Goal: Task Accomplishment & Management: Manage account settings

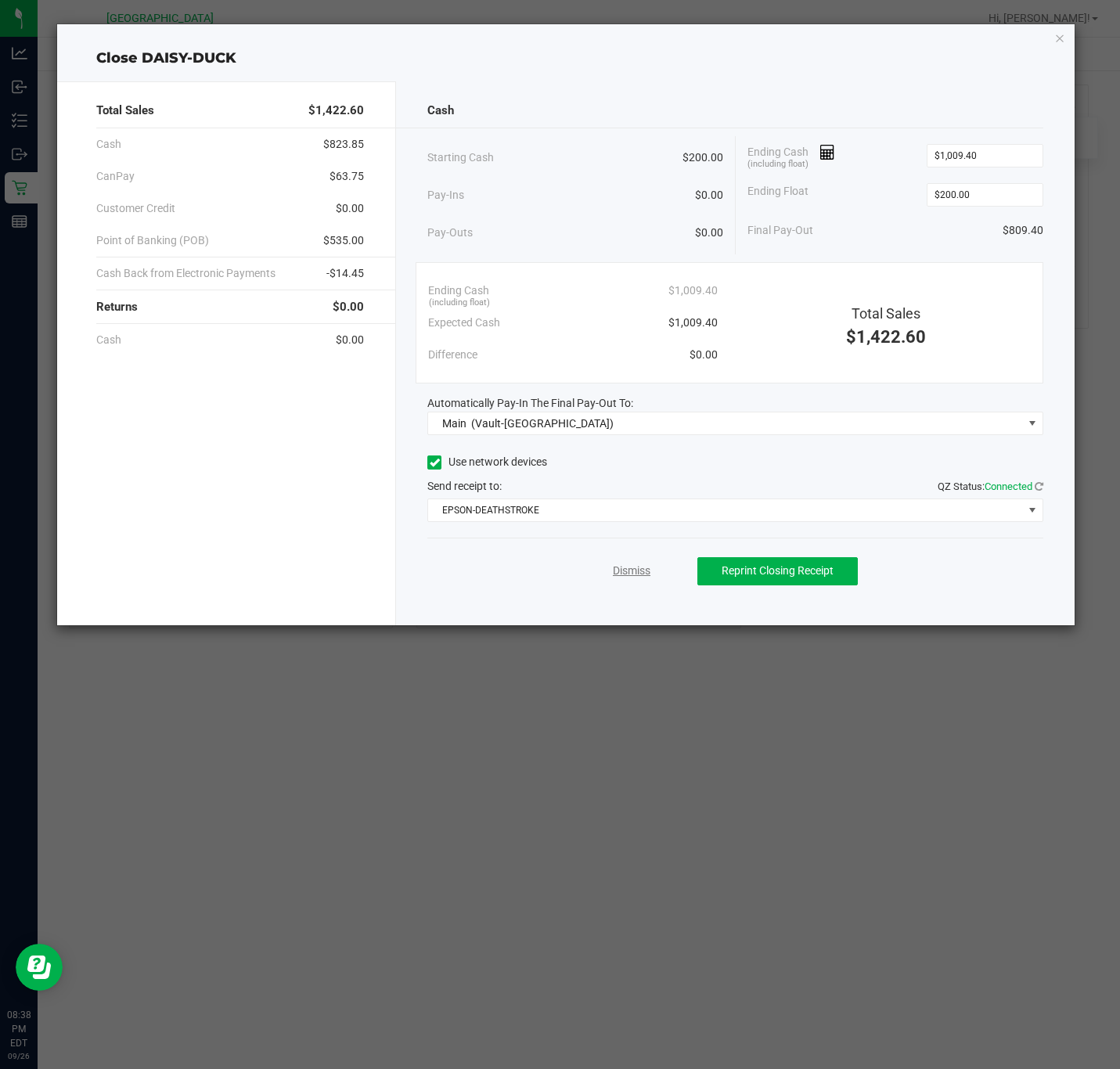
click at [637, 573] on link "Dismiss" at bounding box center [632, 570] width 38 height 16
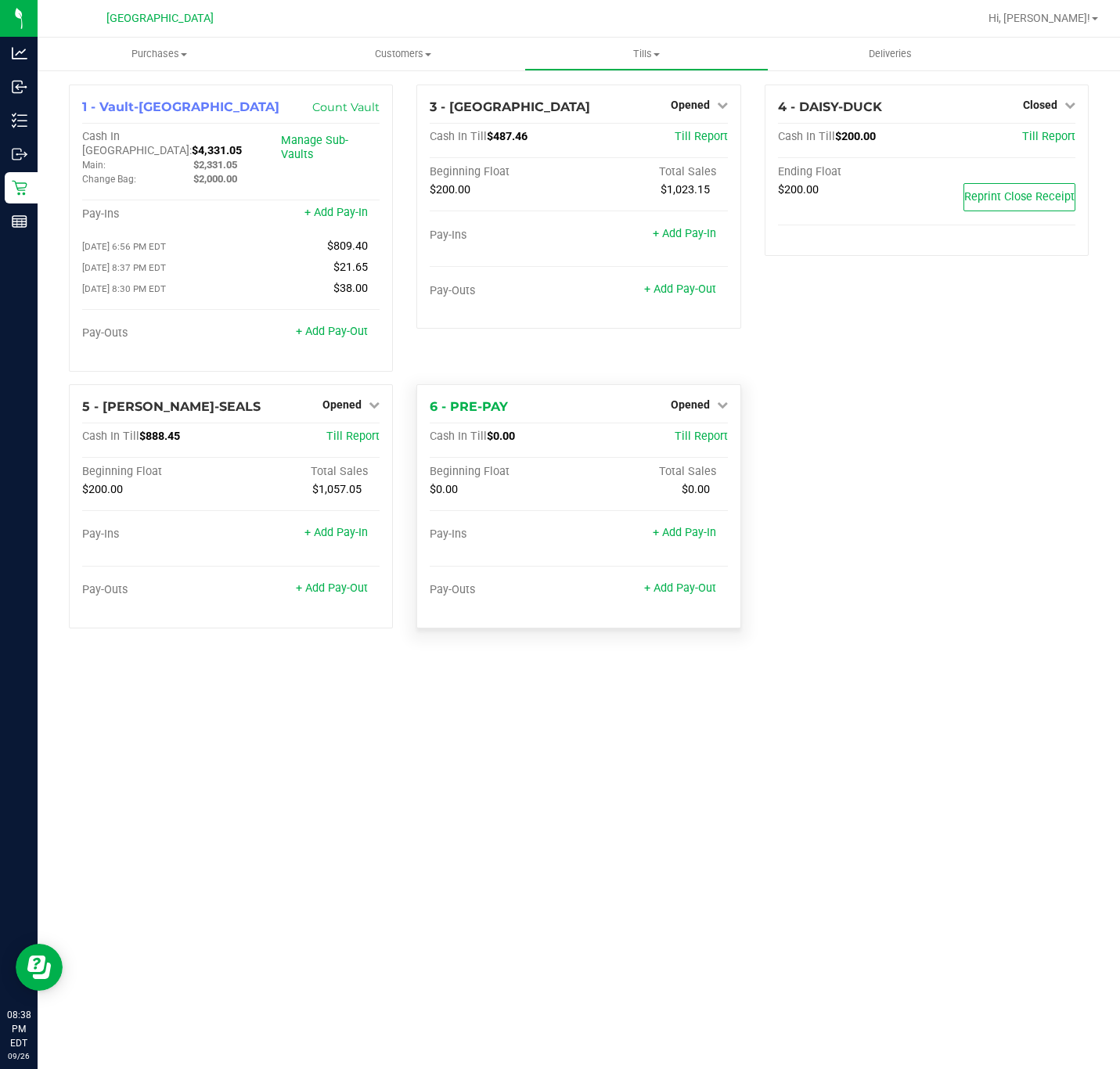
click at [717, 401] on div "Opened" at bounding box center [699, 405] width 57 height 19
click at [699, 398] on span "Opened" at bounding box center [690, 404] width 39 height 12
click at [700, 430] on link "Close Till" at bounding box center [691, 436] width 43 height 12
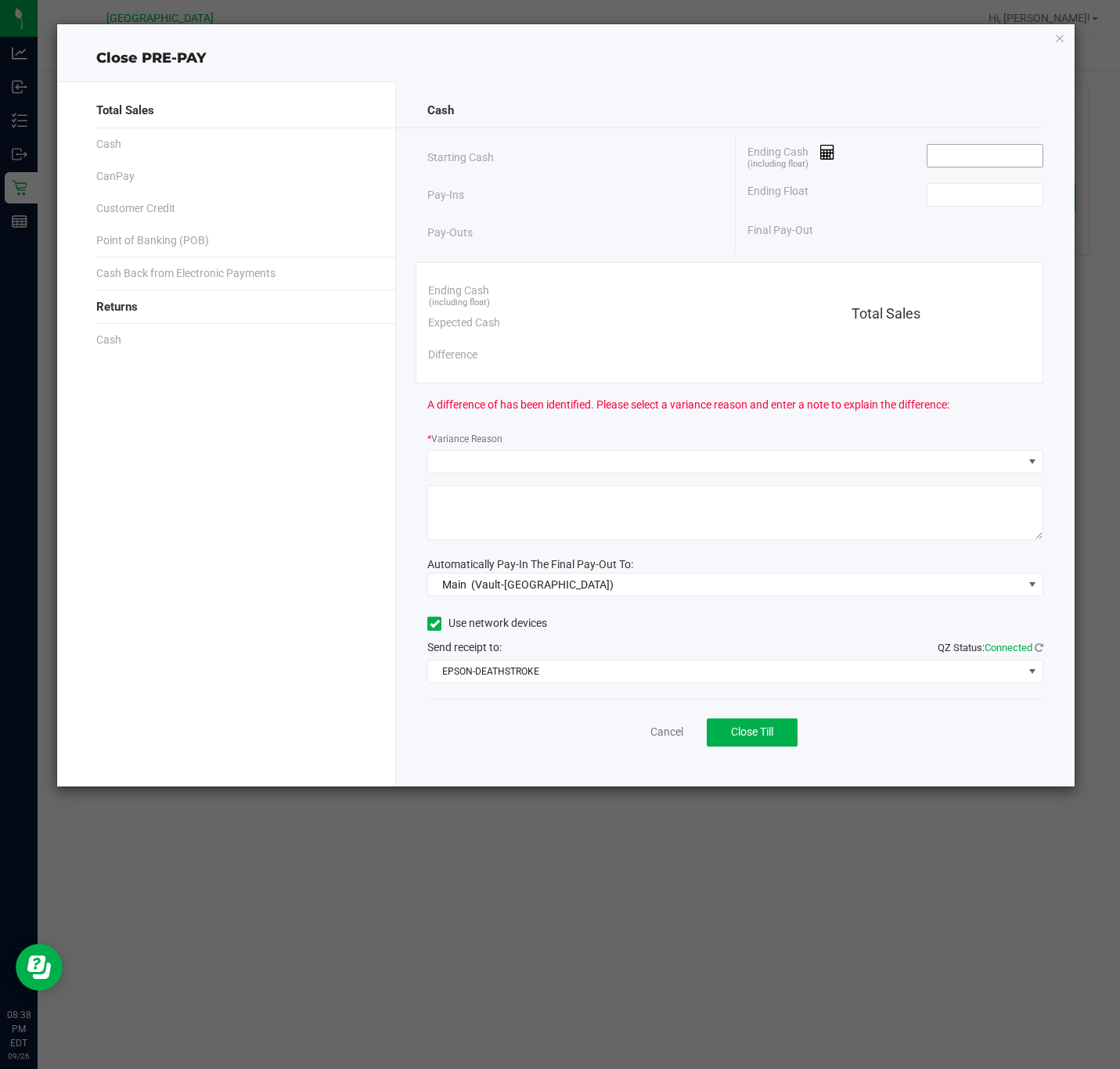
click at [1005, 162] on input at bounding box center [985, 155] width 115 height 22
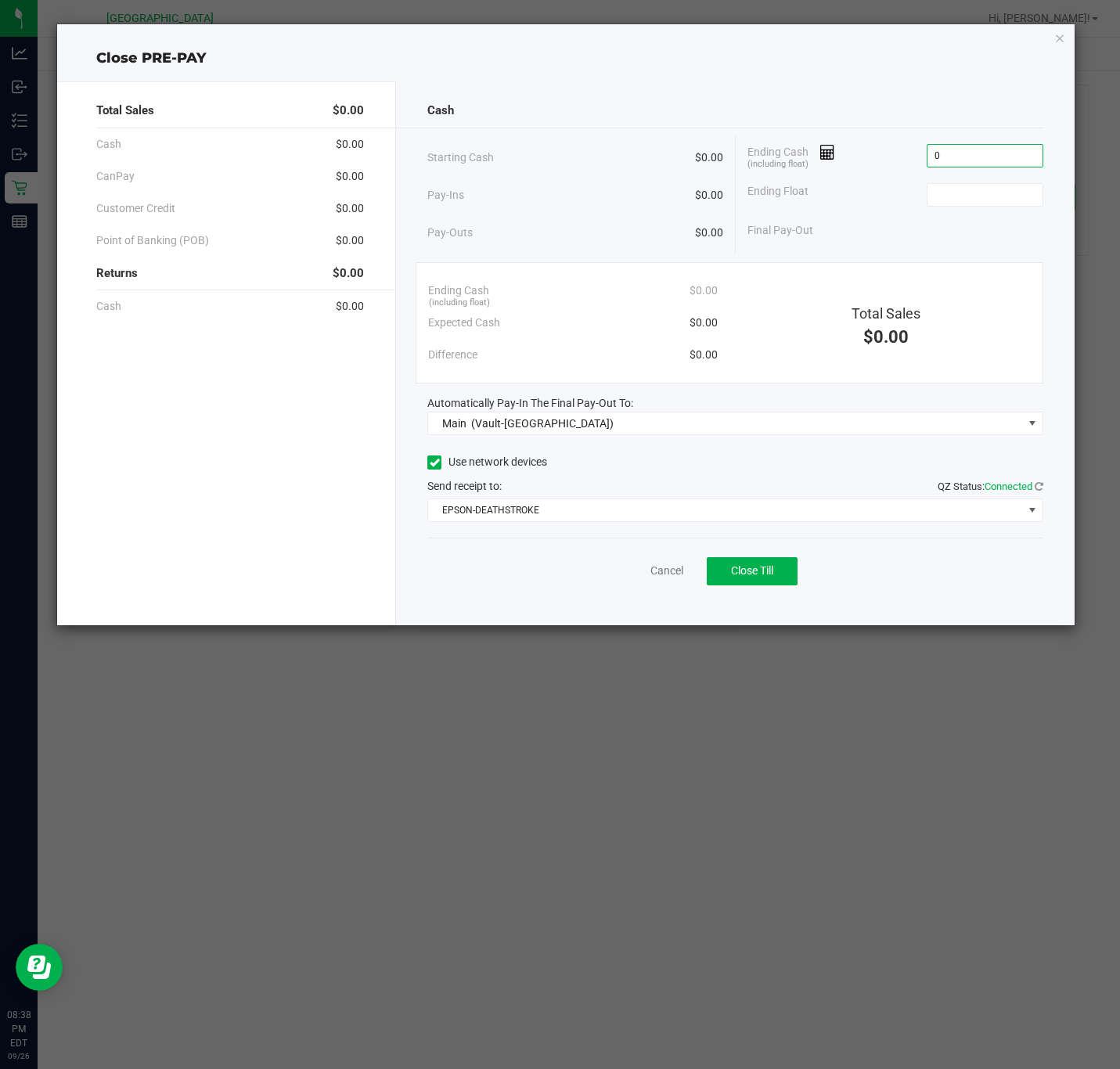
type input "$0.00"
click at [543, 192] on div "Pay-Ins $0.00" at bounding box center [575, 195] width 295 height 32
click at [781, 582] on button "Close Till" at bounding box center [752, 571] width 91 height 28
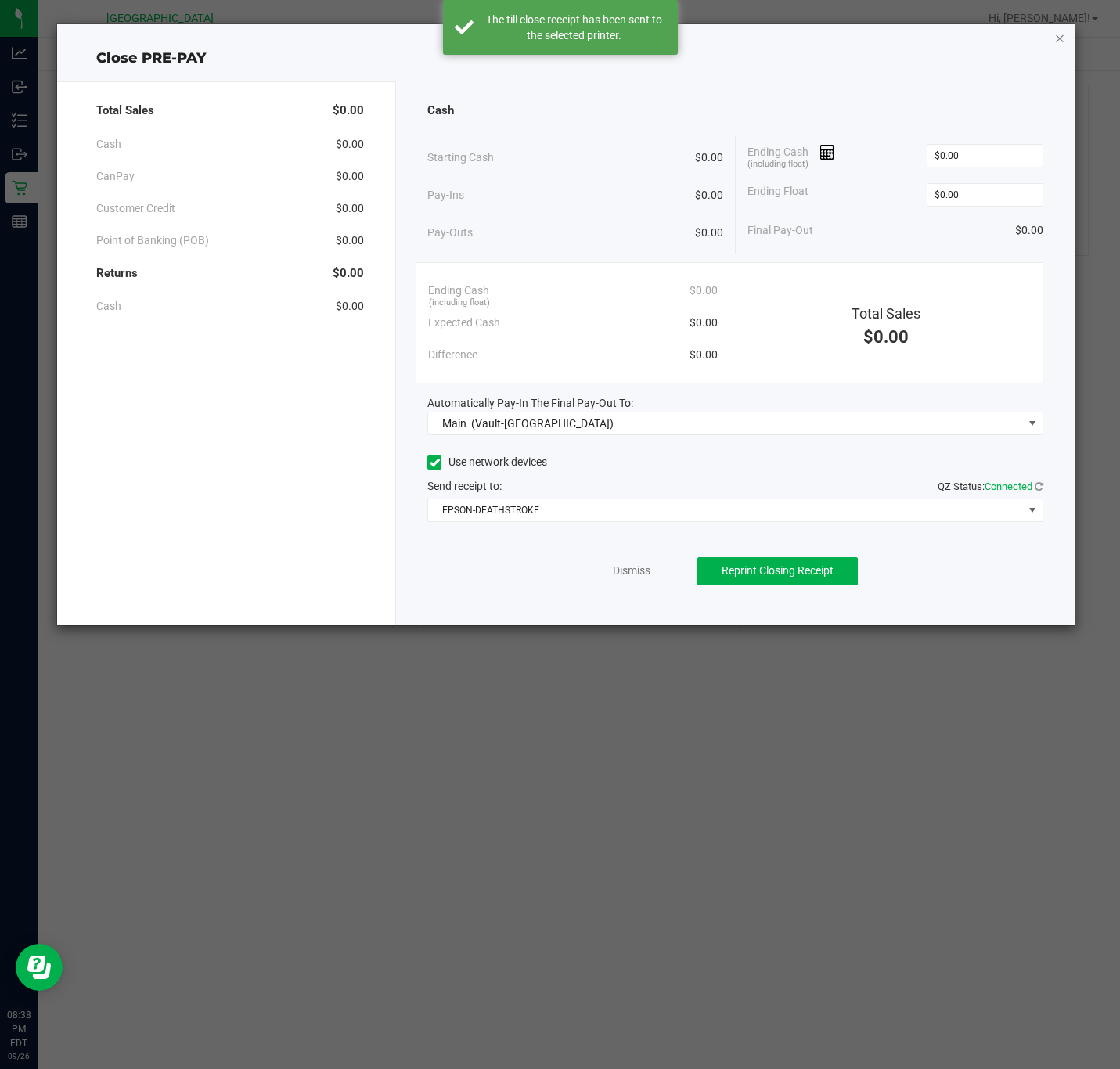
click at [1061, 40] on icon "button" at bounding box center [1059, 38] width 11 height 19
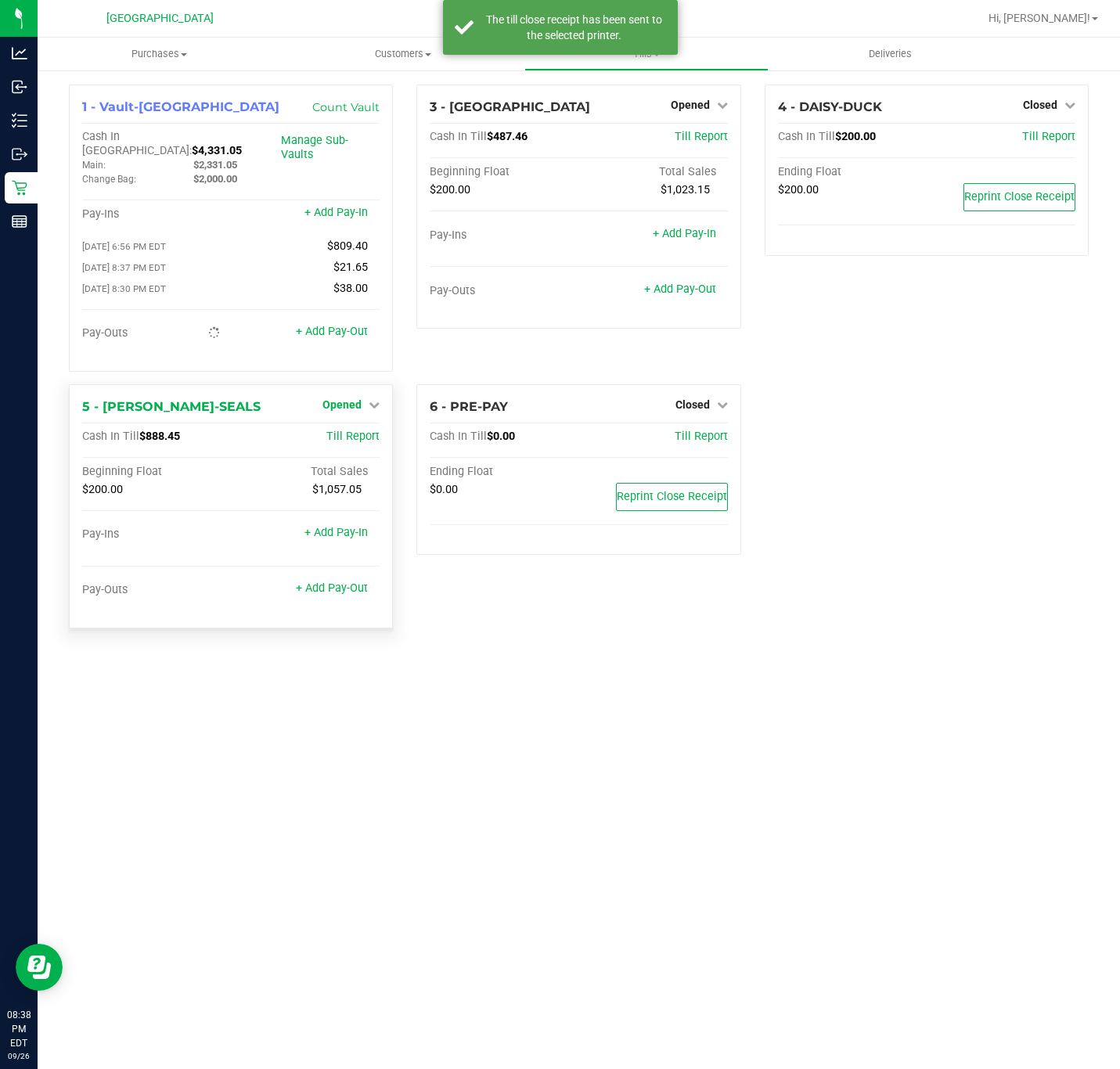
click at [355, 398] on span "Opened" at bounding box center [341, 404] width 39 height 12
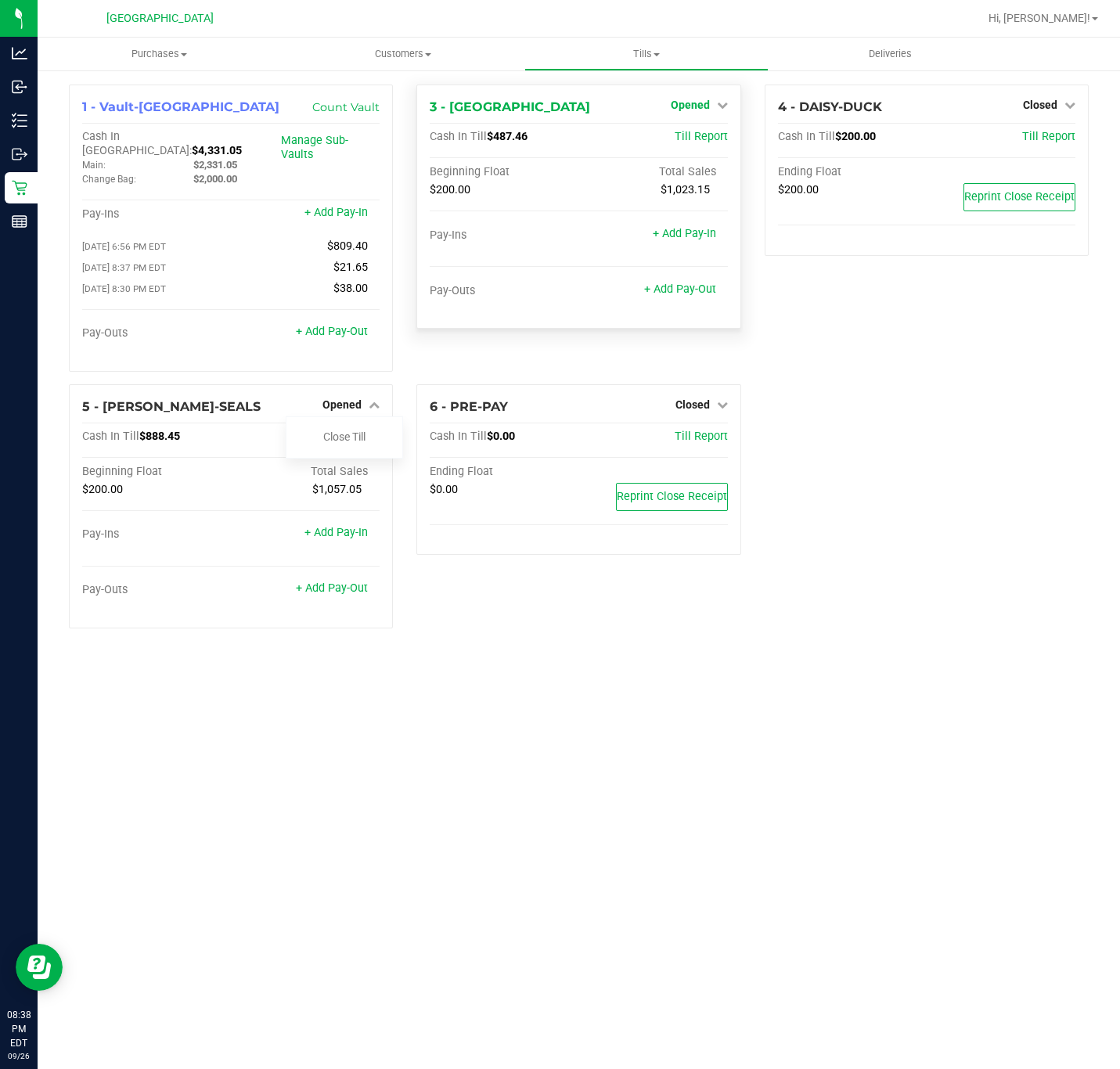
click at [672, 109] on span "Opened" at bounding box center [690, 104] width 39 height 12
click at [674, 141] on link "Close Till" at bounding box center [691, 137] width 43 height 12
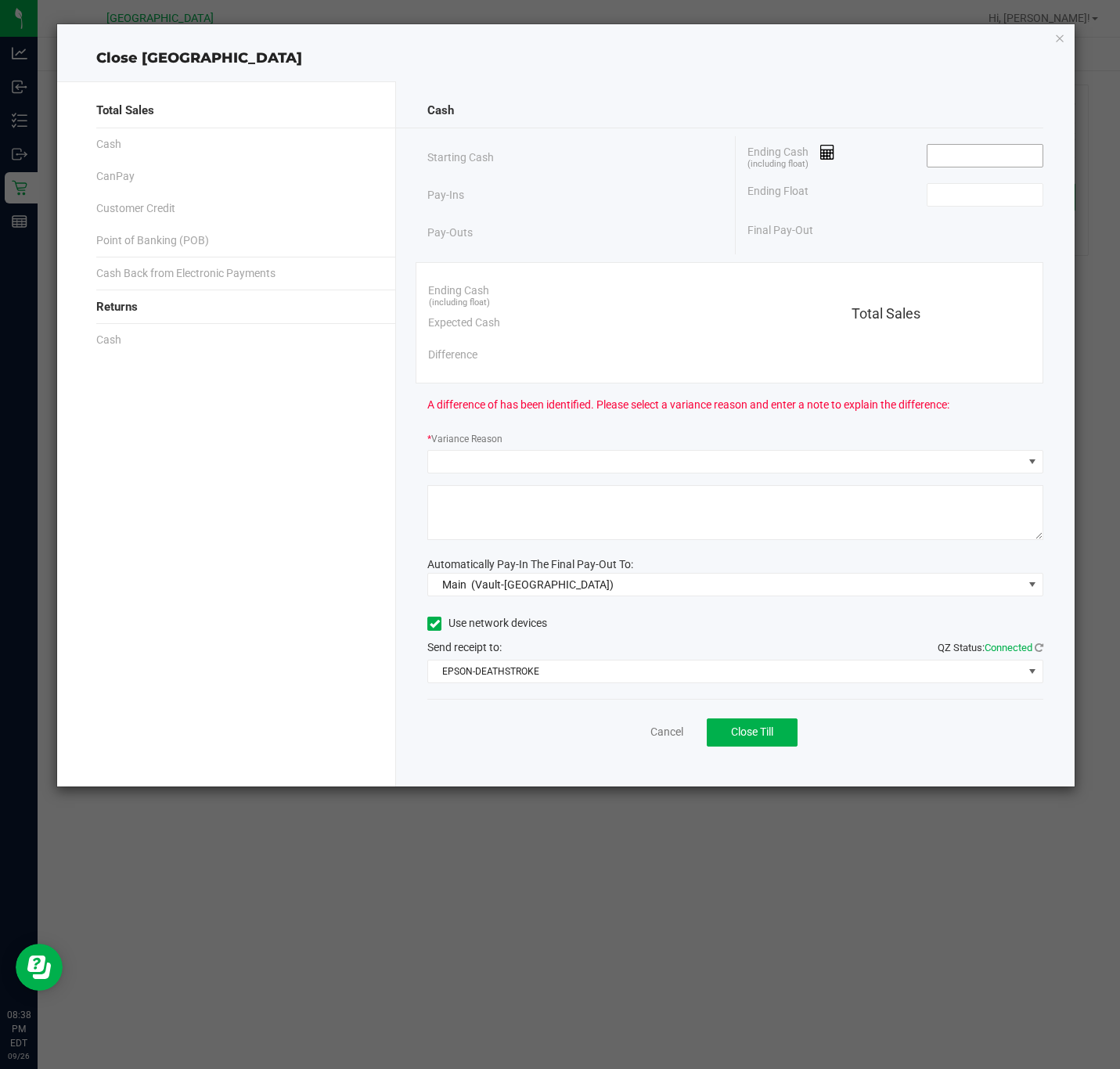
click at [998, 165] on input at bounding box center [985, 155] width 115 height 22
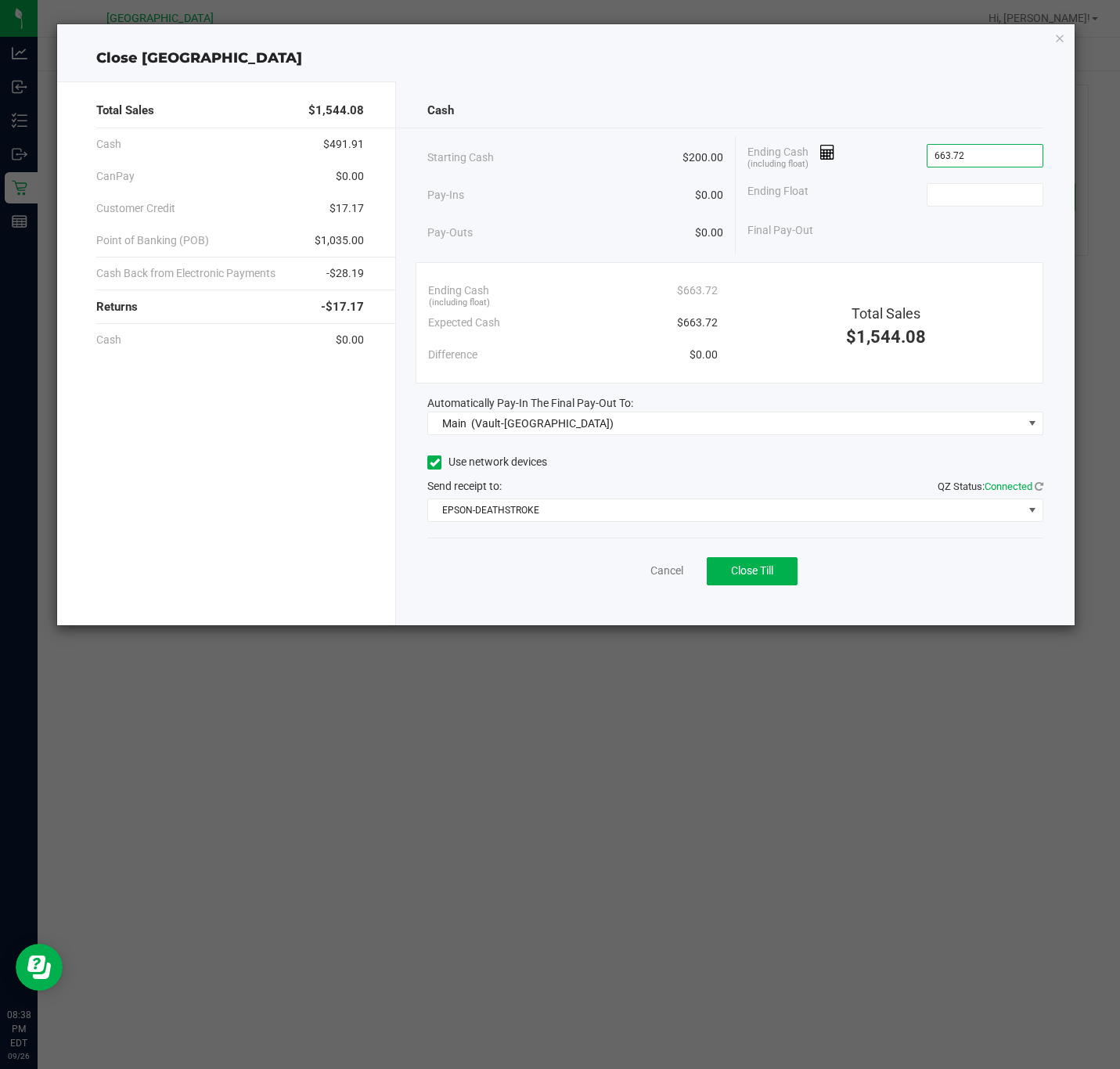
type input "$663.72"
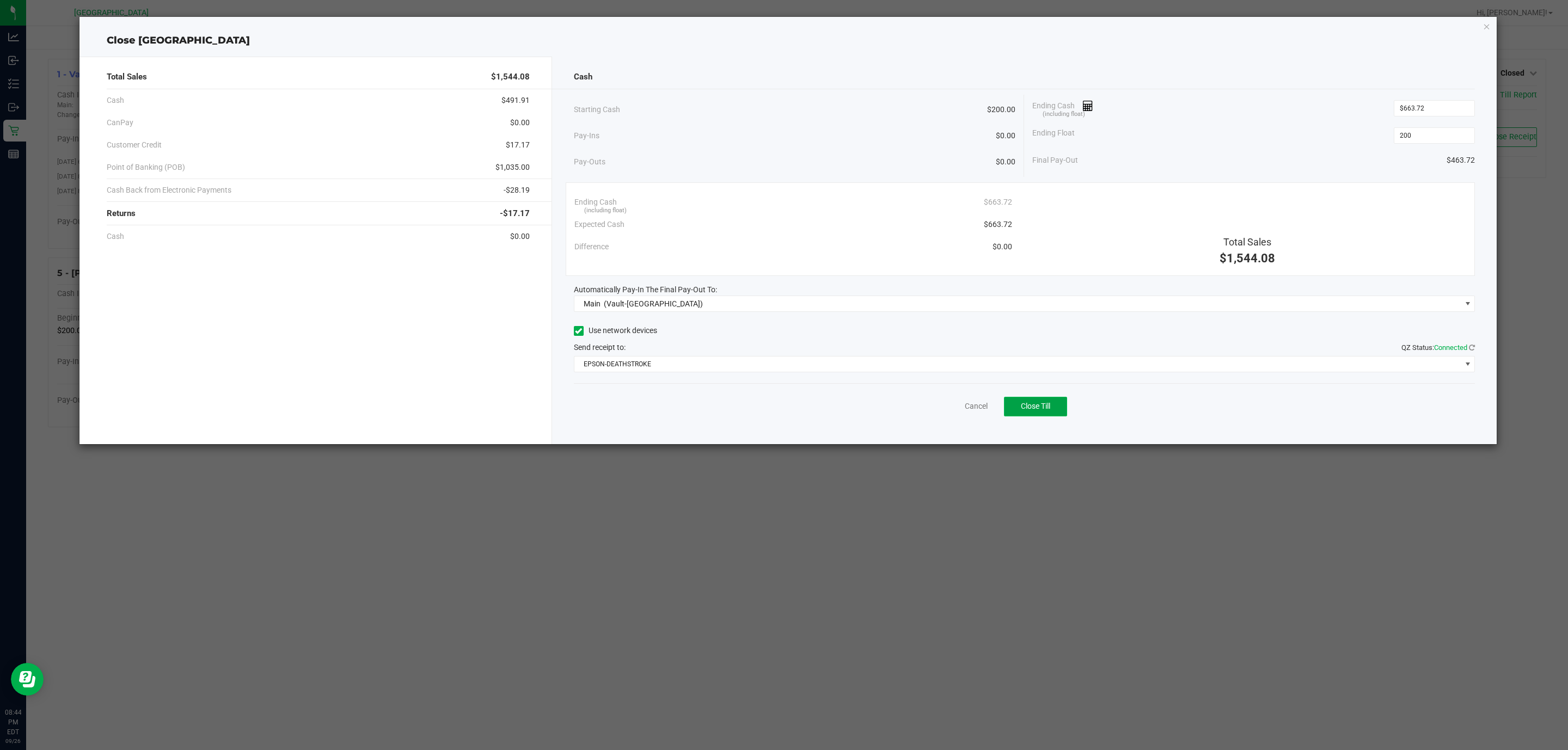
click at [779, 410] on span "Close Till" at bounding box center [1035, 405] width 30 height 9
type input "$200.00"
click at [779, 408] on link "Dismiss" at bounding box center [953, 406] width 26 height 11
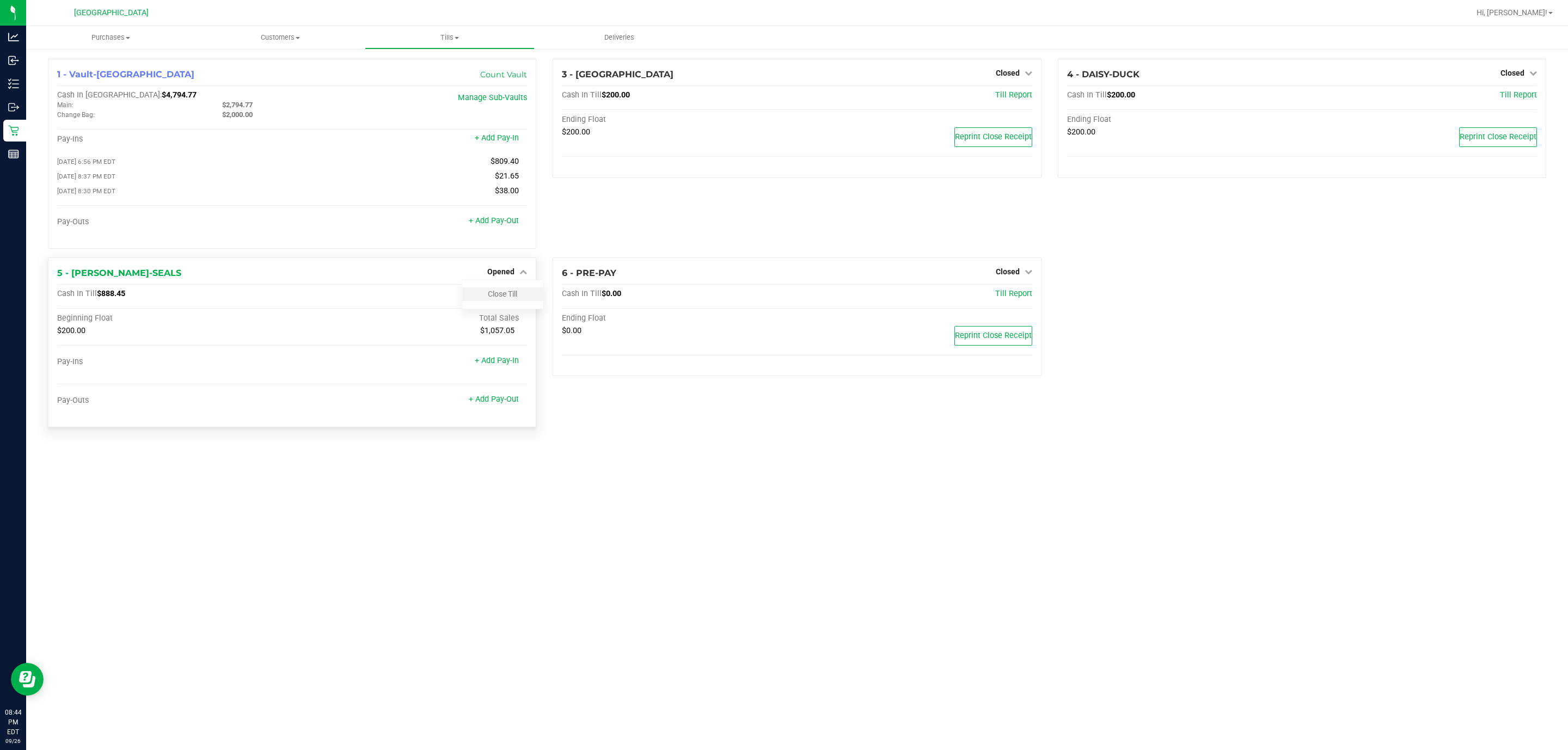
click at [506, 292] on div "Close Till" at bounding box center [502, 294] width 80 height 14
click at [502, 298] on link "Close Till" at bounding box center [502, 293] width 30 height 9
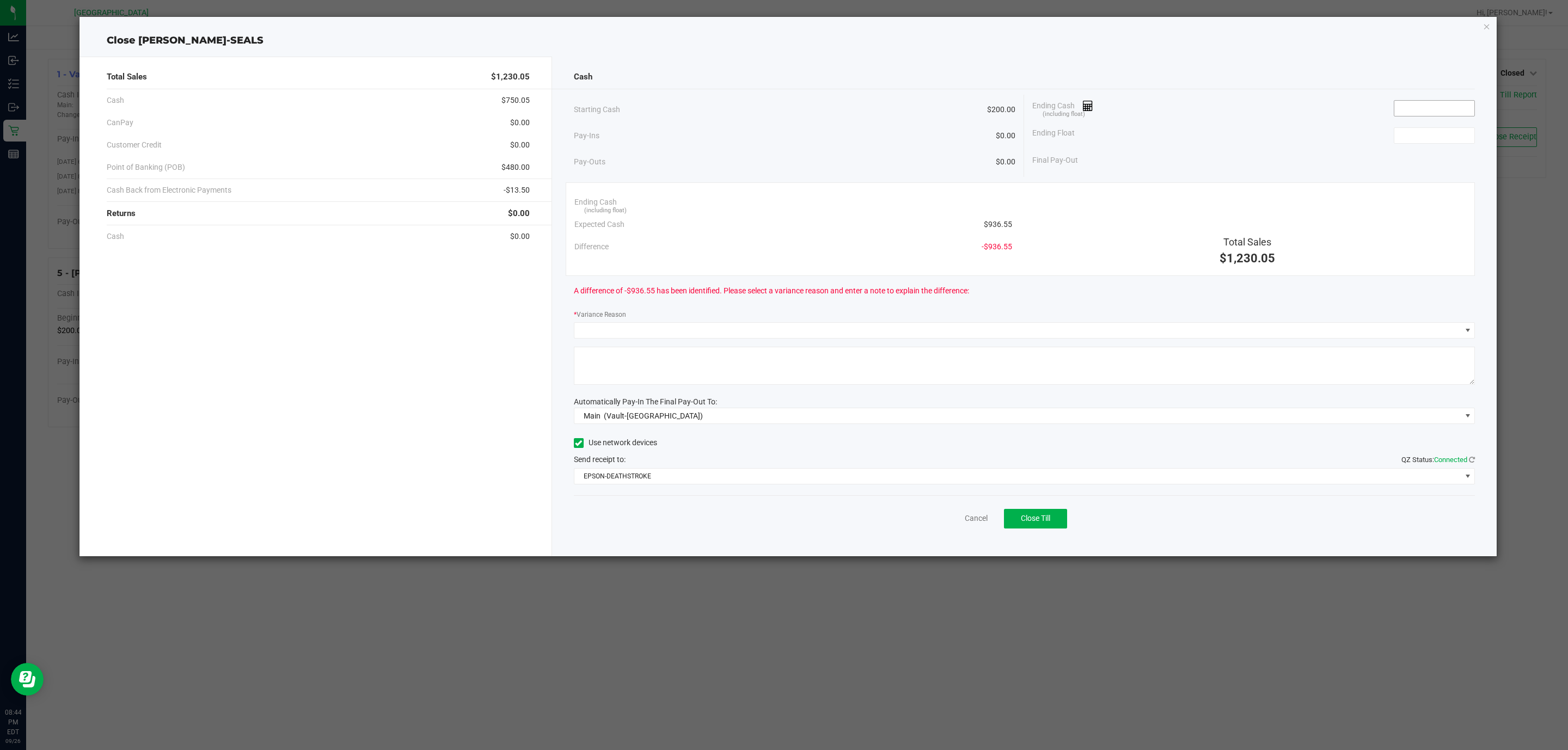
click at [779, 109] on input at bounding box center [1434, 108] width 80 height 15
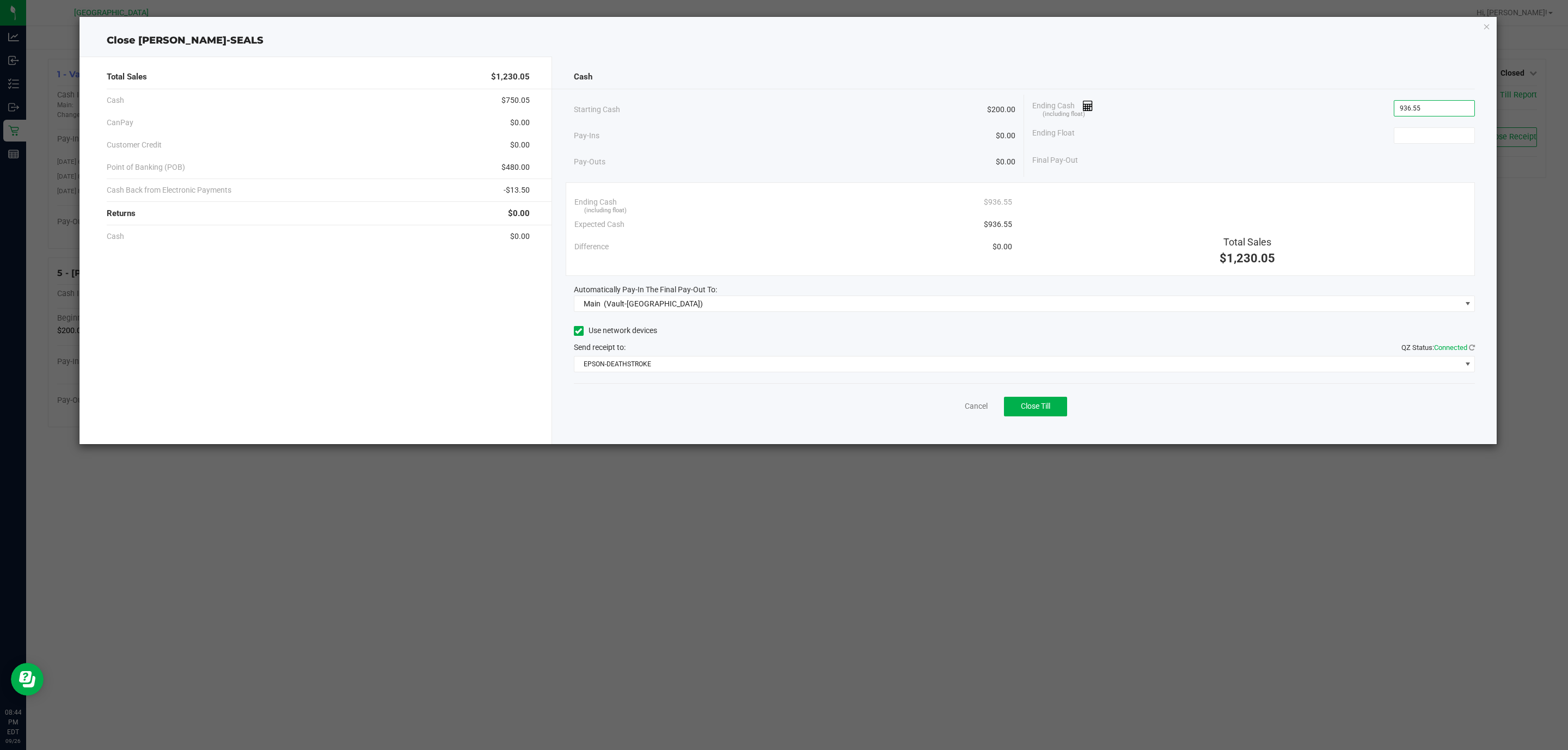
type input "$936.55"
type input "$200.00"
drag, startPoint x: 1174, startPoint y: 99, endPoint x: 1150, endPoint y: 116, distance: 29.4
click at [779, 99] on div "Ending Cash (including float) $936.55" at bounding box center [1253, 108] width 442 height 27
click at [779, 416] on button "Close Till" at bounding box center [1035, 407] width 63 height 20
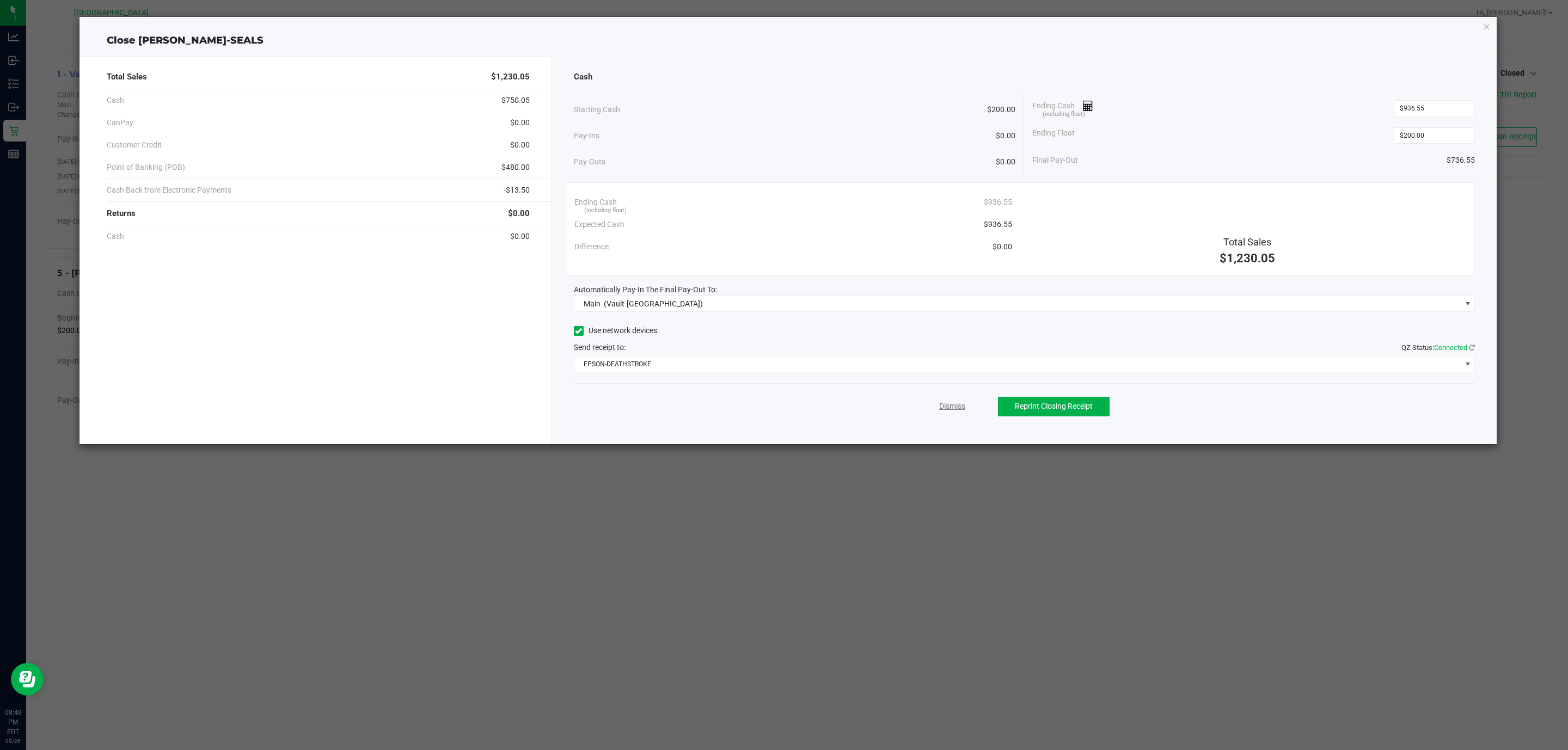
click at [779, 407] on link "Dismiss" at bounding box center [953, 406] width 26 height 11
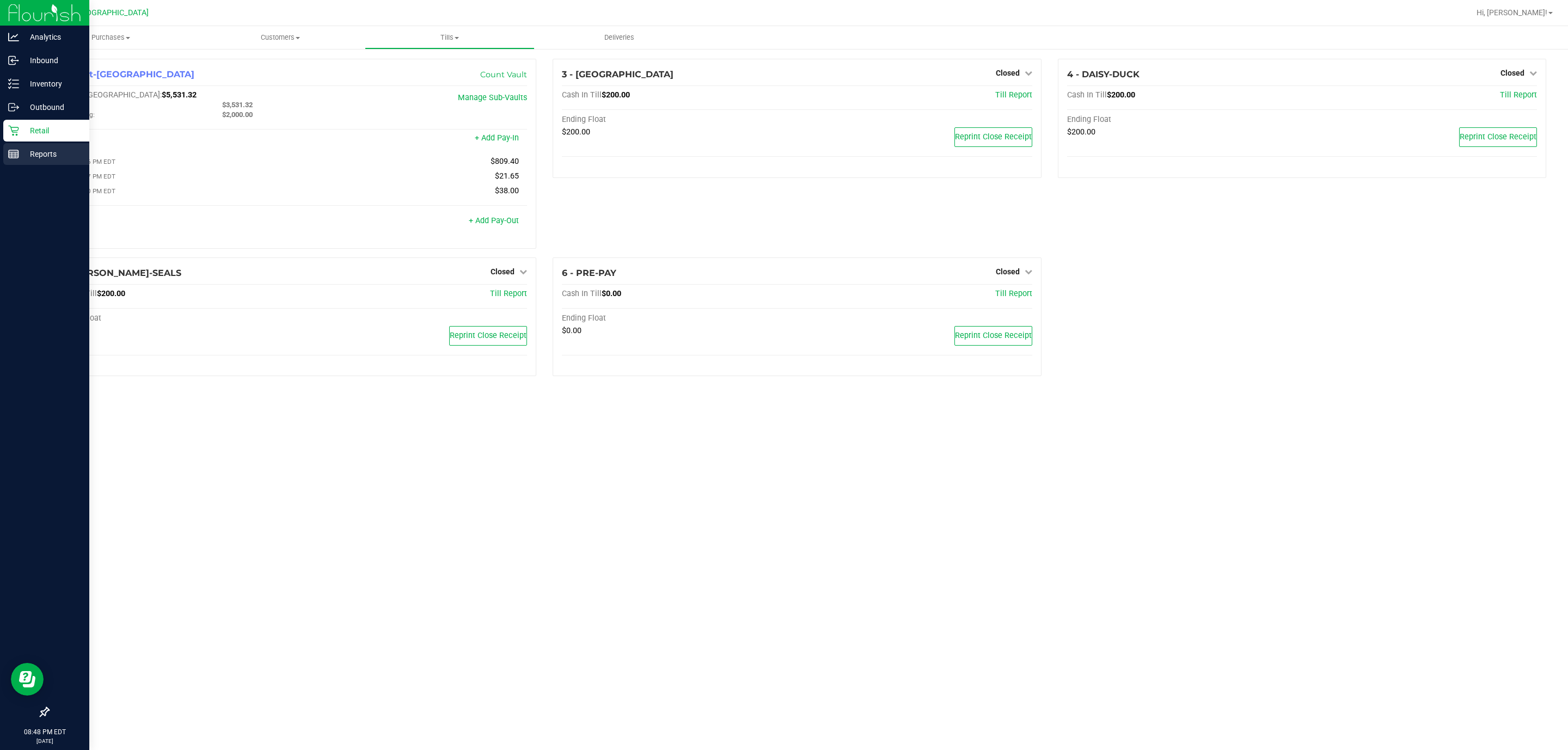
click at [14, 153] on icon at bounding box center [13, 154] width 11 height 11
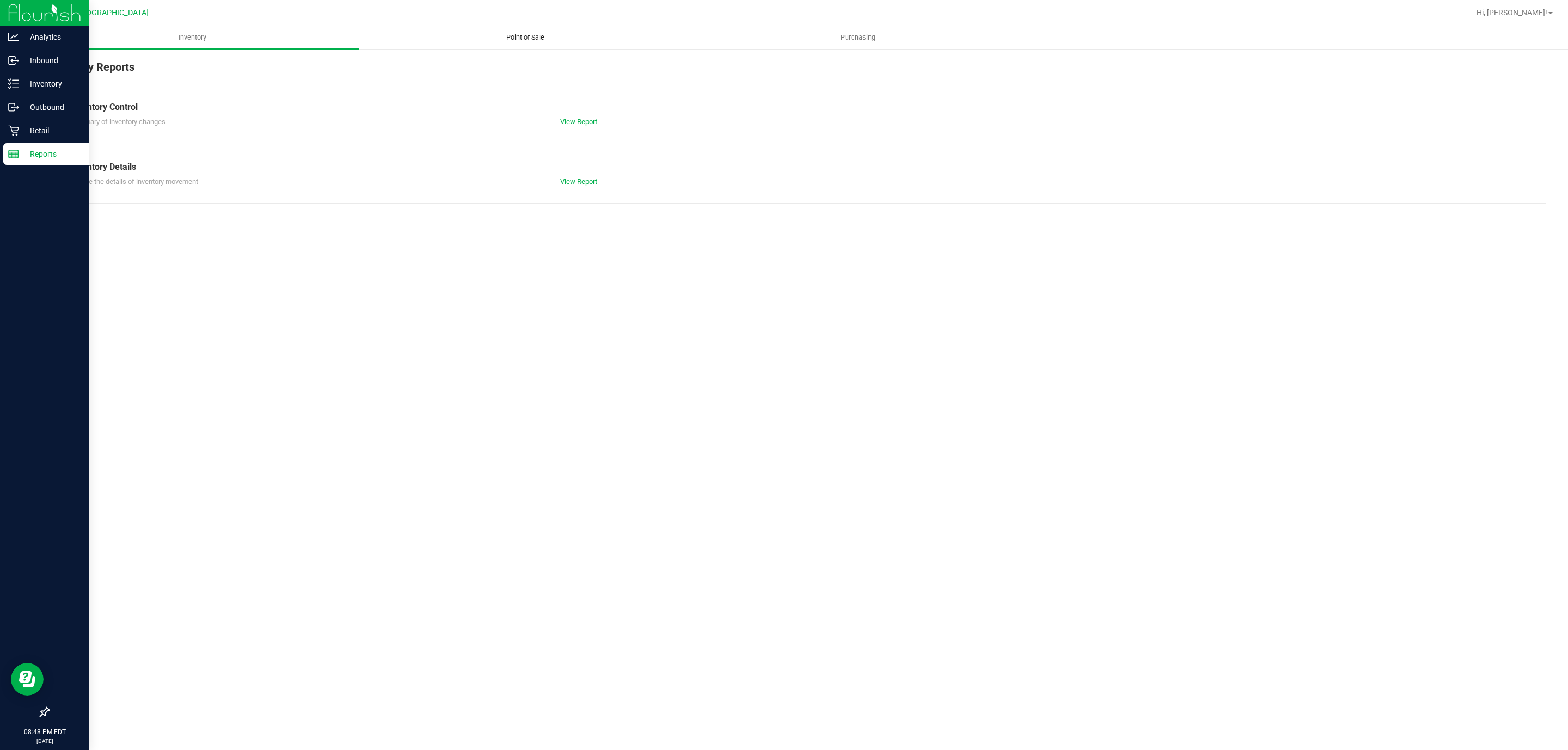
click at [531, 39] on span "Point of Sale" at bounding box center [525, 38] width 68 height 10
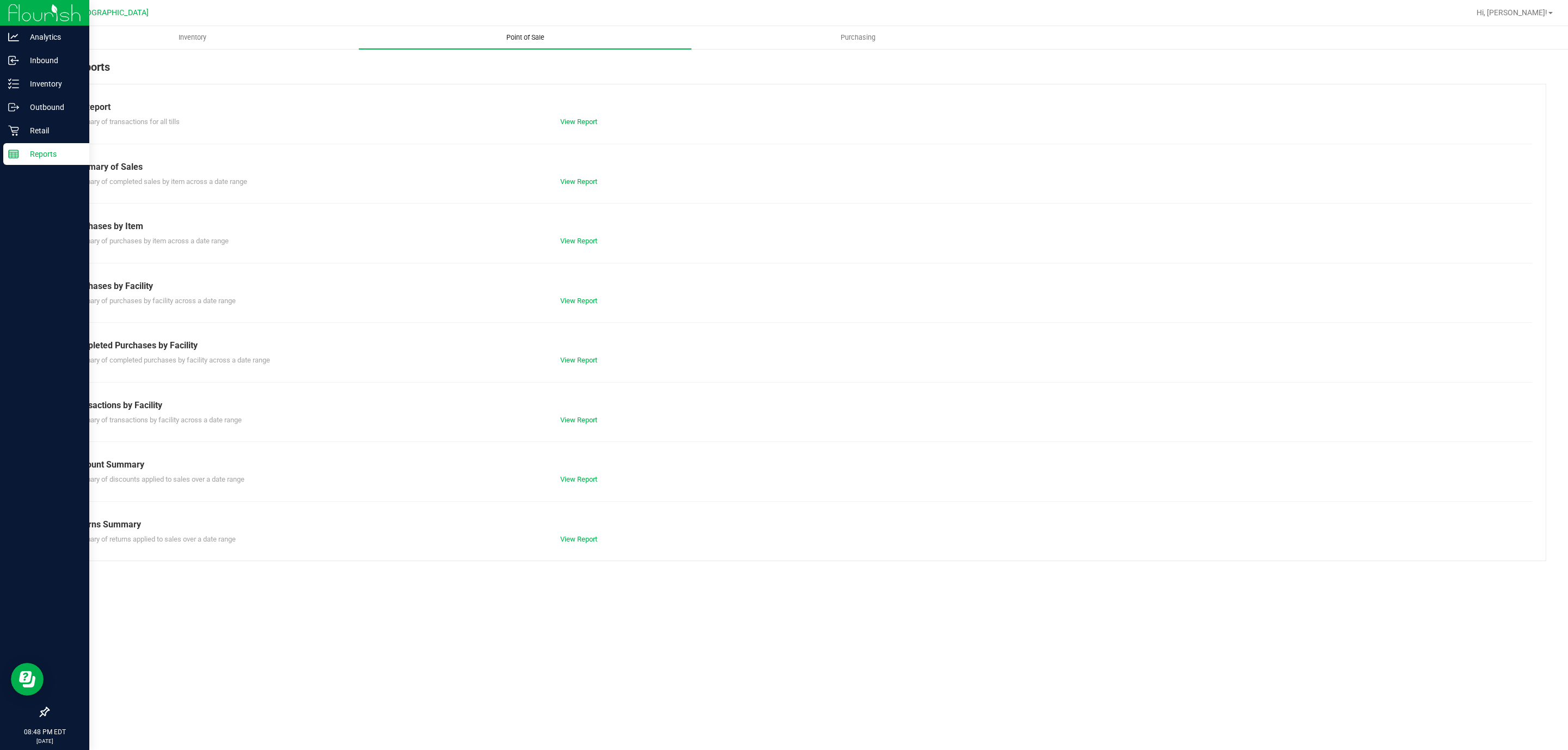
click at [588, 120] on link "View Report" at bounding box center [579, 122] width 37 height 8
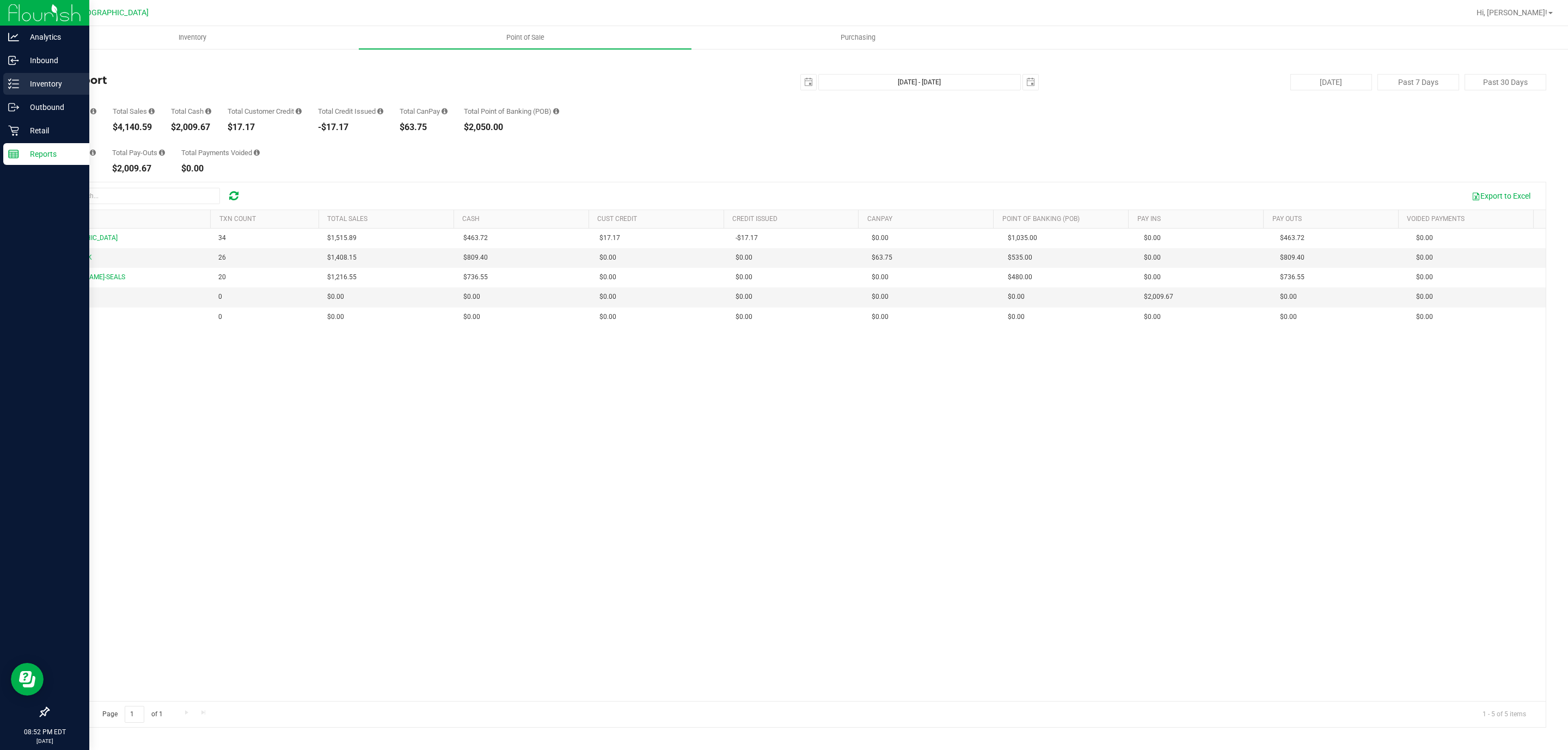
click at [15, 80] on icon at bounding box center [13, 84] width 11 height 11
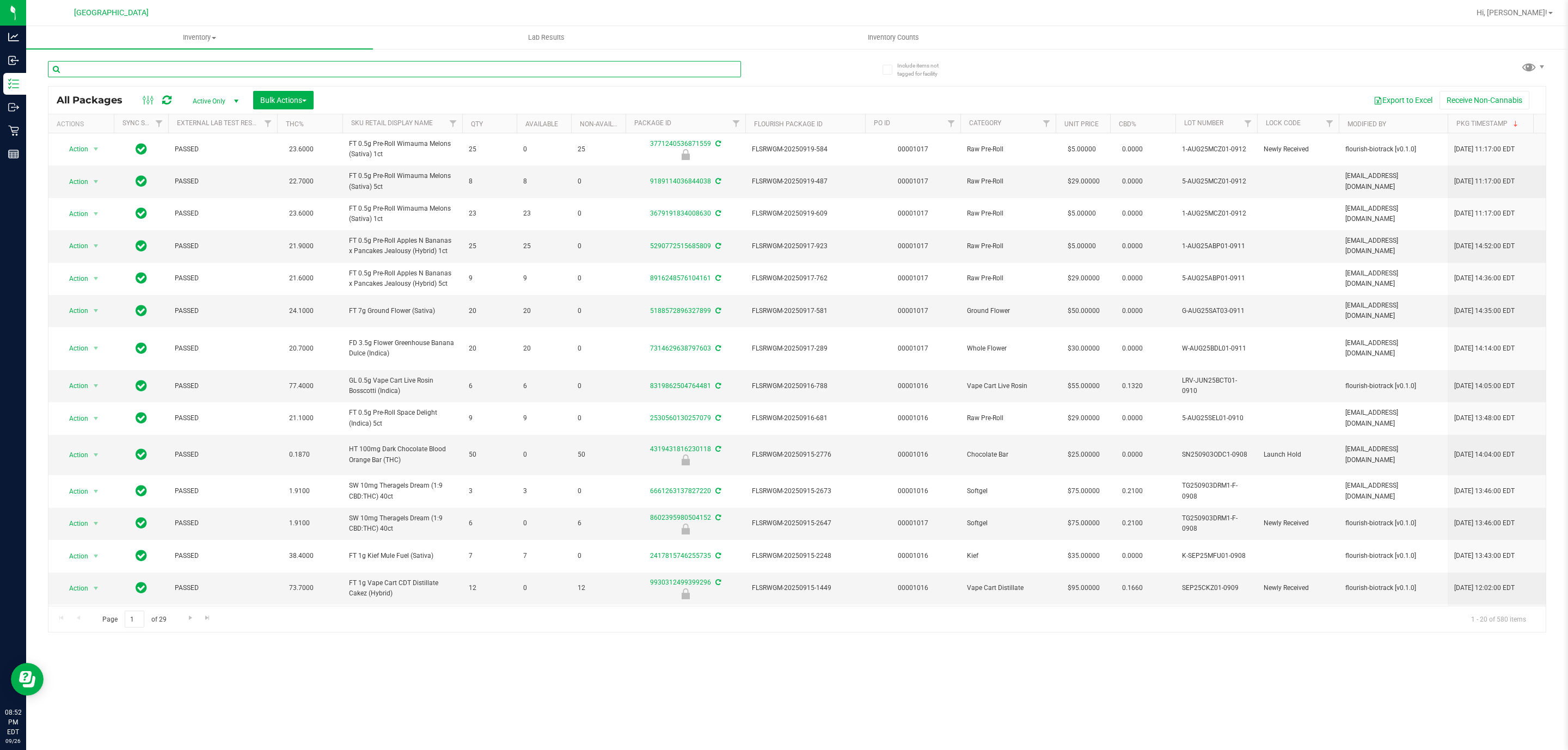
click at [194, 71] on input "text" at bounding box center [394, 69] width 693 height 16
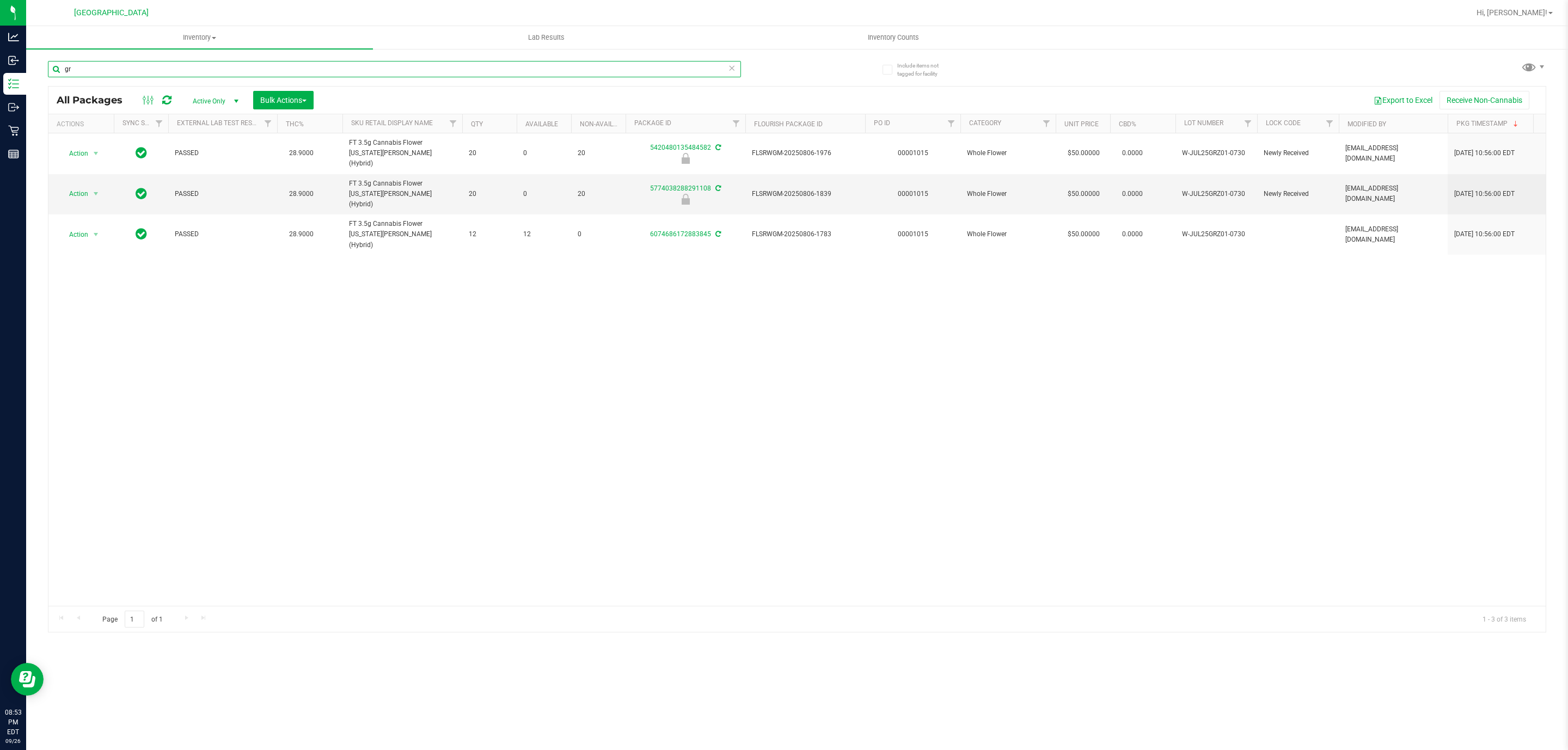
type input "g"
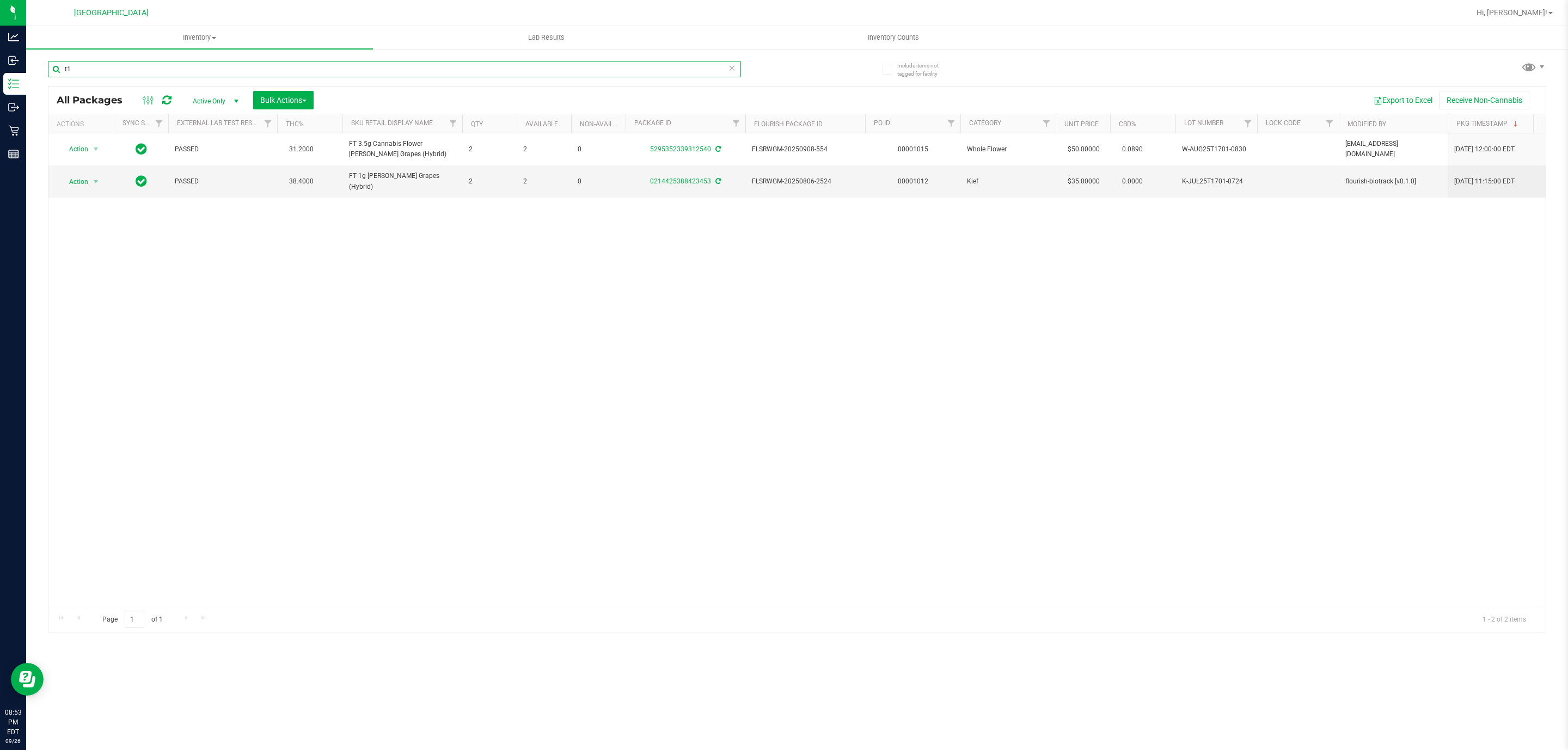
type input "t"
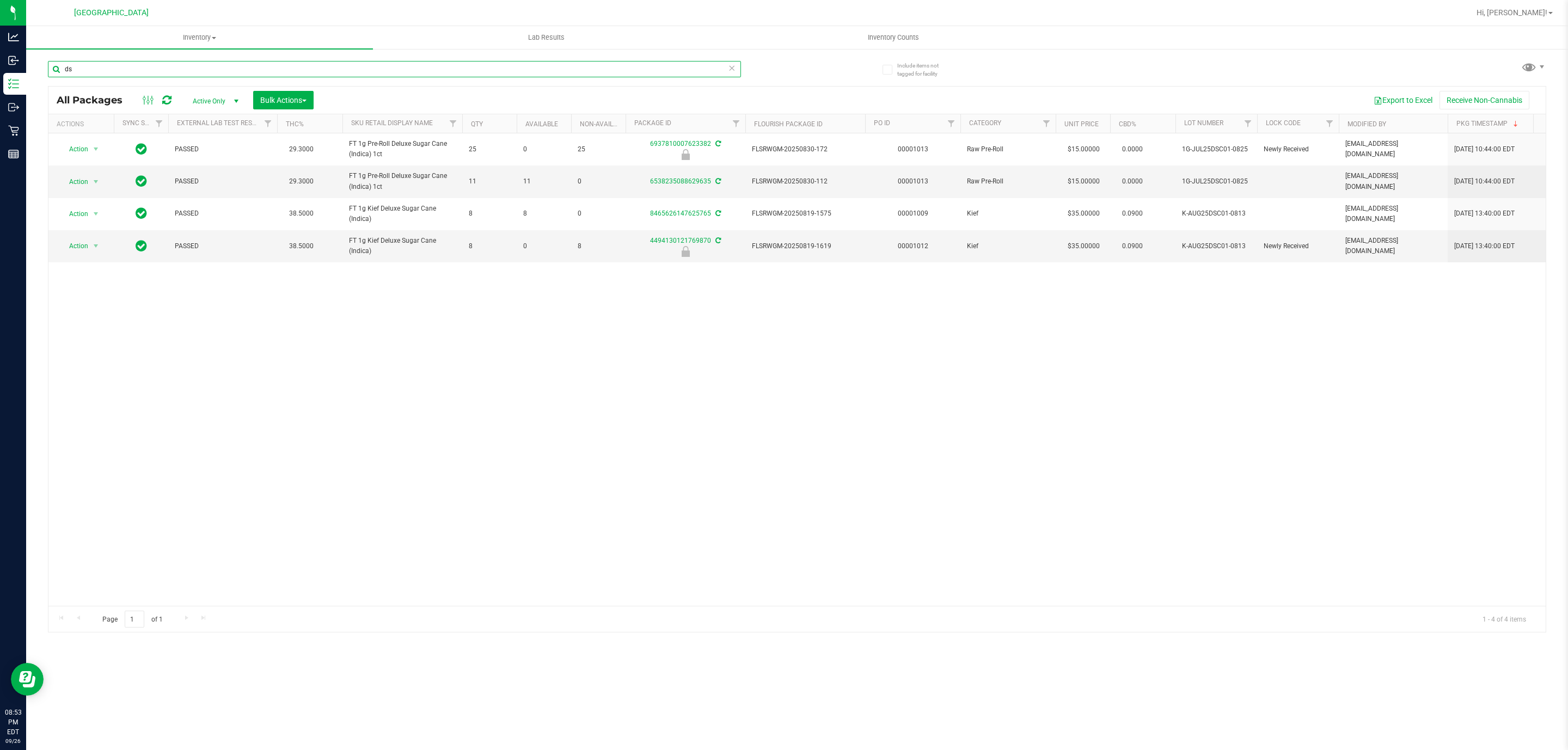
type input "d"
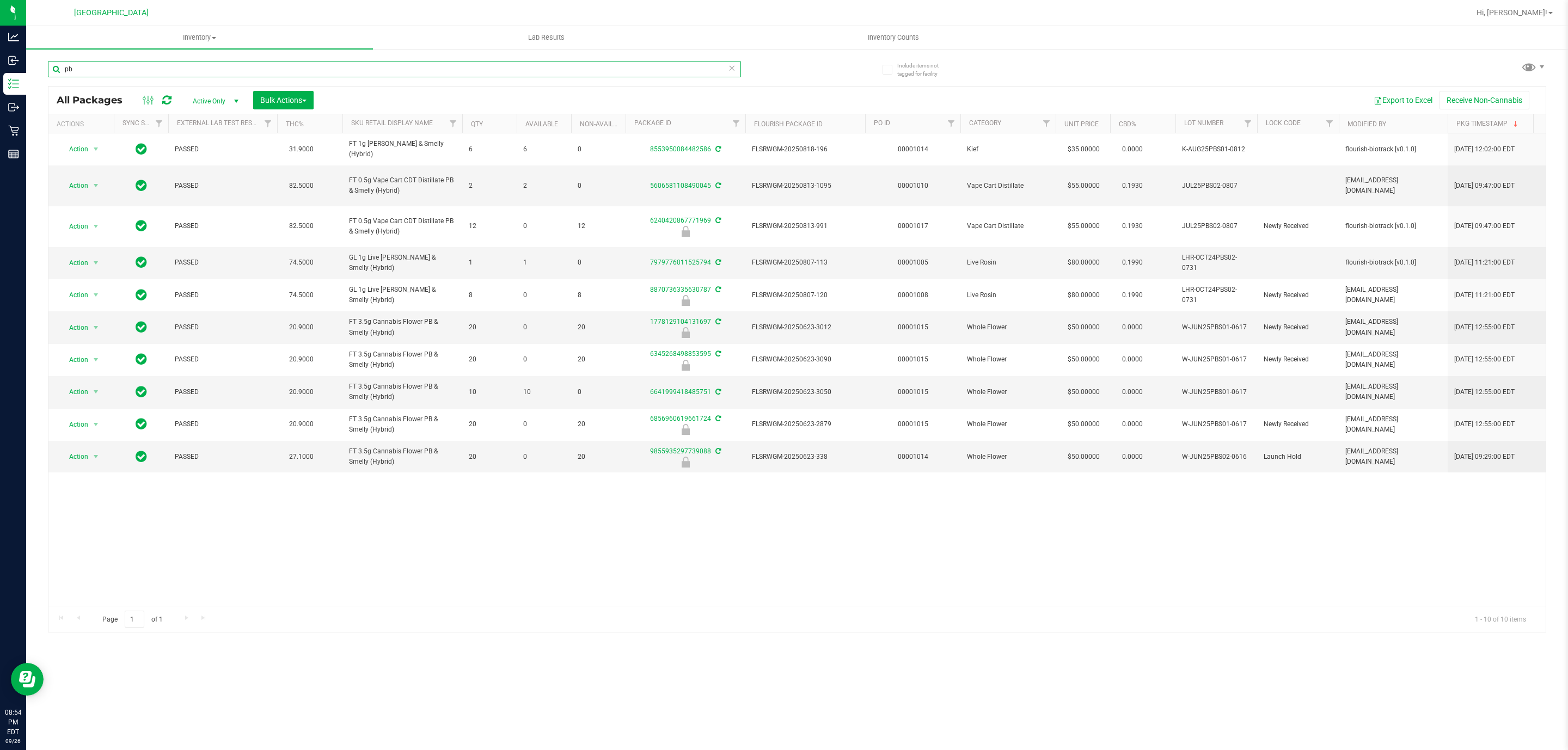
type input "p"
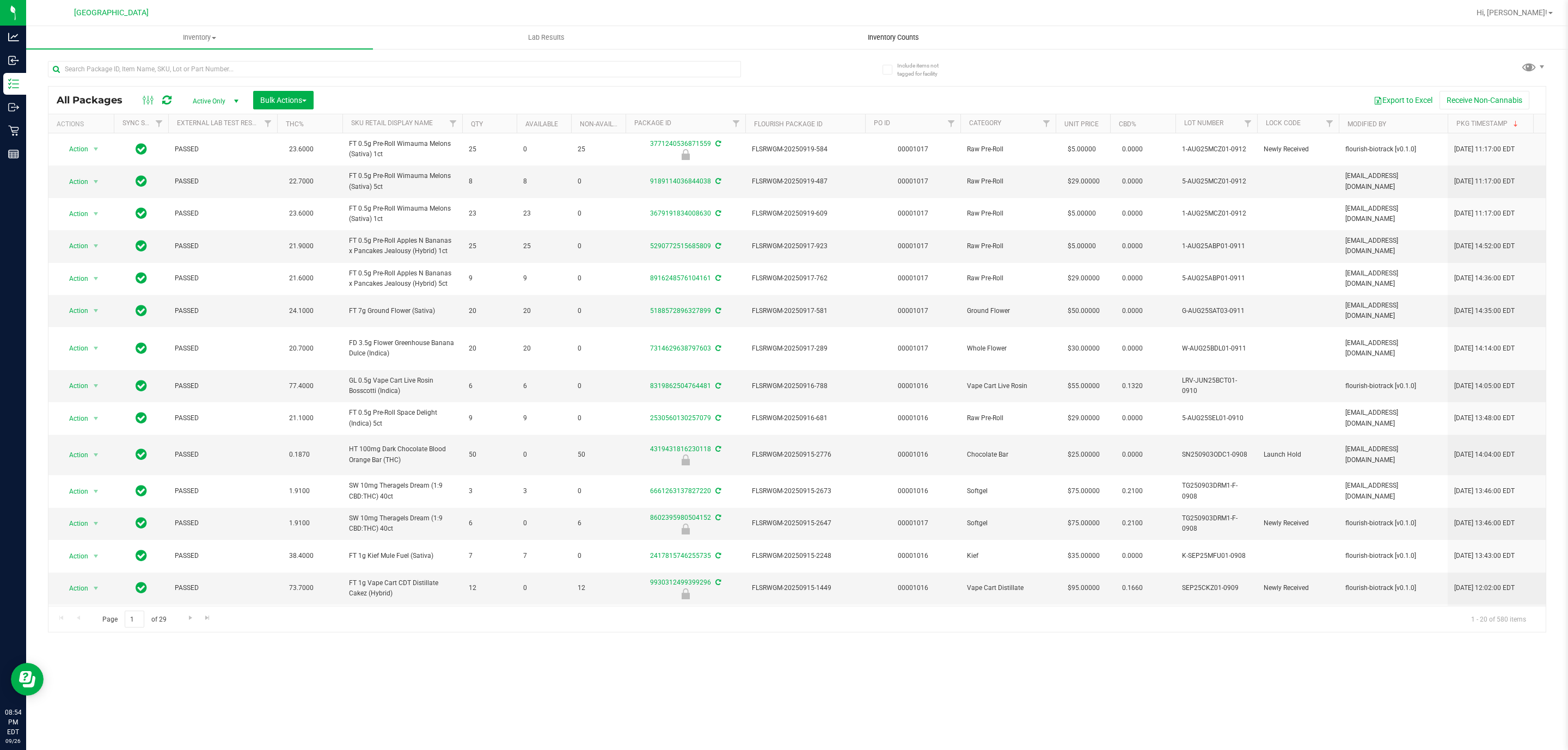
click at [779, 41] on span "Inventory Counts" at bounding box center [893, 38] width 80 height 10
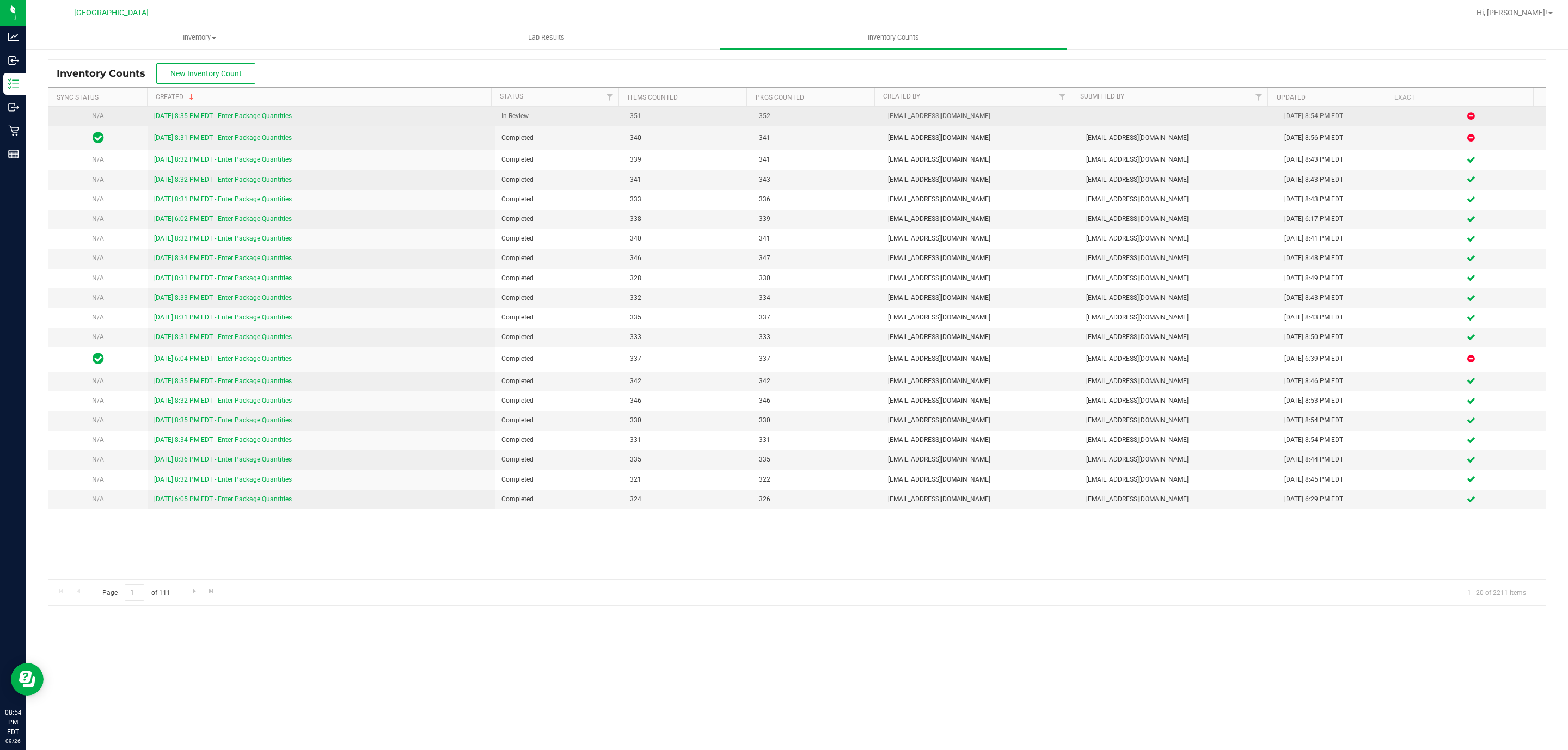
click at [234, 116] on link "[DATE] 8:35 PM EDT - Enter Package Quantities" at bounding box center [222, 116] width 138 height 8
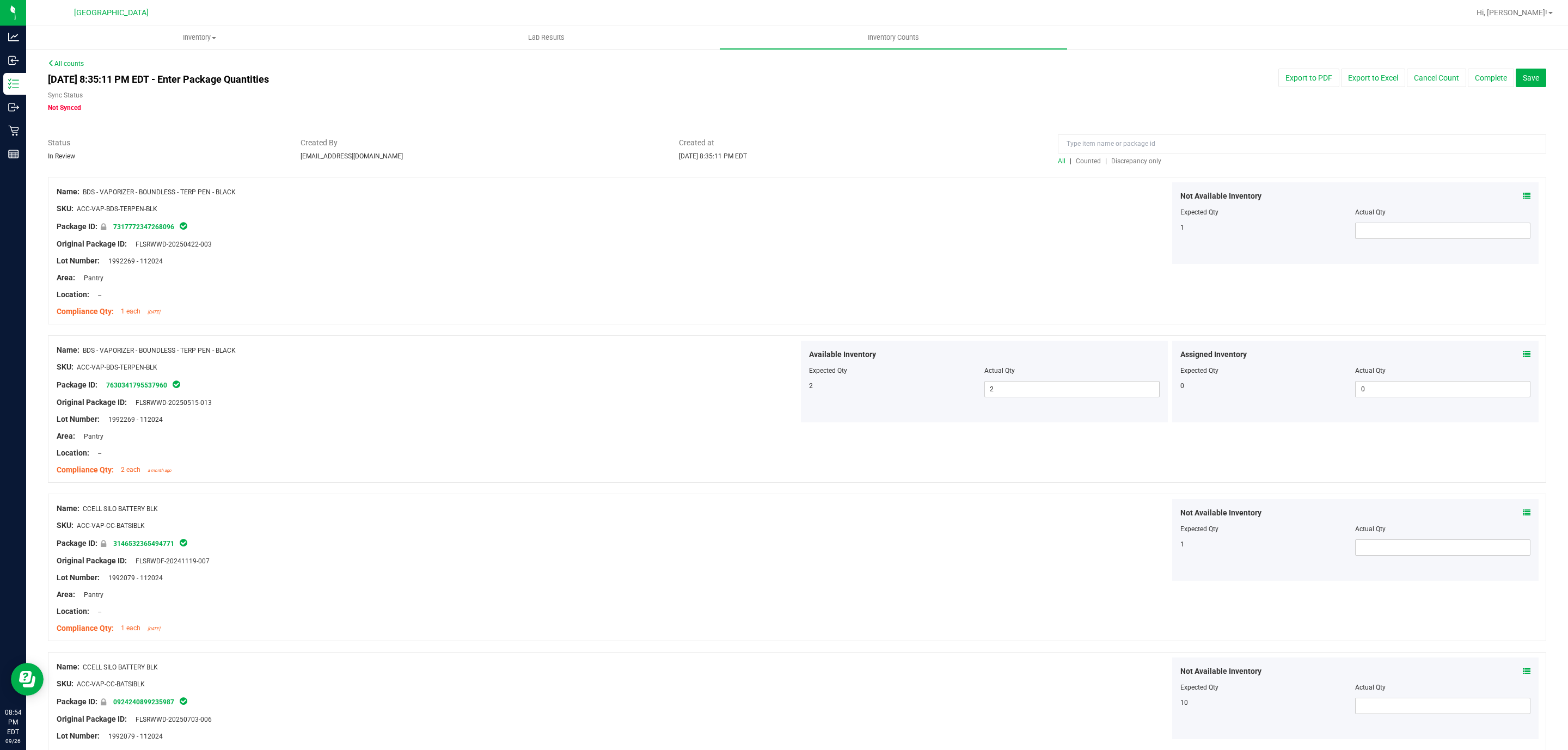
click at [779, 155] on div "Created at [DATE] 8:35:11 PM EDT" at bounding box center [860, 149] width 379 height 24
click at [80, 63] on link "All counts" at bounding box center [66, 64] width 36 height 8
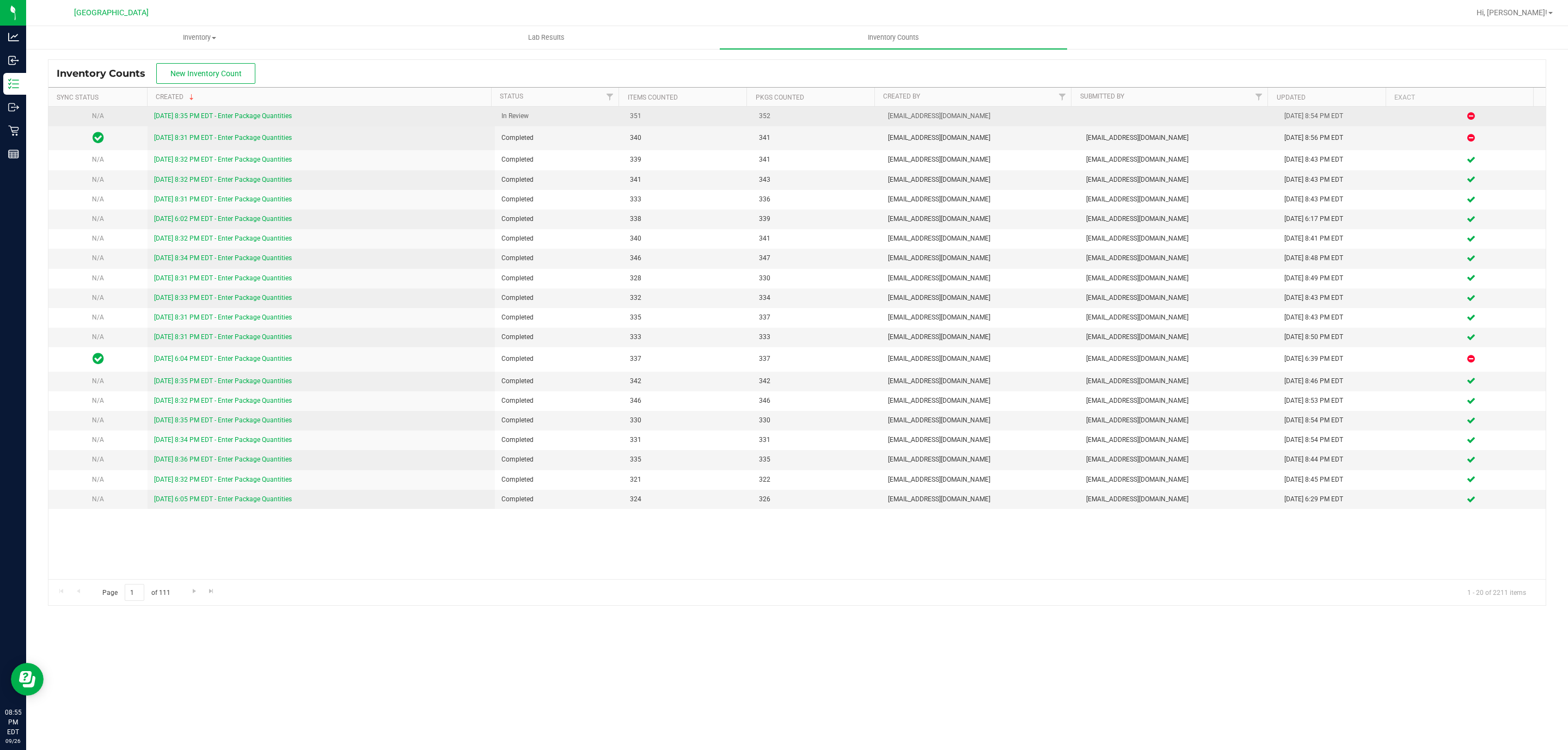
click at [216, 118] on link "[DATE] 8:35 PM EDT - Enter Package Quantities" at bounding box center [222, 116] width 138 height 8
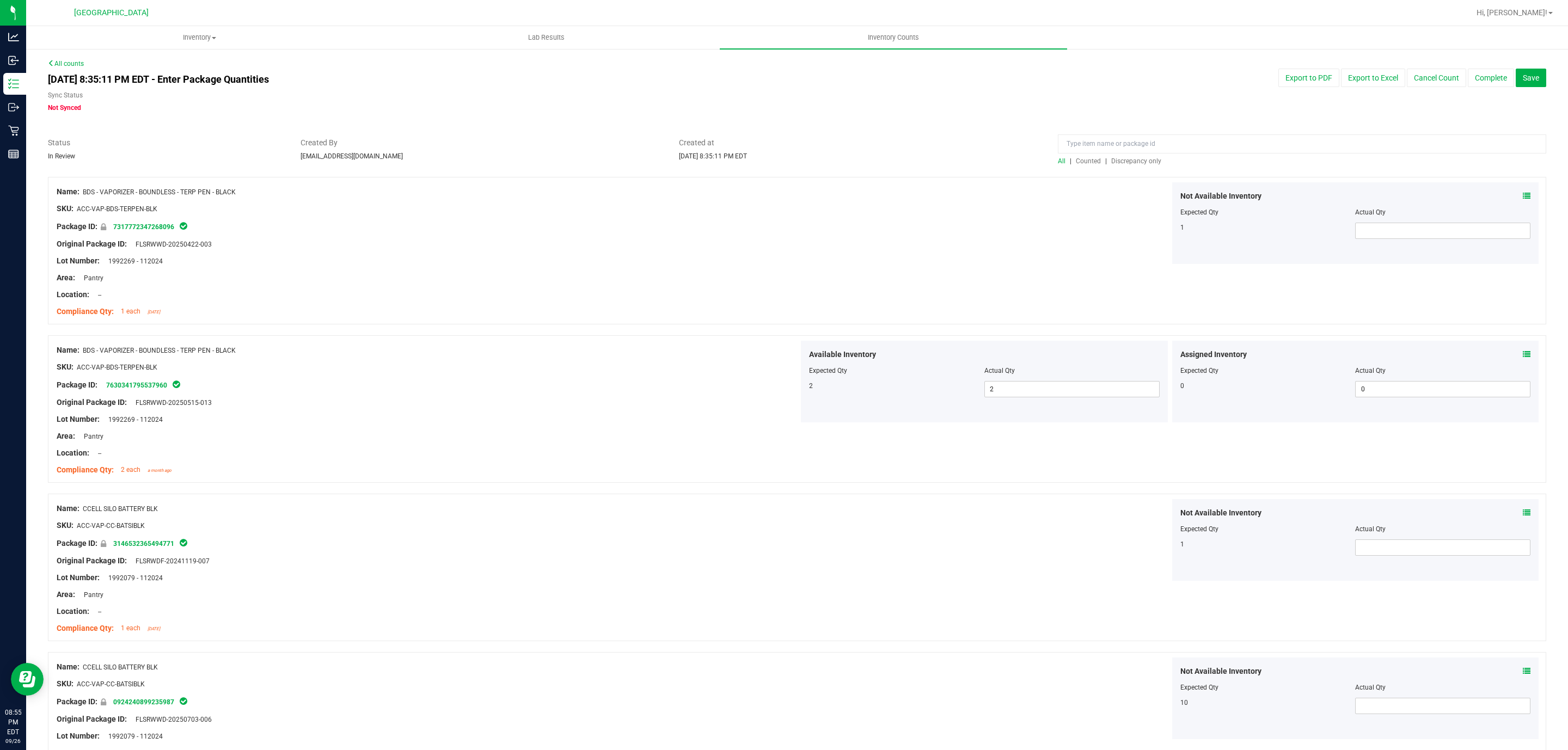
click at [779, 164] on span "Discrepancy only" at bounding box center [1136, 161] width 50 height 8
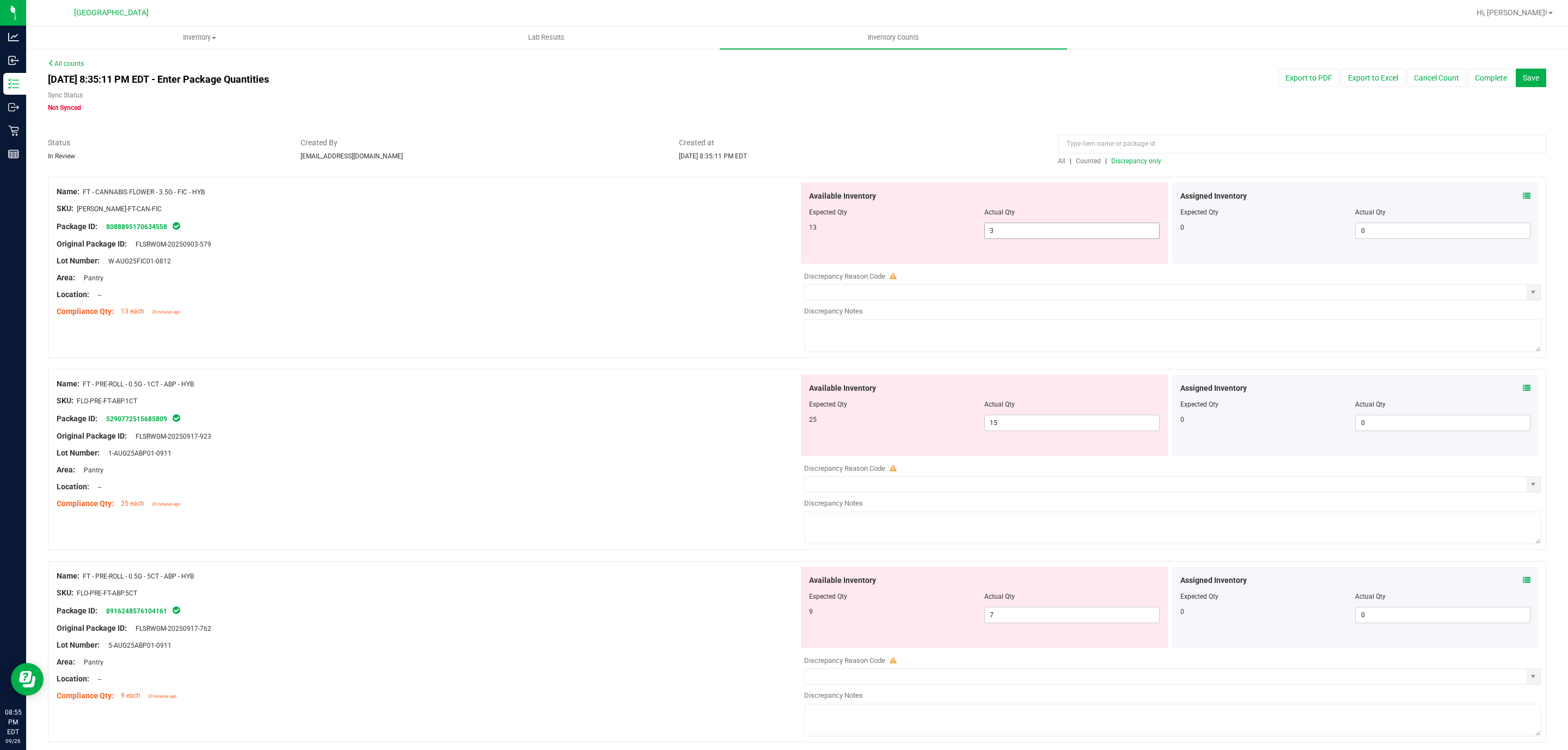
click at [779, 234] on span "3 3" at bounding box center [1072, 230] width 175 height 16
type input "13"
click at [564, 295] on div "Location: --" at bounding box center [427, 294] width 742 height 11
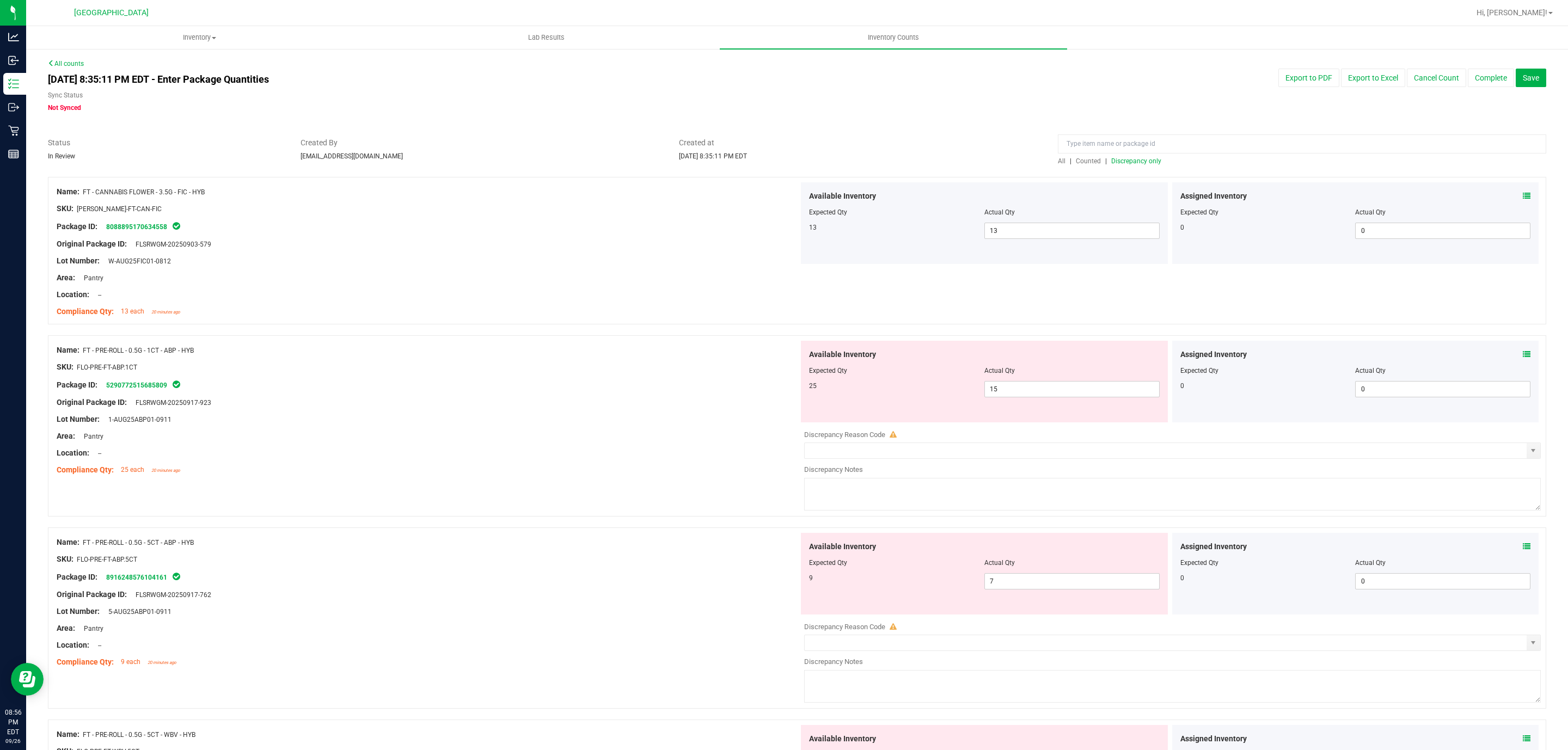
click at [593, 278] on div "Area: Pantry" at bounding box center [427, 278] width 742 height 11
click at [779, 157] on span "Discrepancy only" at bounding box center [1136, 161] width 50 height 8
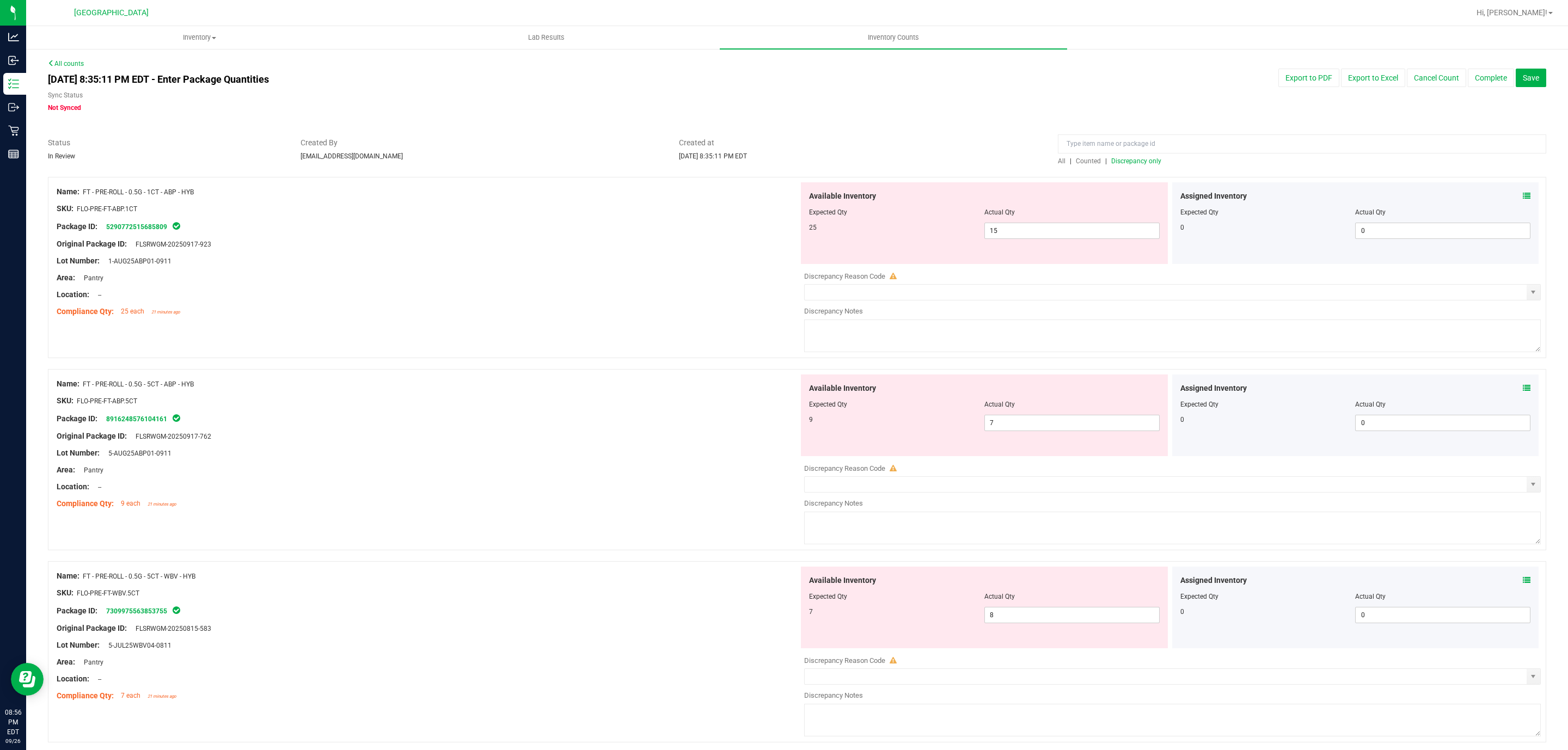
click at [378, 257] on div "Lot Number: 1-AUG25ABP01-0911" at bounding box center [427, 261] width 742 height 11
click at [779, 232] on span "15 15" at bounding box center [1072, 230] width 175 height 16
click at [0, 0] on input "15" at bounding box center [0, 0] width 0 height 0
type input "25"
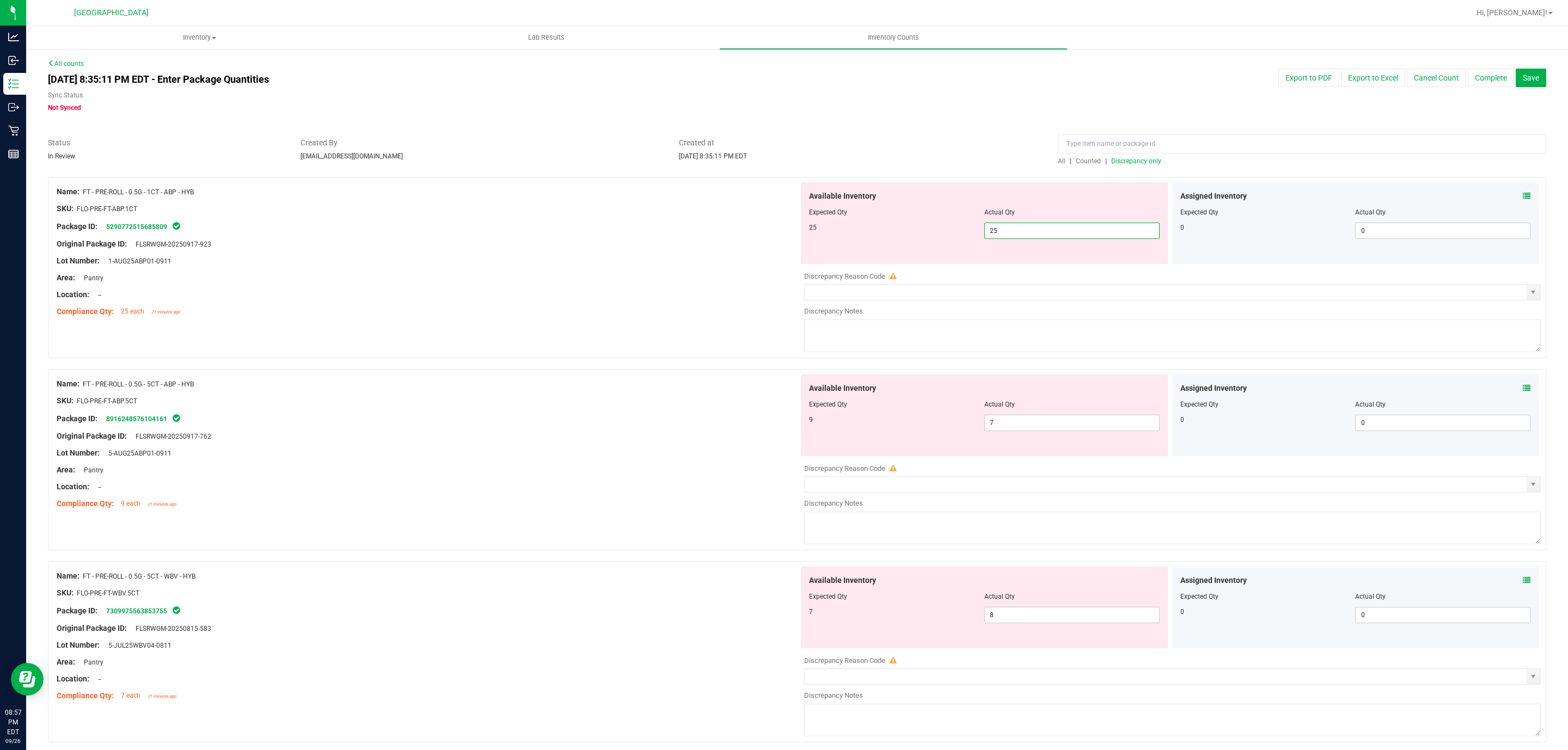
click at [524, 250] on div at bounding box center [427, 253] width 742 height 5
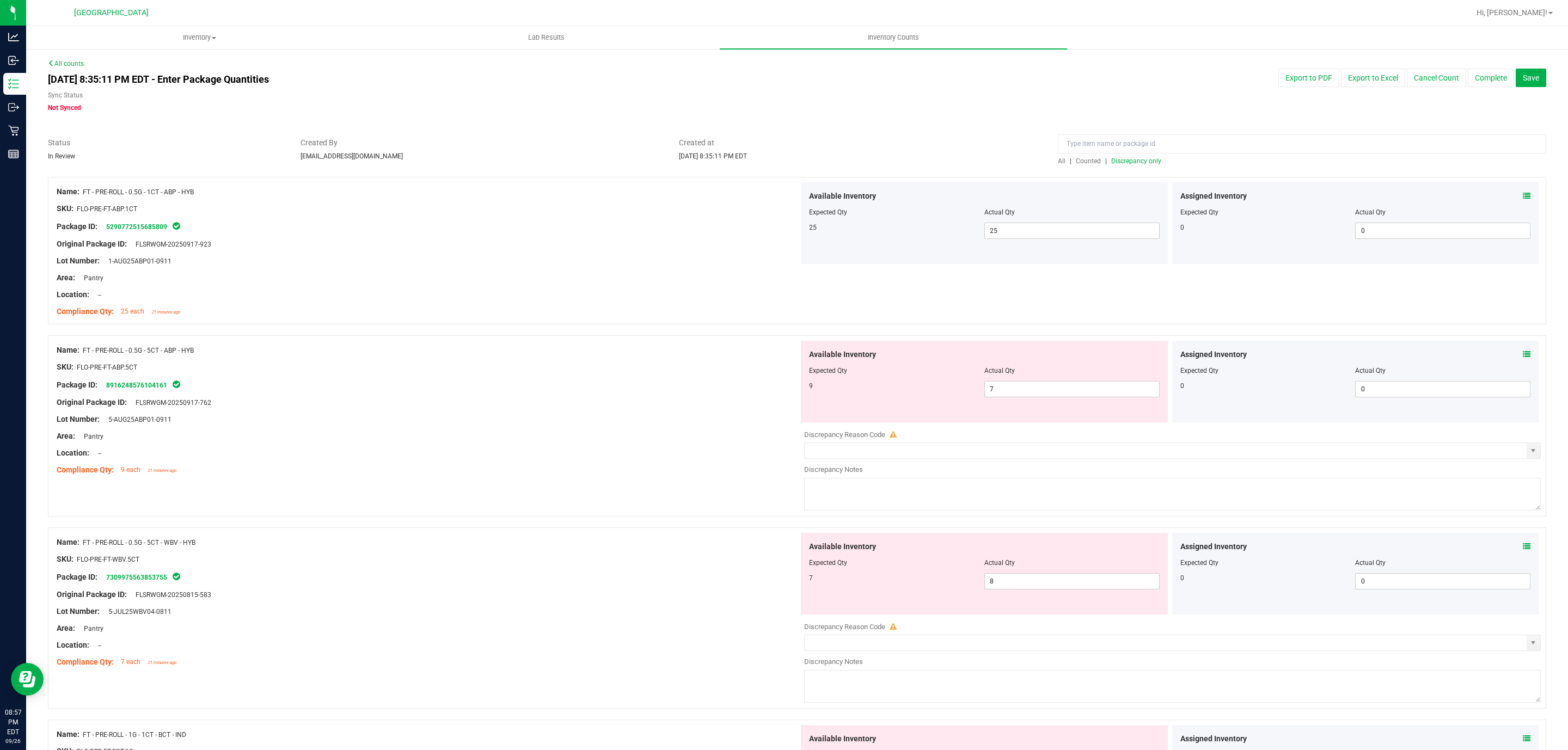
click at [534, 475] on div "Compliance Qty: 9 each 21 minutes ago" at bounding box center [427, 469] width 742 height 11
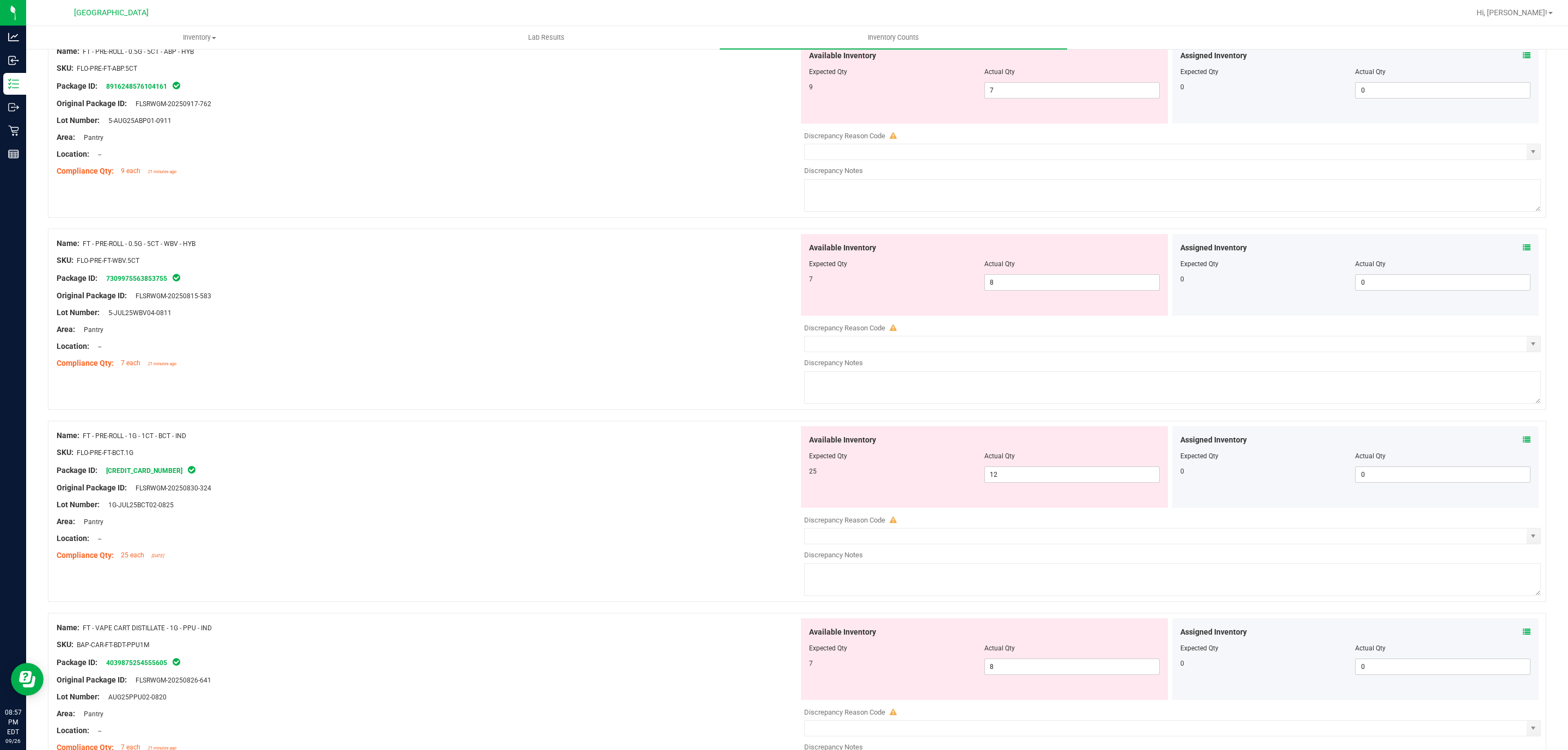
scroll to position [326, 0]
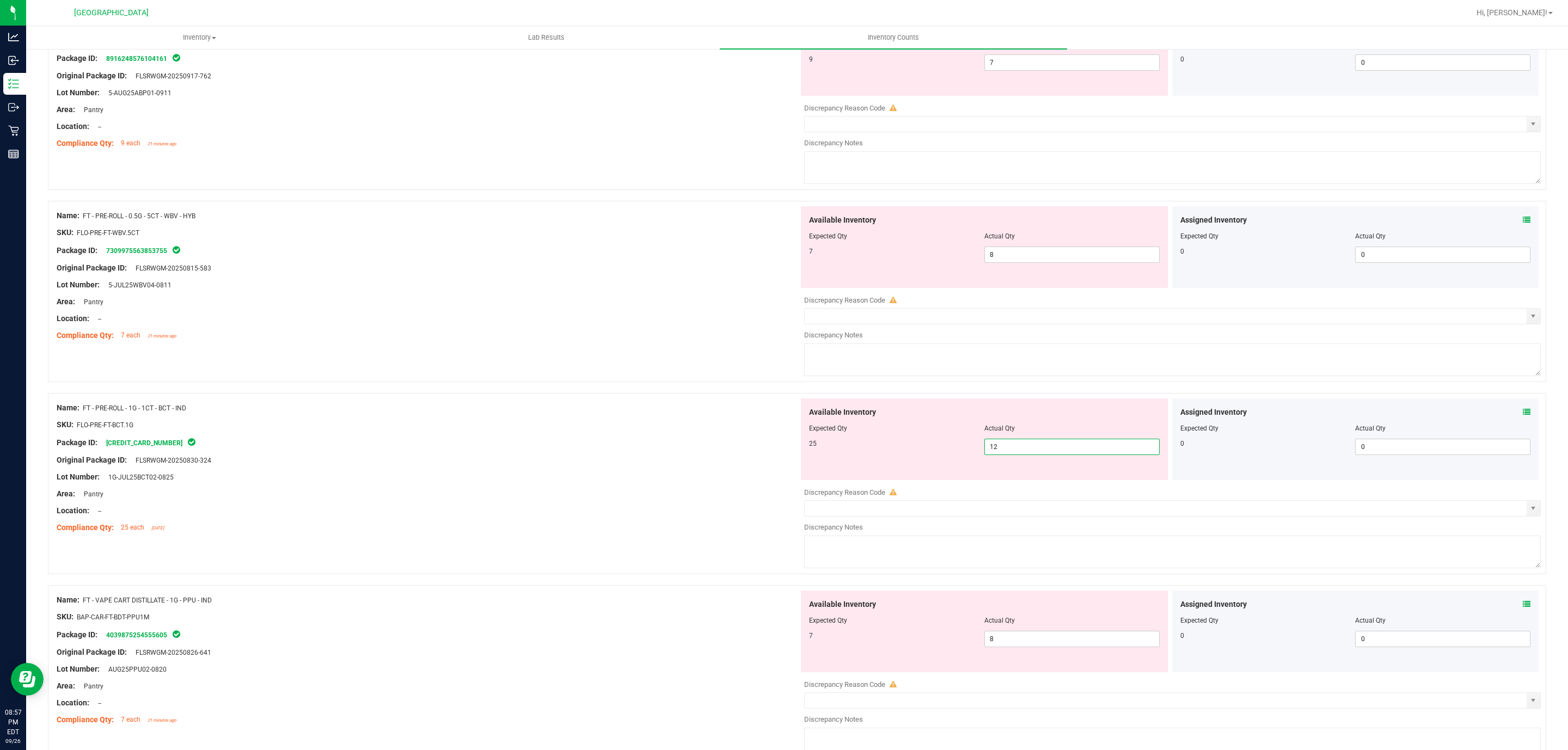
drag, startPoint x: 1010, startPoint y: 449, endPoint x: 386, endPoint y: 291, distance: 643.7
click at [588, 346] on div "Name: FT - PRE-ROLL - 0.5G - 1CT - ABP - HYB SKU: FLO-PRE-FT-ABP.1CT Package ID…" at bounding box center [797, 416] width 1498 height 1131
type input "25"
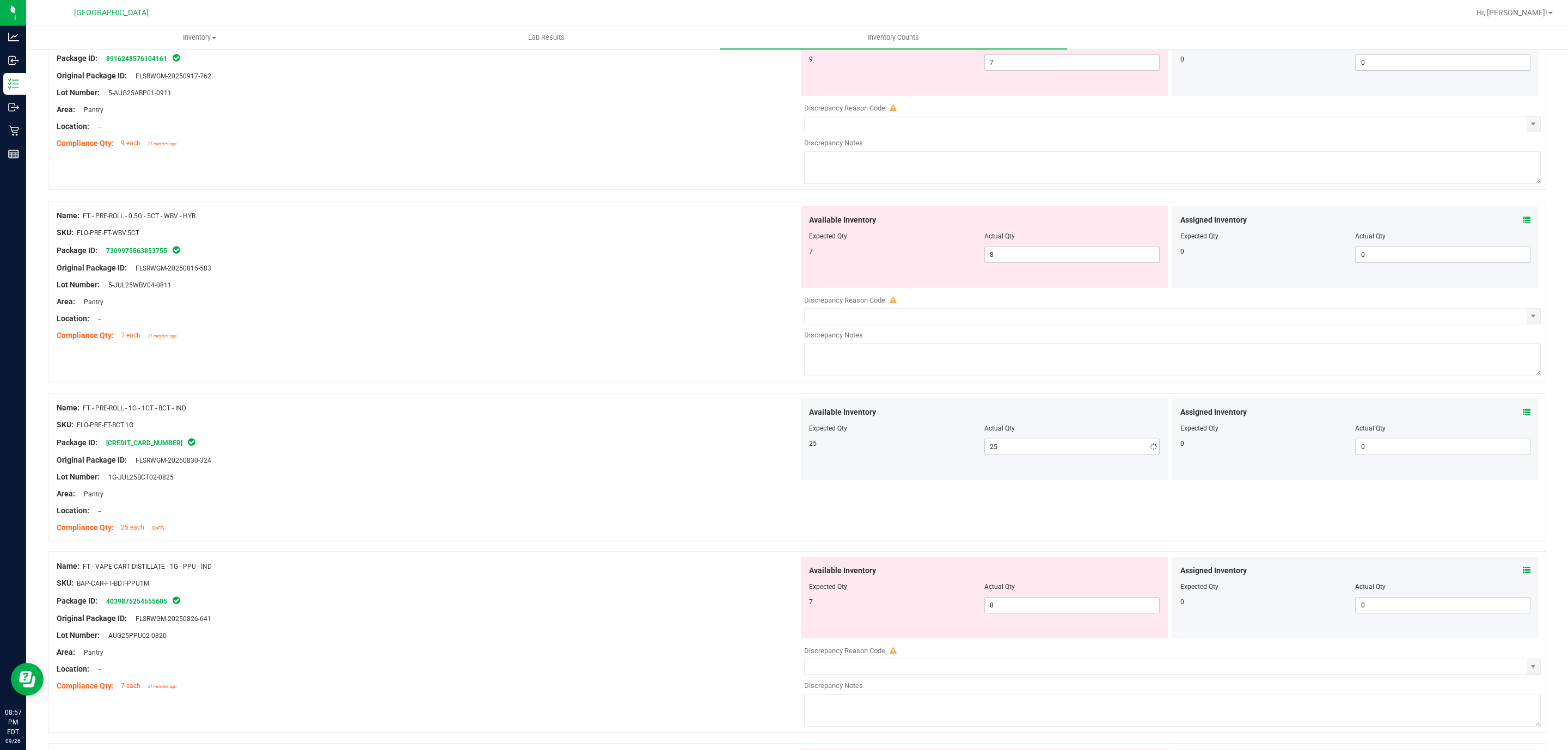
click at [544, 537] on div "Name: FT - PRE-ROLL - 1G - 1CT - BCT - IND SKU: FLO-PRE-FT-BCT.1G Package ID: […" at bounding box center [427, 467] width 742 height 139
click at [581, 459] on div "Original Package ID: FLSRWGM-20250830-324" at bounding box center [427, 460] width 742 height 11
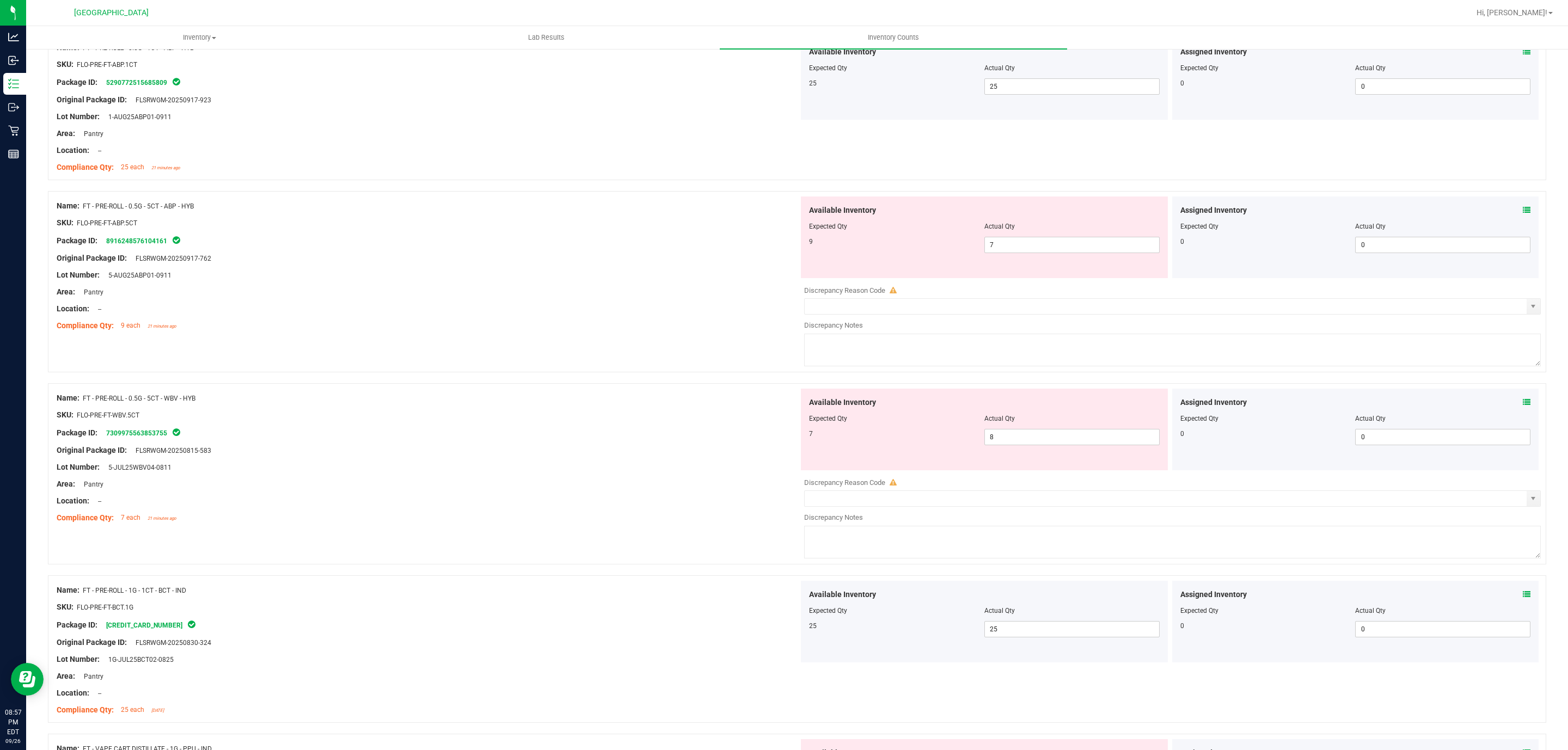
scroll to position [0, 0]
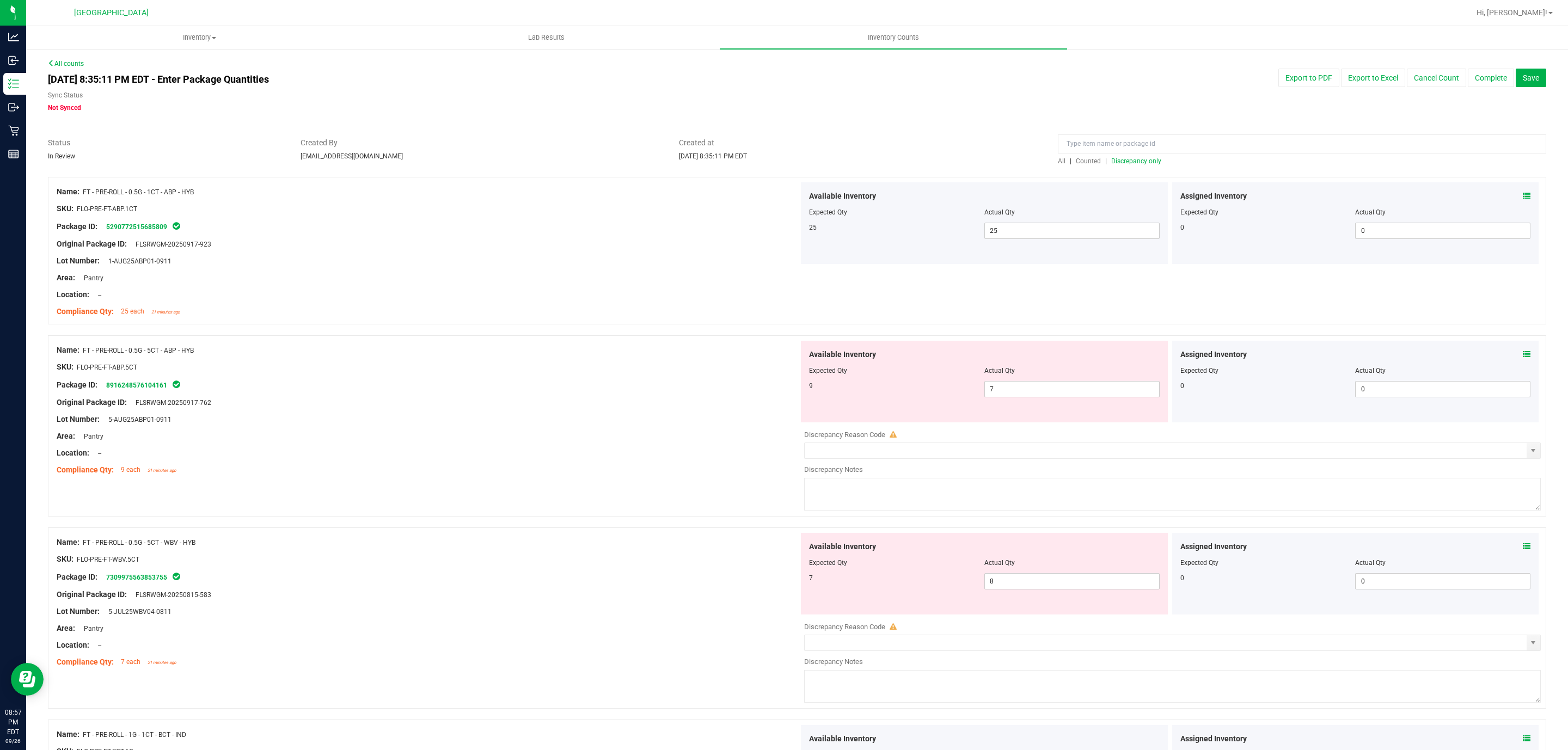
click at [779, 162] on span "Discrepancy only" at bounding box center [1136, 161] width 50 height 8
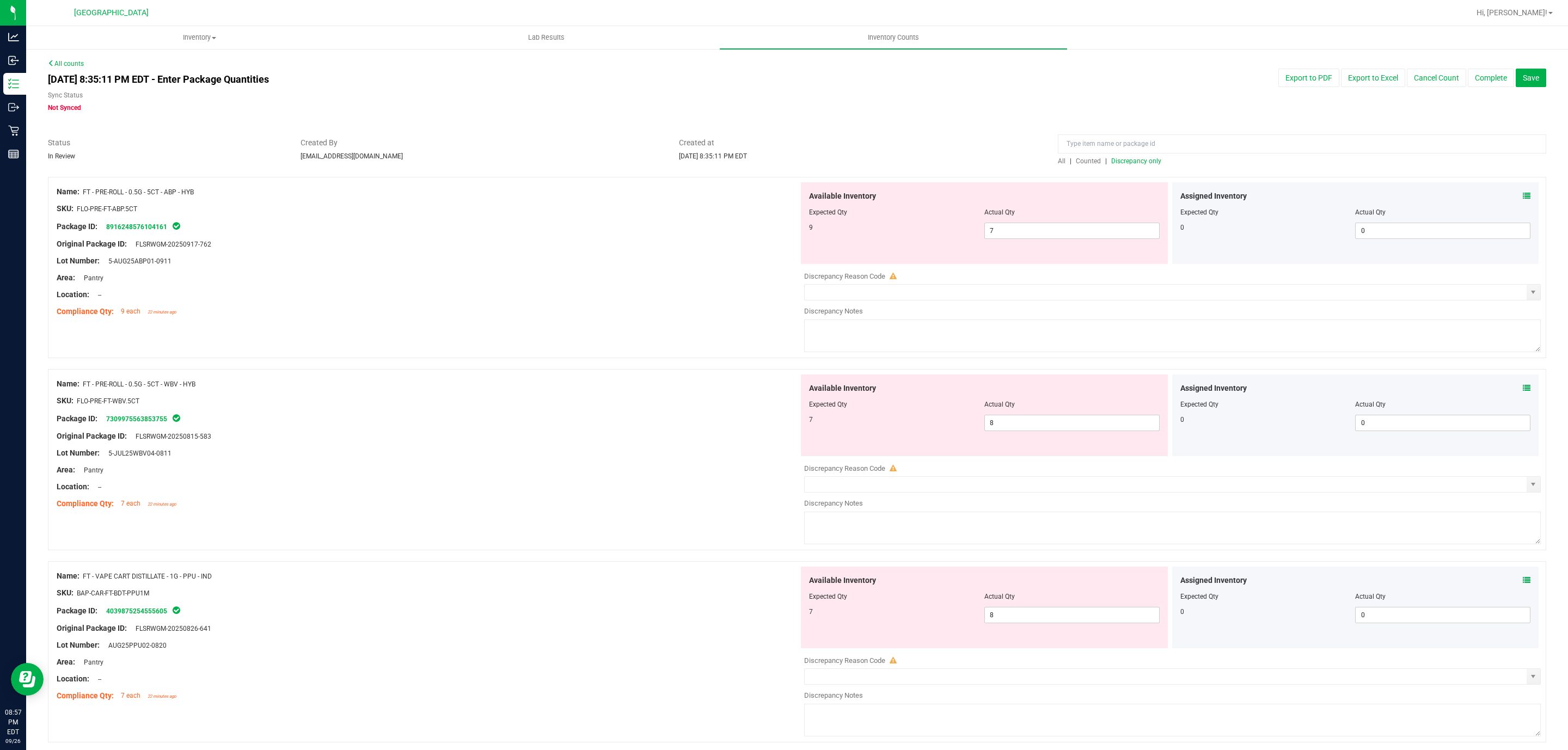
click at [446, 266] on div at bounding box center [427, 269] width 742 height 5
drag, startPoint x: 1052, startPoint y: 234, endPoint x: 90, endPoint y: 124, distance: 968.3
click at [402, 170] on div "All counts [DATE] 8:35:11 PM EDT - Enter Package Quantities Sync Status Not Syn…" at bounding box center [797, 514] width 1498 height 913
type input "9"
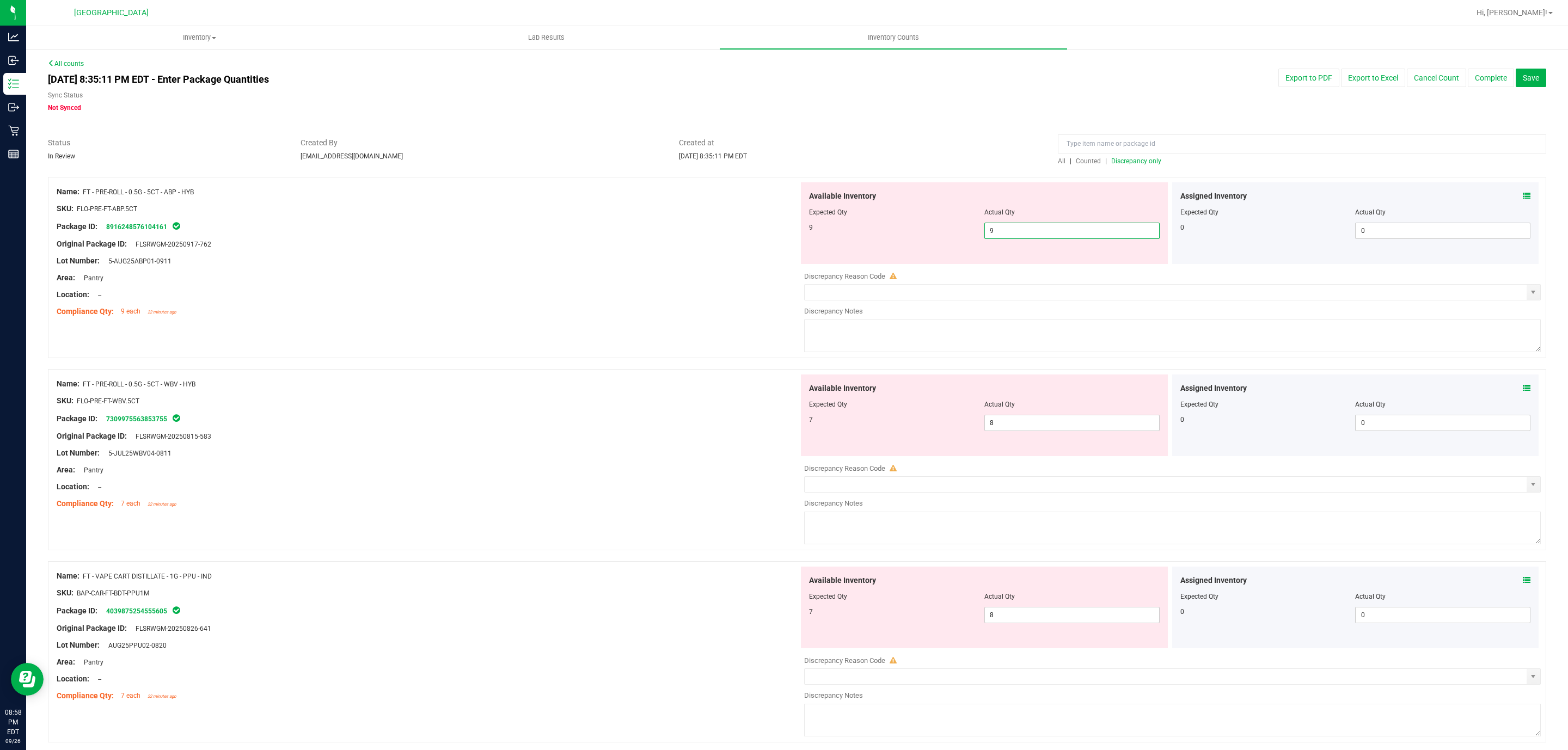
click at [528, 426] on div "Name: FT - PRE-ROLL - 0.5G - 5CT - WBV - HYB SKU: FLO-PRE-FT-WBV.5CT Package ID…" at bounding box center [427, 443] width 742 height 139
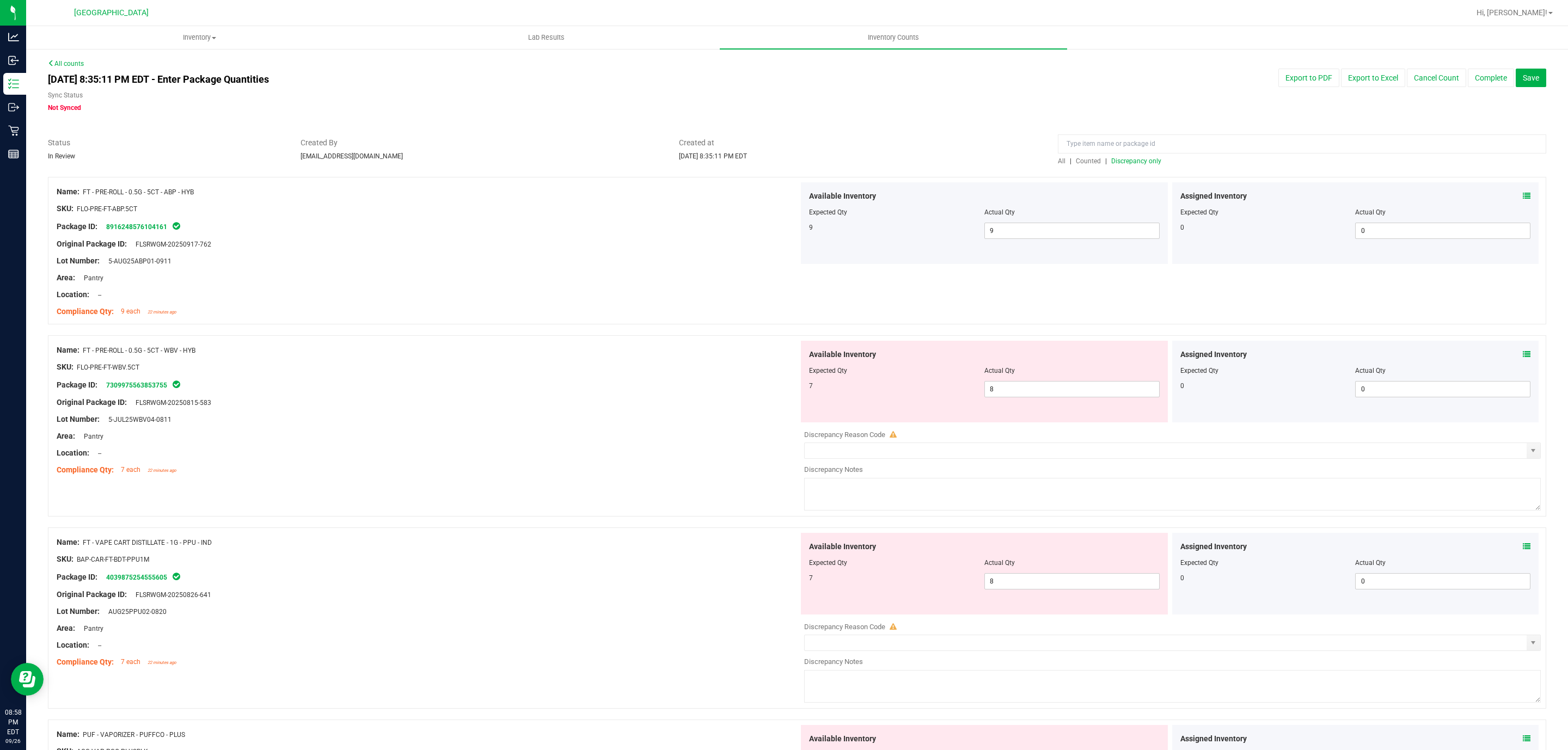
click at [625, 292] on div "Location: --" at bounding box center [427, 294] width 742 height 11
click at [768, 270] on div at bounding box center [427, 269] width 742 height 5
click at [710, 235] on div at bounding box center [427, 236] width 742 height 5
click at [621, 417] on div "Lot Number: 5-JUL25WBV04-0811" at bounding box center [427, 419] width 742 height 11
click at [590, 269] on div at bounding box center [427, 269] width 742 height 5
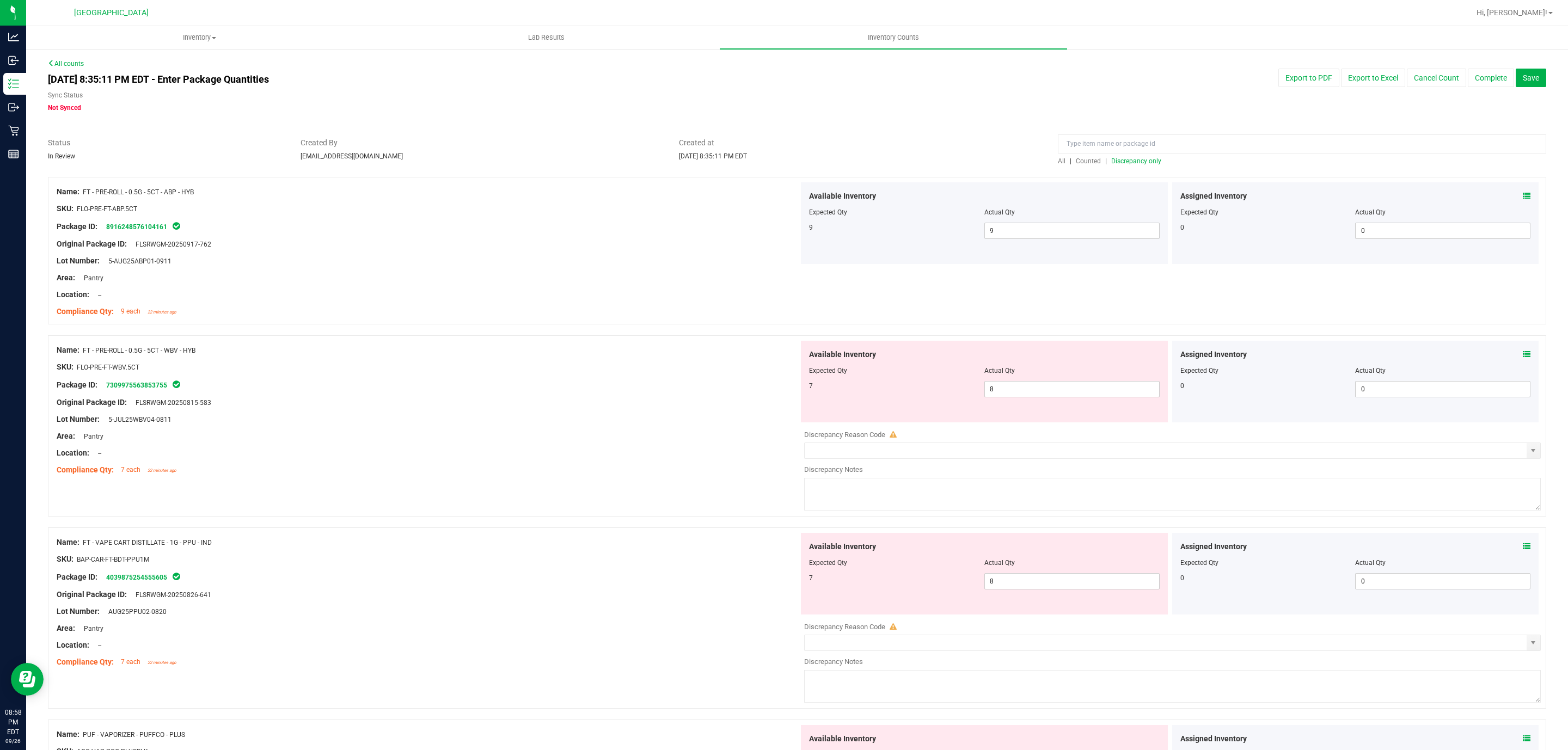
drag, startPoint x: 709, startPoint y: 458, endPoint x: 683, endPoint y: 416, distance: 49.4
click at [708, 456] on div "Location: --" at bounding box center [427, 453] width 742 height 11
click at [655, 351] on div "Name: FT - PRE-ROLL - 0.5G - 5CT - WBV - HYB" at bounding box center [427, 350] width 742 height 11
drag, startPoint x: 1022, startPoint y: 392, endPoint x: 724, endPoint y: 356, distance: 300.2
click at [779, 366] on div "Available Inventory Expected Qty Actual Qty 7 8 8" at bounding box center [984, 382] width 367 height 82
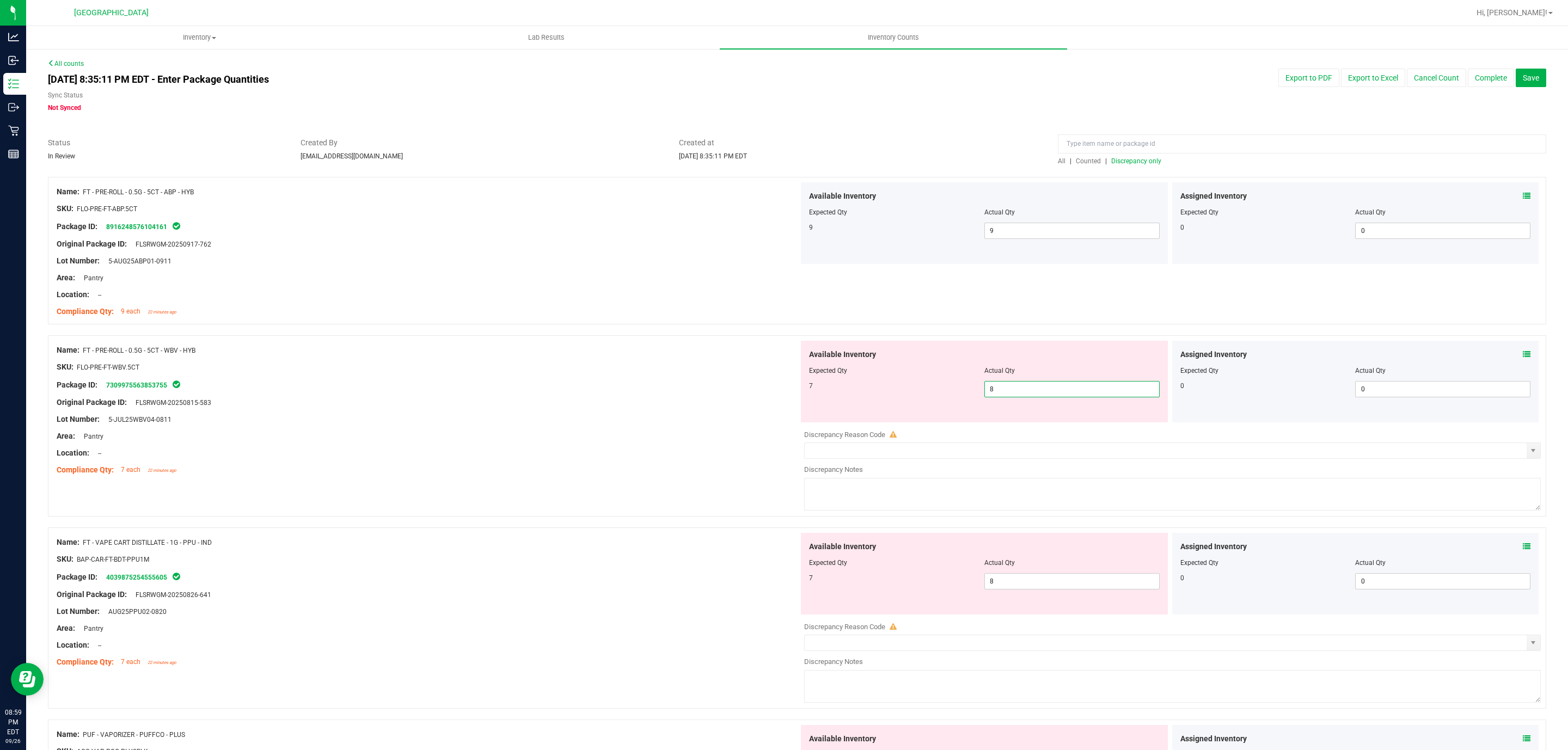
type input "7"
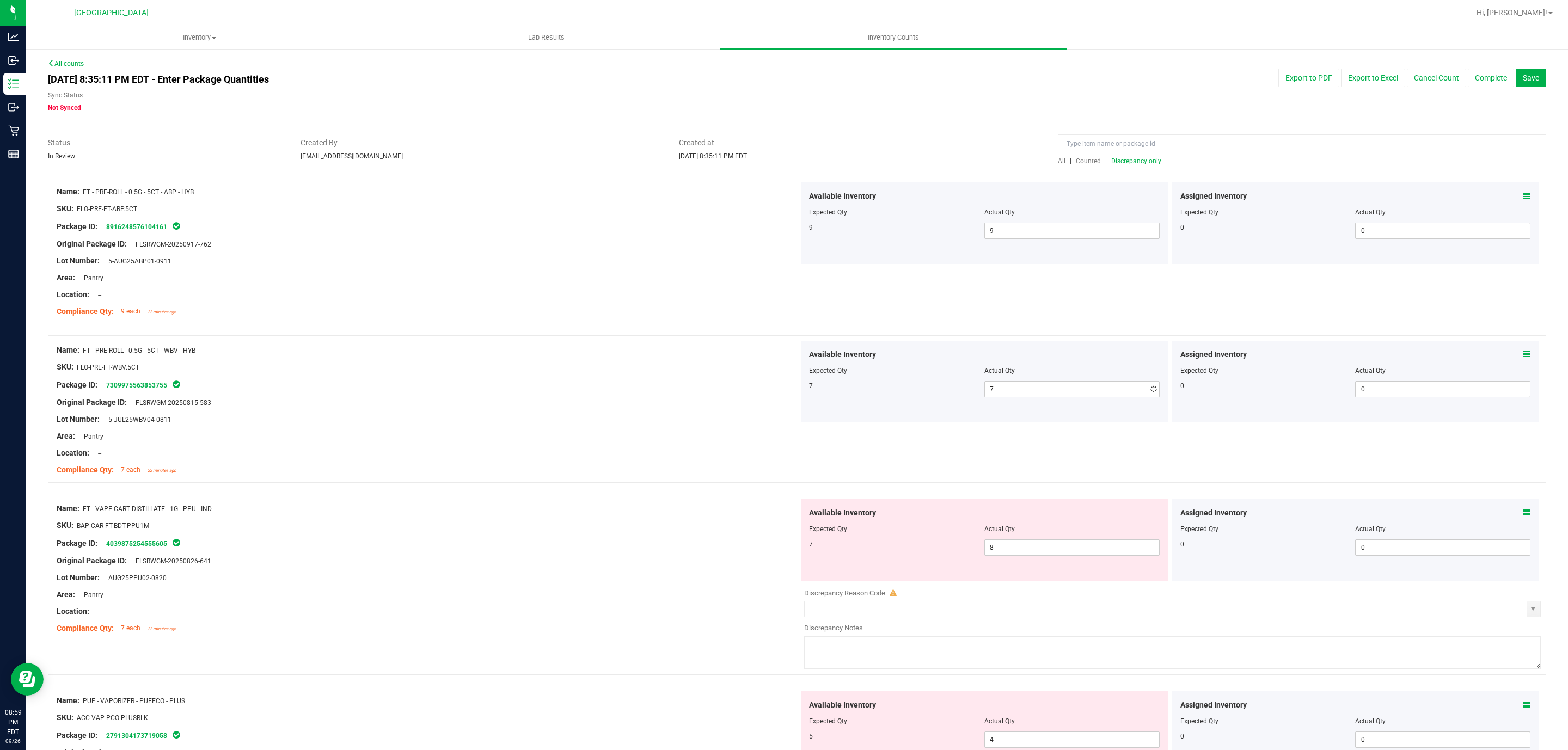
click at [723, 356] on div at bounding box center [427, 359] width 742 height 5
click at [667, 418] on div "Lot Number: 5-JUL25WBV04-0811" at bounding box center [427, 419] width 742 height 11
click at [779, 162] on span "Discrepancy only" at bounding box center [1136, 161] width 50 height 8
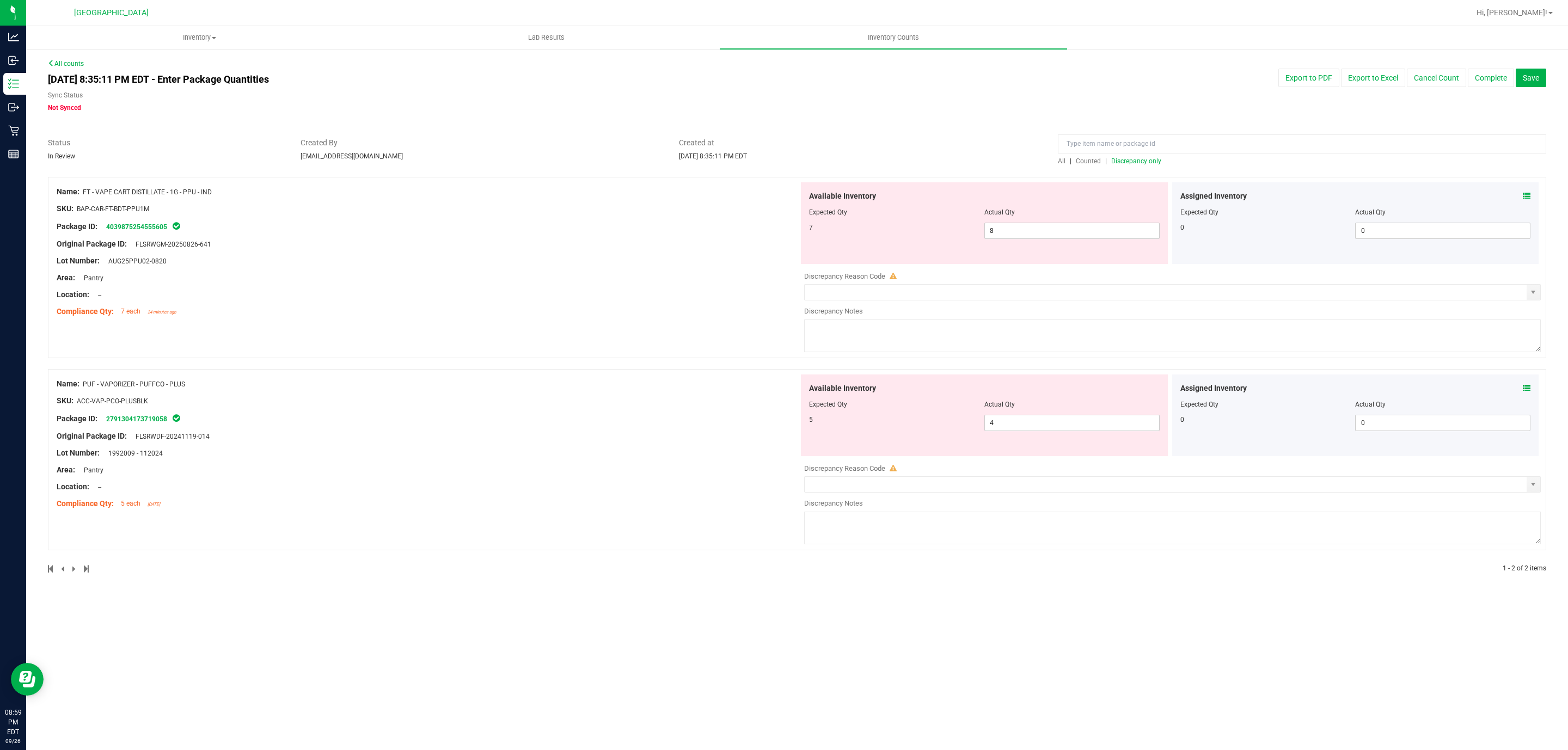
click at [570, 320] on div "Name: FT - VAPE CART DISTILLATE - 1G - PPU - IND SKU: BAP-CAR-FT-BDT-PPU1M Pack…" at bounding box center [427, 251] width 742 height 139
click at [521, 313] on div "Compliance Qty: 7 each 24 minutes ago" at bounding box center [427, 311] width 742 height 11
click at [519, 338] on div "Name: FT - VAPE CART DISTILLATE - 1G - PPU - IND SKU: BAP-CAR-FT-BDT-PPU1M Pack…" at bounding box center [797, 267] width 1498 height 181
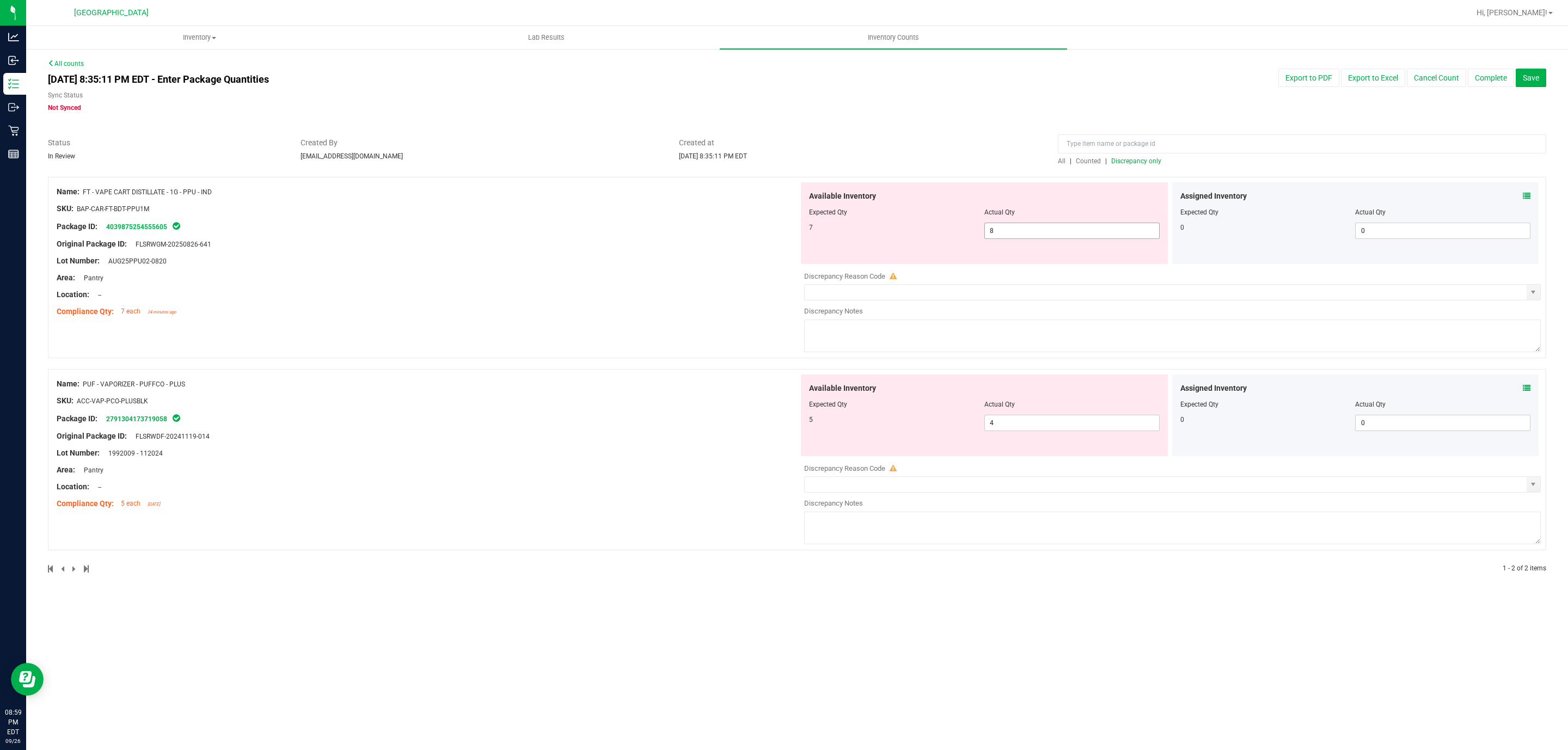
drag, startPoint x: 981, startPoint y: 232, endPoint x: 924, endPoint y: 220, distance: 58.2
click at [779, 220] on div "Available Inventory Expected Qty Actual Qty 7 8 8" at bounding box center [984, 223] width 367 height 82
type input "7"
click at [691, 260] on div "Lot Number: AUG25PPU02-0820" at bounding box center [427, 261] width 742 height 11
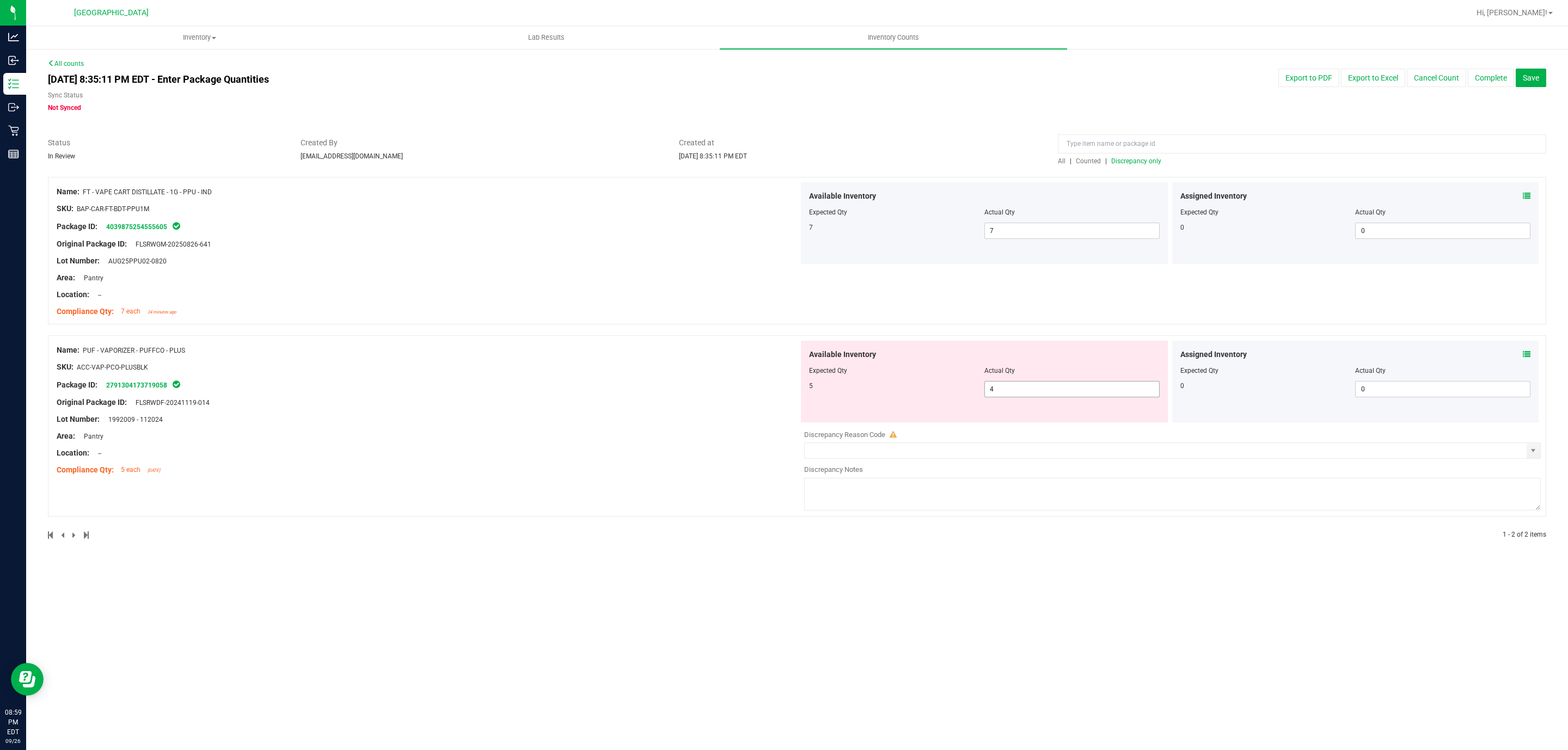
drag, startPoint x: 1035, startPoint y: 389, endPoint x: 691, endPoint y: 367, distance: 344.7
click at [779, 370] on div "Available Inventory Expected Qty Actual Qty 5 4 4" at bounding box center [984, 382] width 367 height 82
type input "5"
click at [646, 364] on div "SKU: ACC-VAP-PCO-PLUSBLK" at bounding box center [427, 366] width 742 height 11
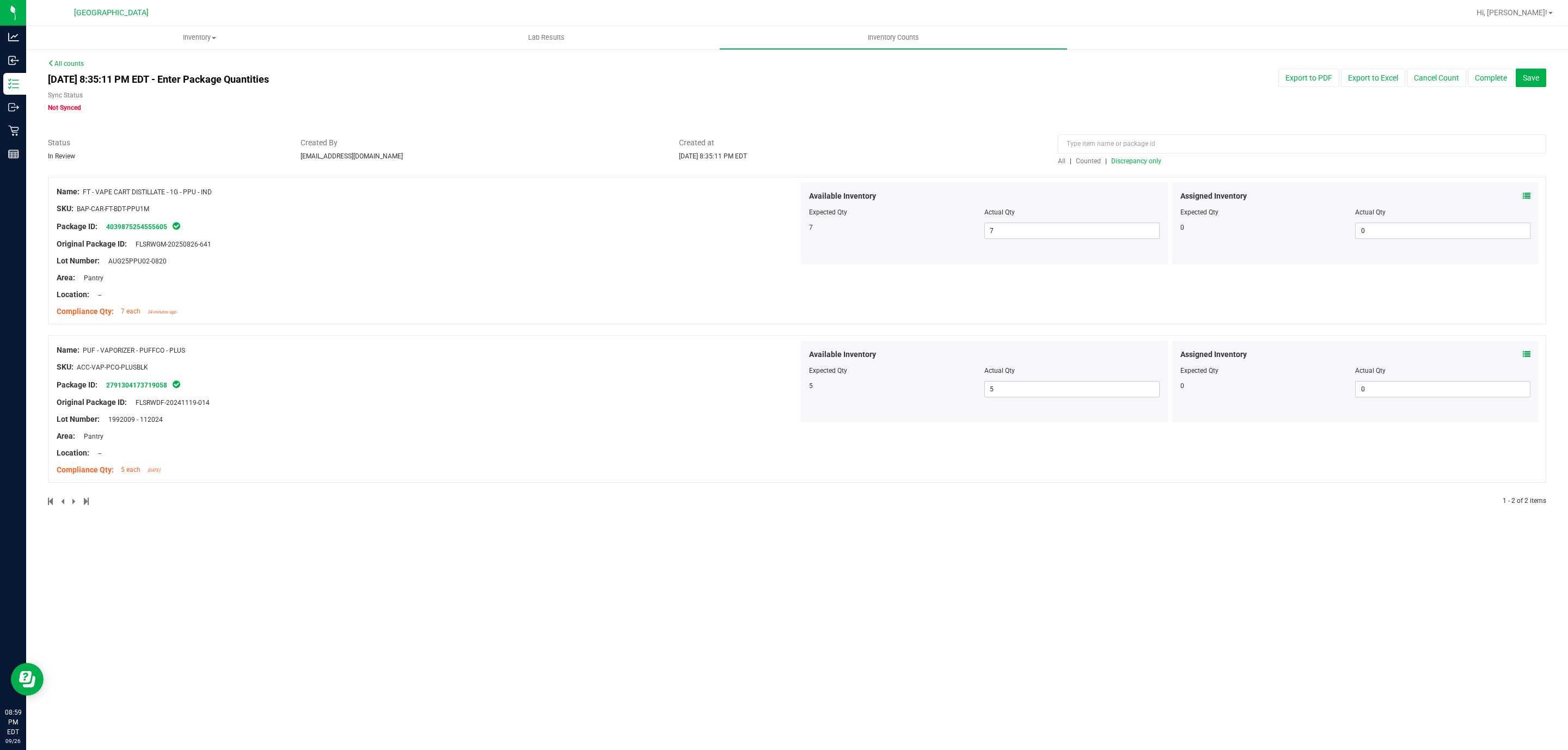
click at [779, 160] on span "Discrepancy only" at bounding box center [1136, 161] width 50 height 8
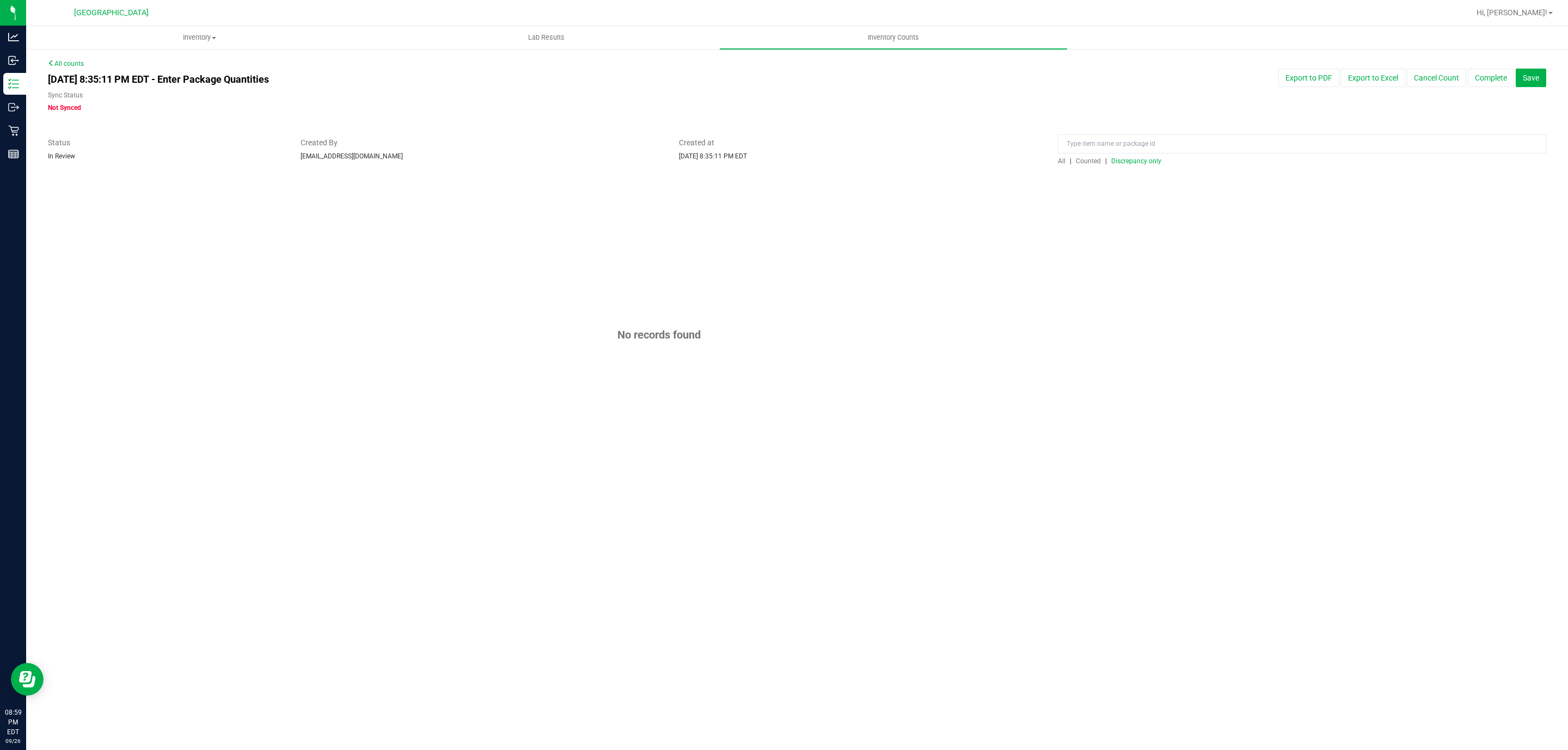
click at [546, 174] on div at bounding box center [797, 171] width 1498 height 11
click at [779, 74] on button "Complete" at bounding box center [1491, 78] width 46 height 18
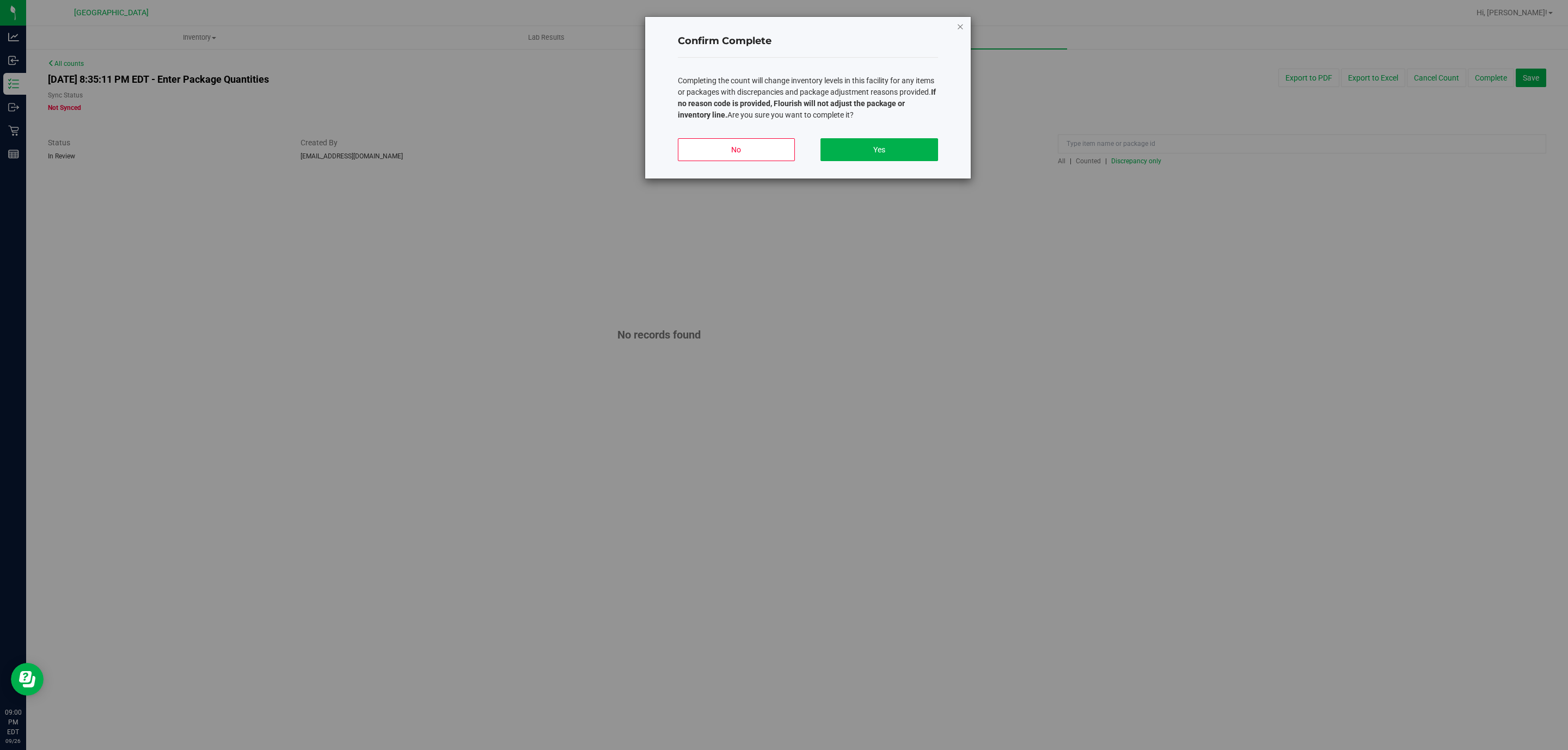
click at [779, 26] on icon "button" at bounding box center [960, 26] width 8 height 13
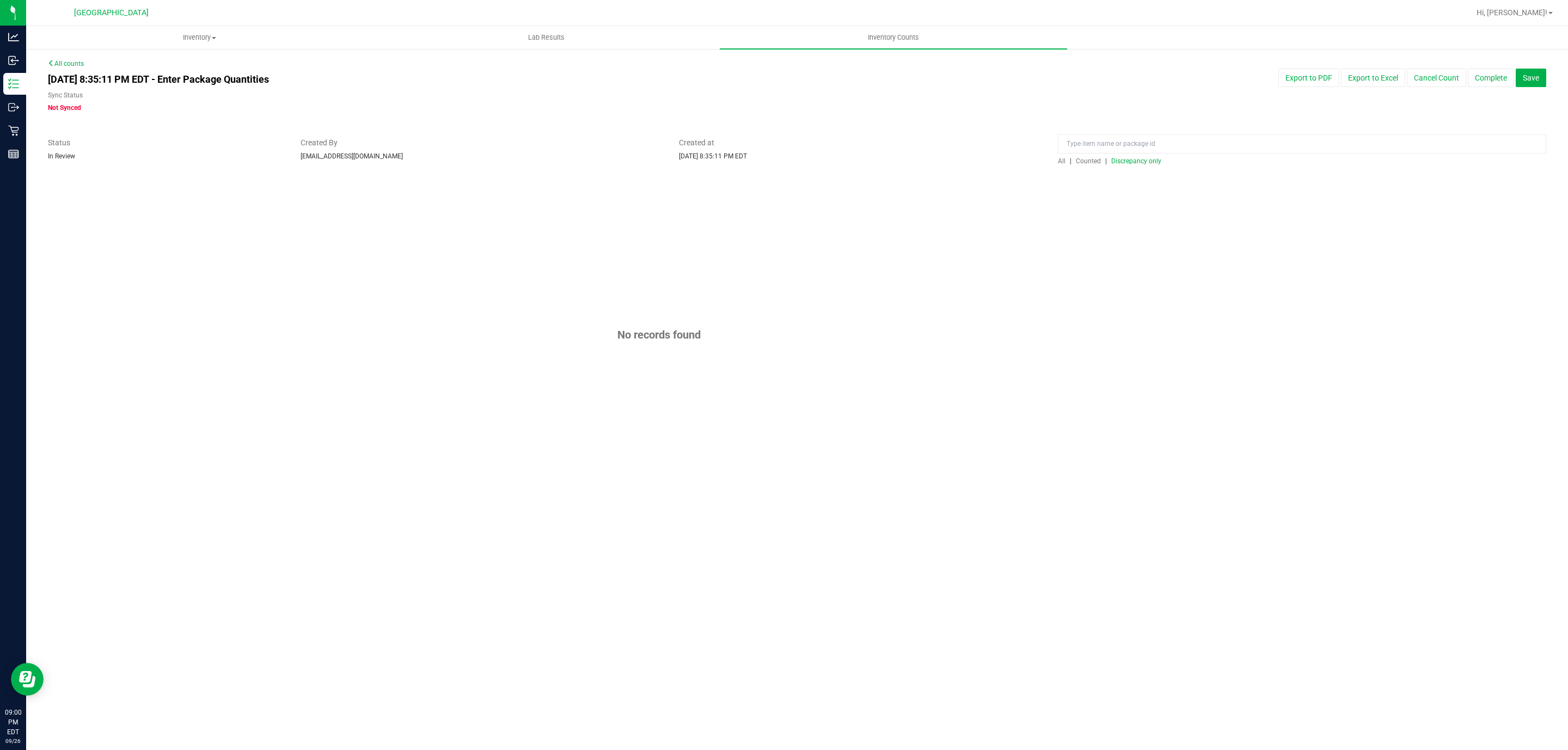
click at [779, 66] on div "All counts [DATE] 8:35:11 PM EDT - Enter Package Quantities Sync Status Not Syn…" at bounding box center [797, 281] width 1498 height 445
click at [716, 96] on div "Sync Status" at bounding box center [482, 96] width 868 height 12
click at [779, 77] on button "Complete" at bounding box center [1491, 78] width 46 height 18
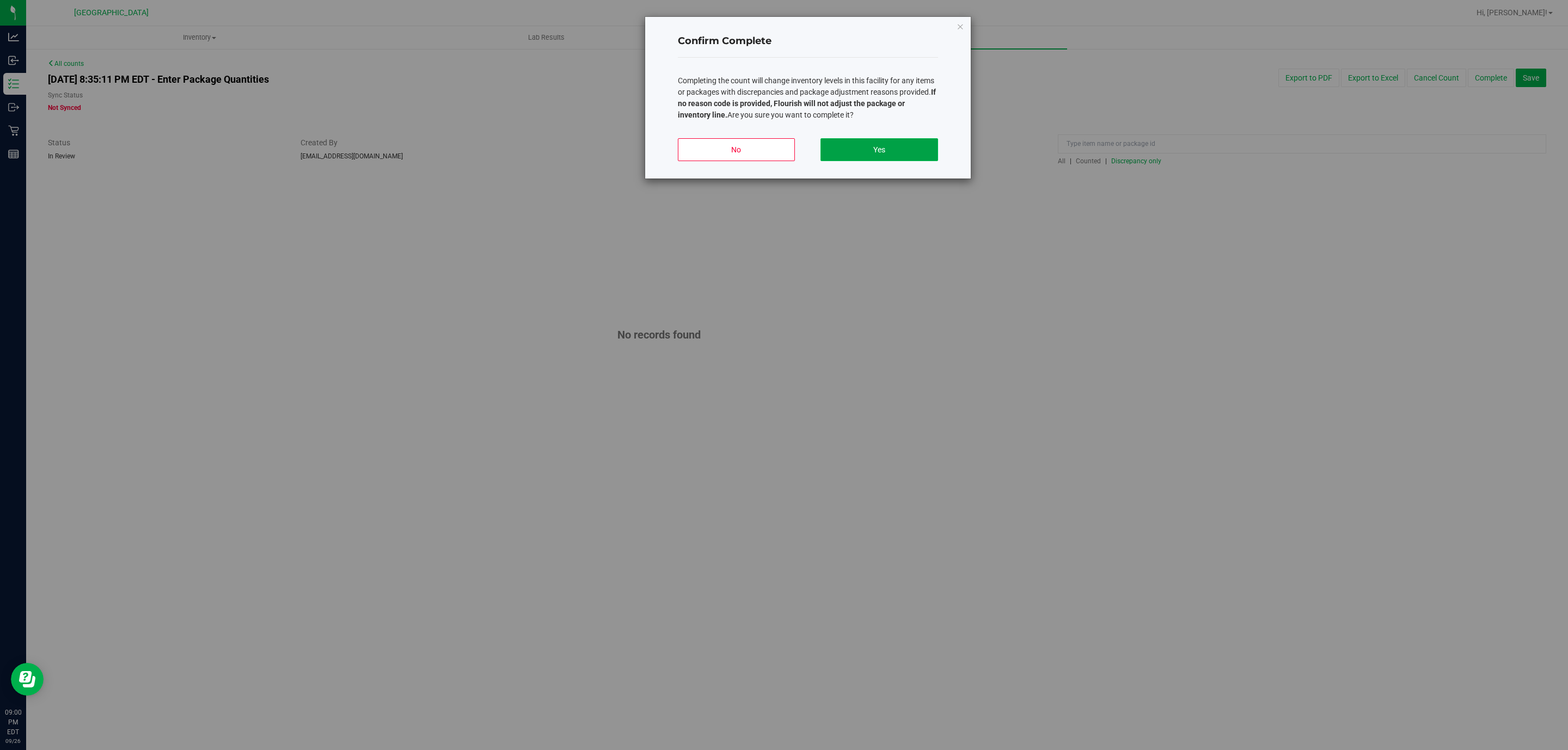
click at [779, 154] on button "Yes" at bounding box center [879, 149] width 117 height 23
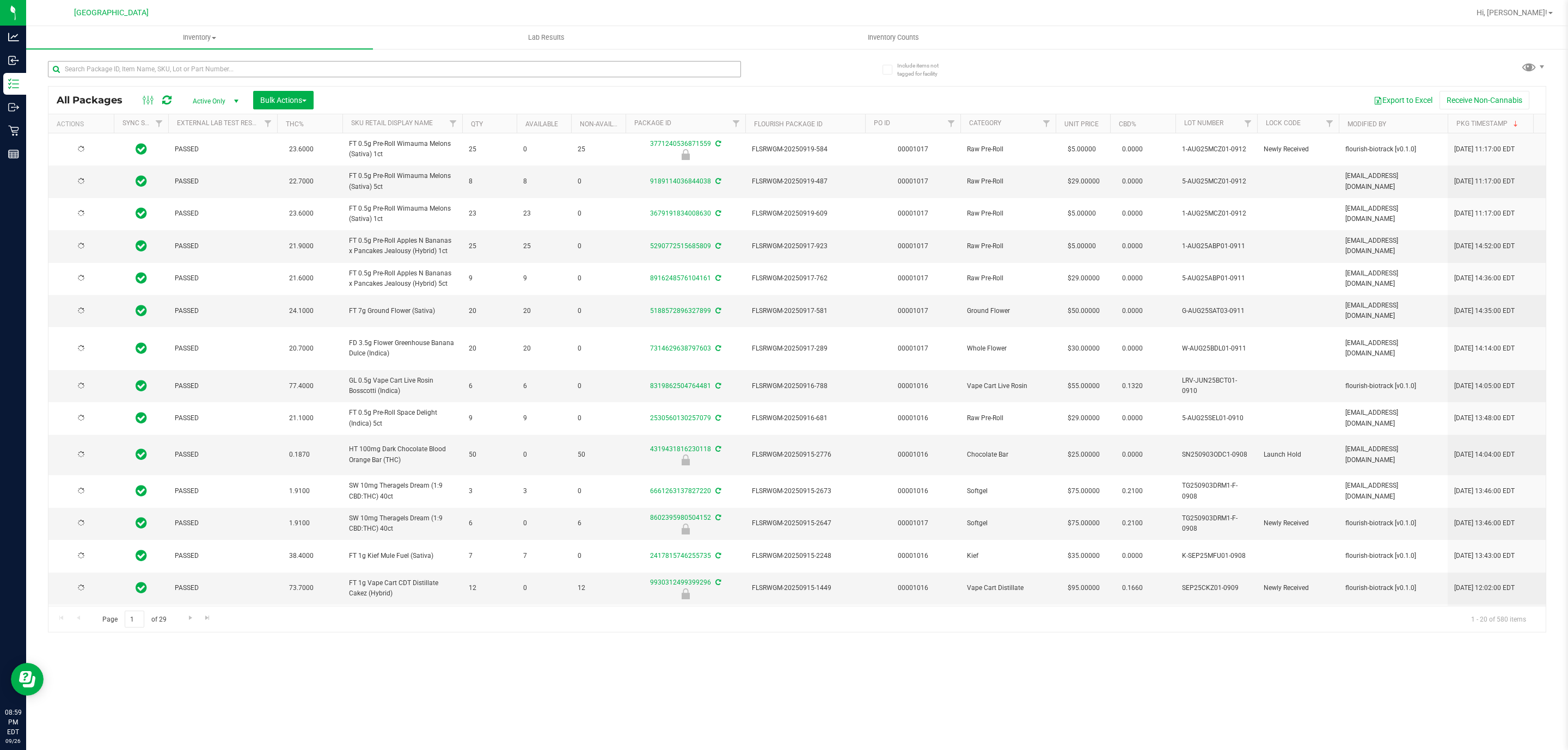
type input "[DATE]"
click at [139, 65] on input "text" at bounding box center [394, 69] width 693 height 16
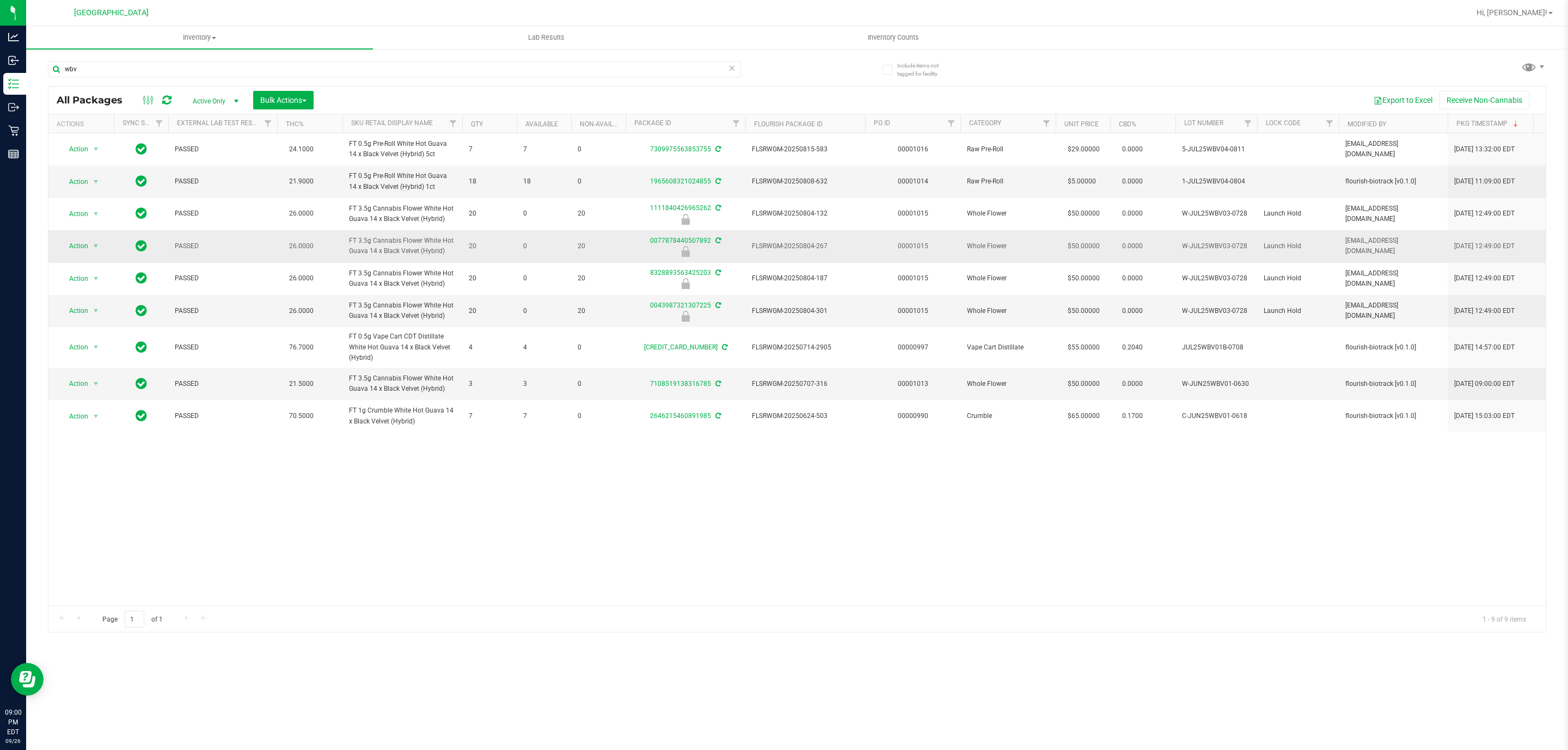
click at [409, 247] on span "FT 3.5g Cannabis Flower White Hot Guava 14 x Black Velvet (Hybrid)" at bounding box center [402, 245] width 107 height 20
copy tr "FT 3.5g Cannabis Flower White Hot Guava 14 x Black Velvet (Hybrid)"
click at [338, 65] on input "wbv" at bounding box center [394, 69] width 693 height 16
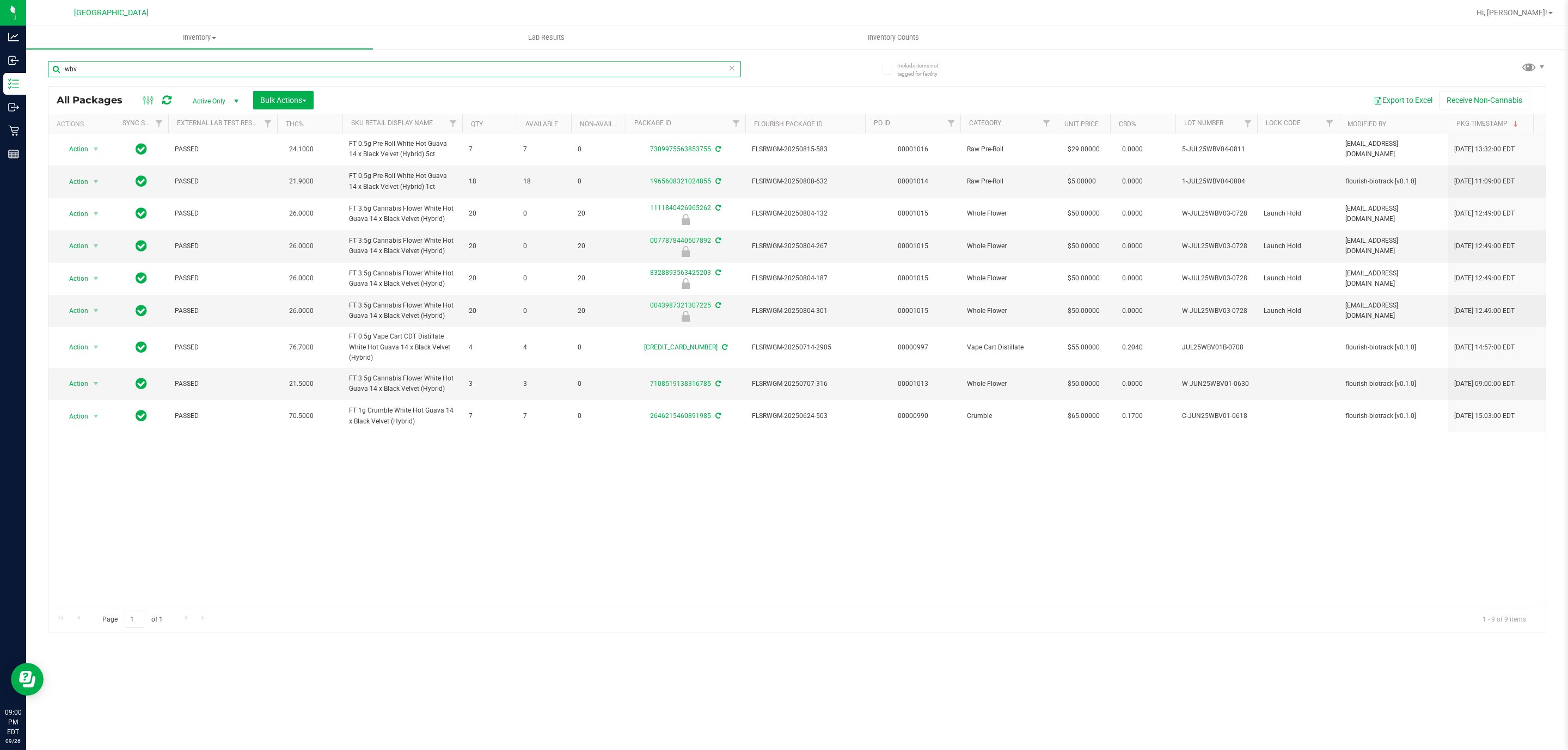
click at [338, 65] on input "wbv" at bounding box center [394, 69] width 693 height 16
paste input "FT 3.5g Cannabis Flower White Hot Guava 14 x Black Velvet (Hybrid)"
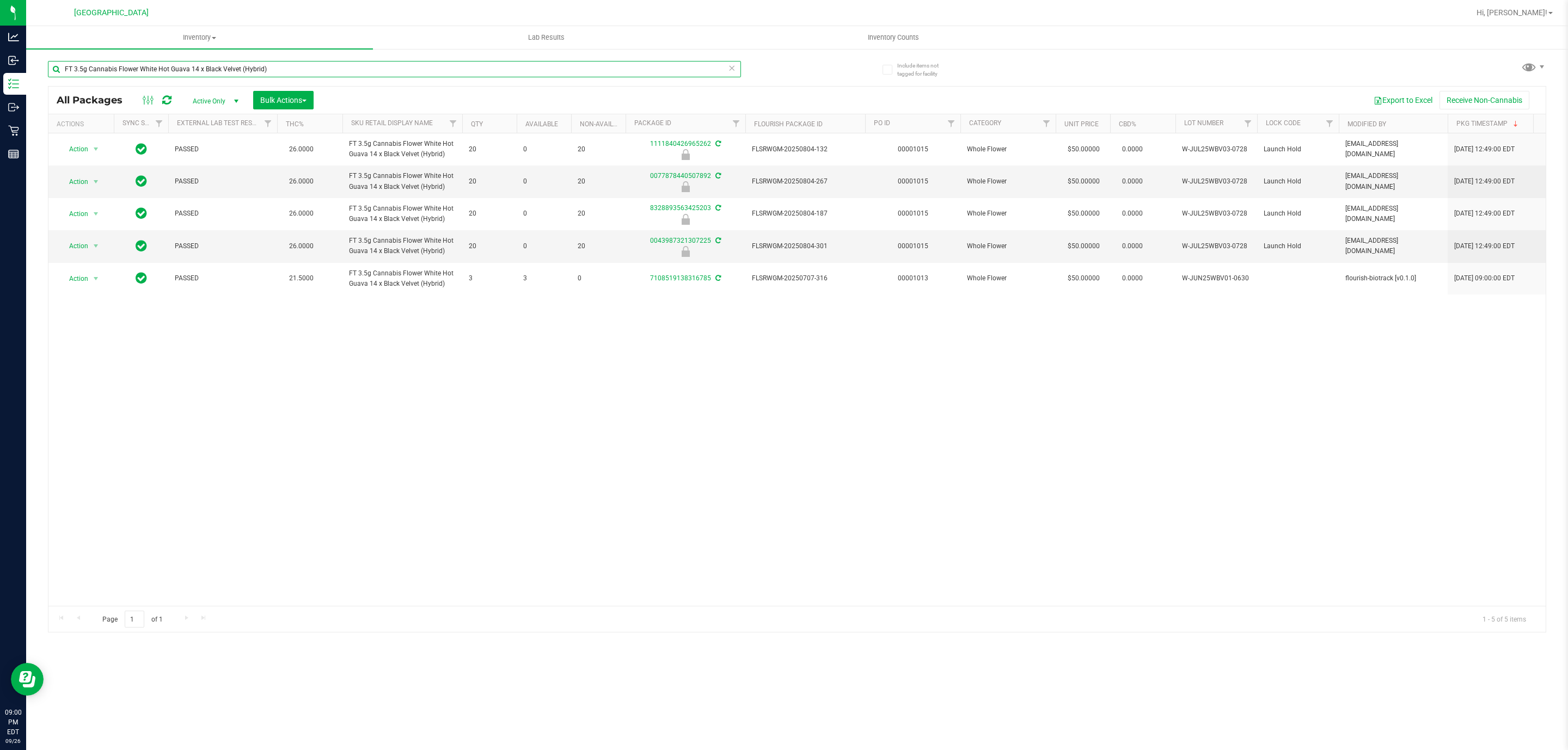
drag, startPoint x: 139, startPoint y: 69, endPoint x: 861, endPoint y: 78, distance: 722.1
click at [827, 51] on div "FT 3.5g Cannabis Flower White Hot Guava 14 x Black Velvet (Hybrid) All Packages…" at bounding box center [797, 341] width 1498 height 582
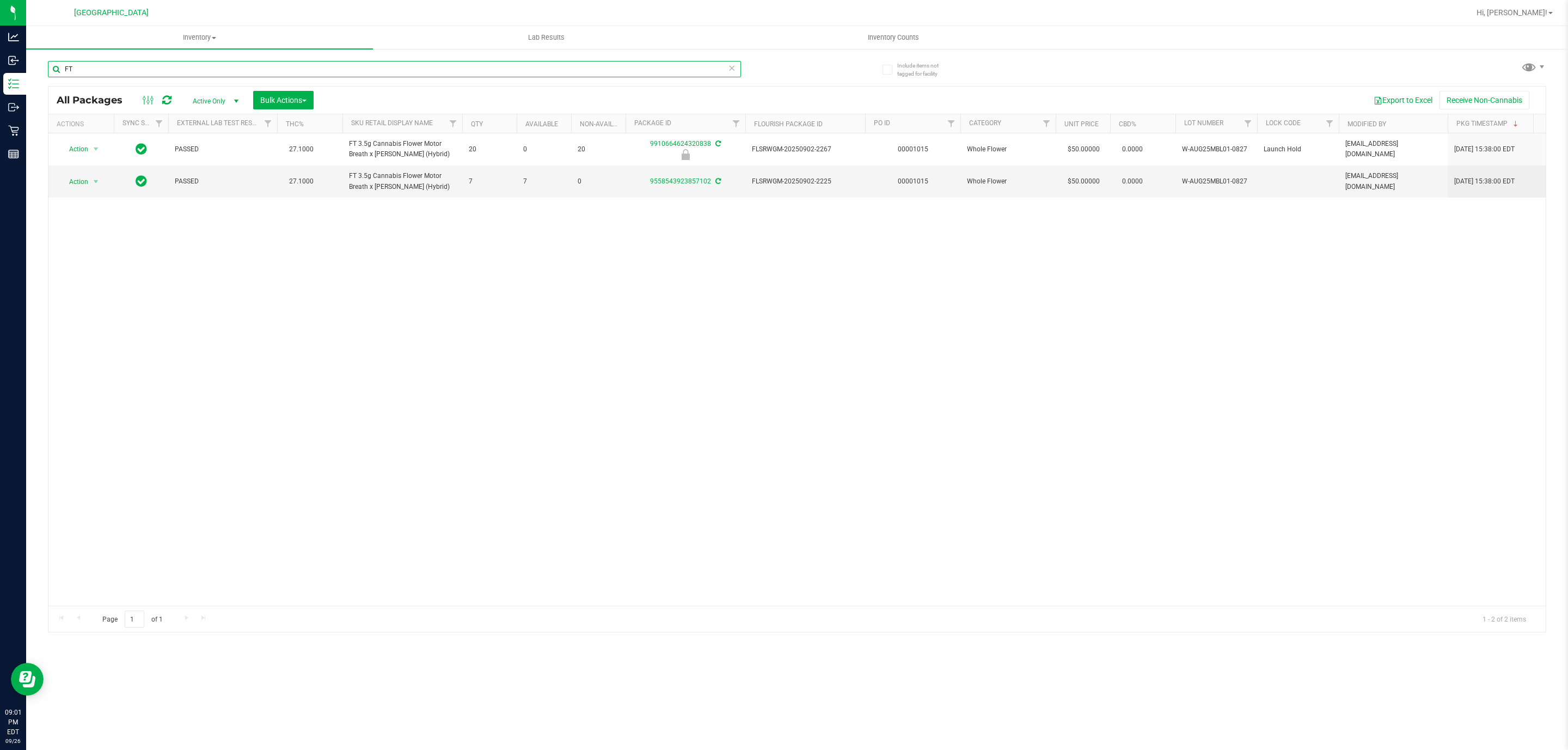
type input "F"
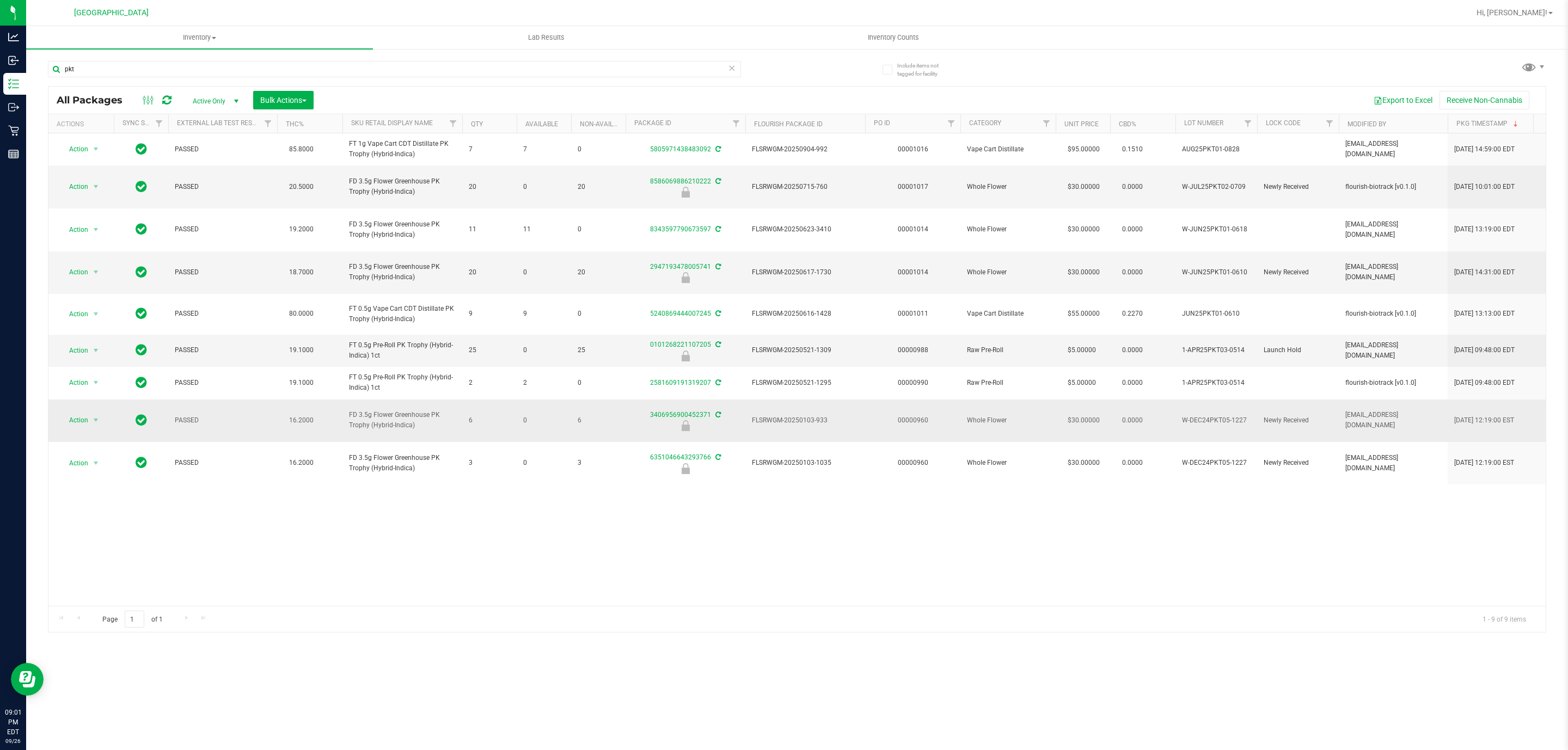
click at [377, 410] on span "FD 3.5g Flower Greenhouse PK Trophy (Hybrid-Indica)" at bounding box center [402, 420] width 107 height 20
copy tr "FD 3.5g Flower Greenhouse PK Trophy (Hybrid-Indica)"
click at [381, 69] on input "pkt" at bounding box center [394, 69] width 693 height 16
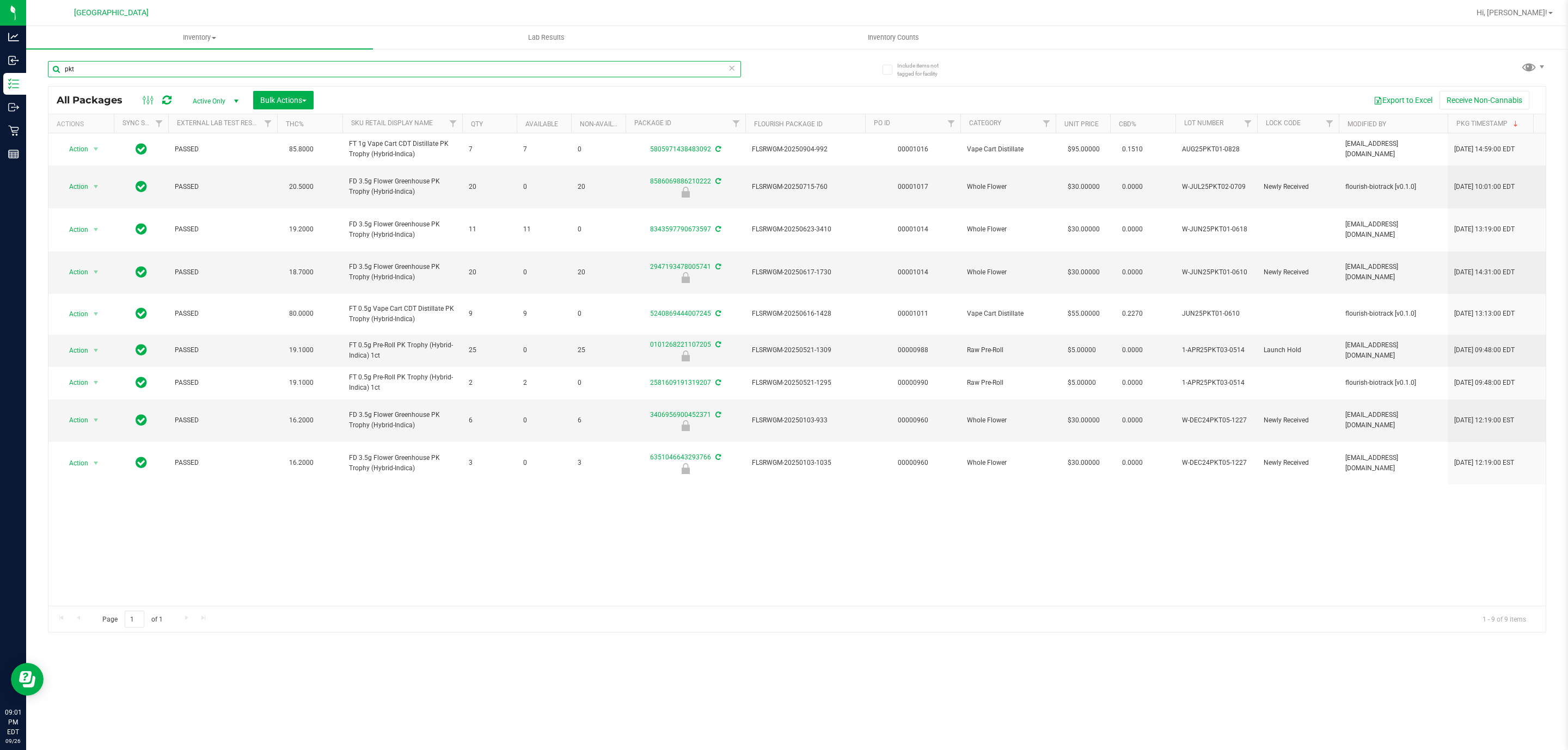
click at [381, 69] on input "pkt" at bounding box center [394, 69] width 693 height 16
paste input "FD 3.5g Flower Greenhouse PK Trophy (Hybrid-Indica)"
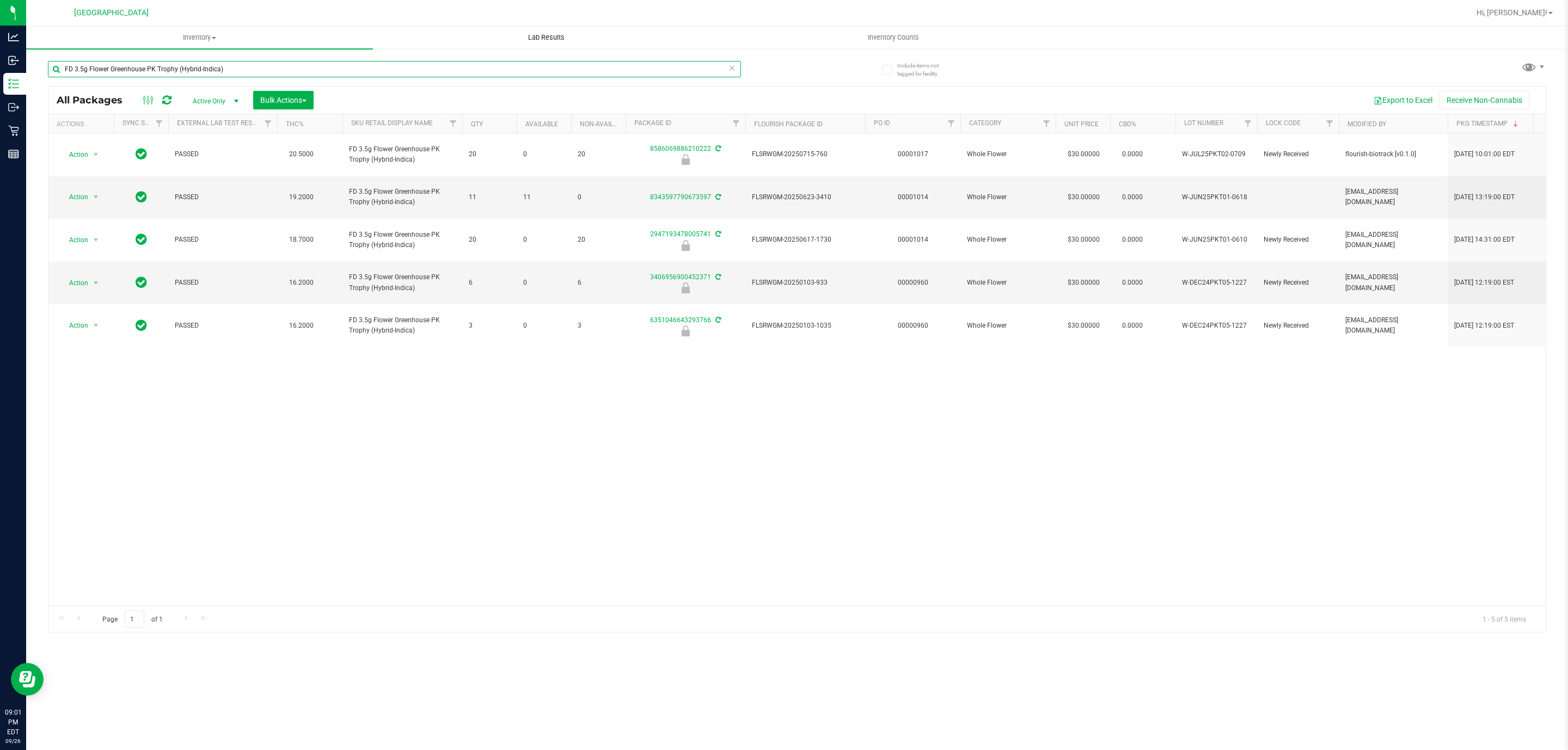
drag, startPoint x: 144, startPoint y: 70, endPoint x: 508, endPoint y: 45, distance: 364.9
click at [508, 44] on inventory "Inventory All packages All inventory Waste log Create inventory Lab Results Inv…" at bounding box center [797, 203] width 1542 height 354
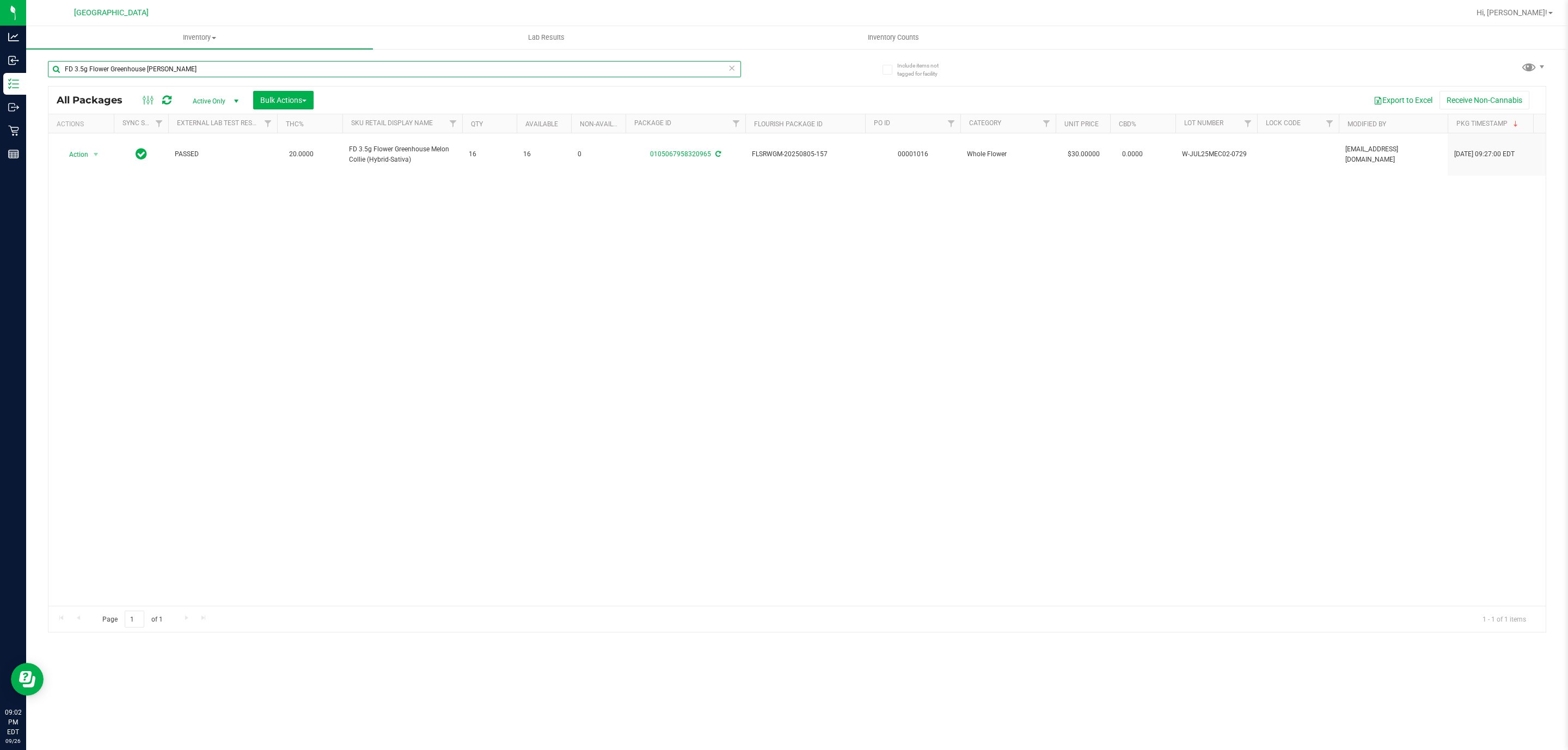
type input "FD 3.5g Flower Greenhouse mel"
click at [1539, 4] on div "Hi, [PERSON_NAME]!" at bounding box center [1514, 12] width 85 height 19
click at [1538, 10] on span "Hi, [PERSON_NAME]!" at bounding box center [1512, 12] width 71 height 9
click at [1513, 112] on span "Sign Out" at bounding box center [1511, 116] width 32 height 11
